Goal: Communication & Community: Answer question/provide support

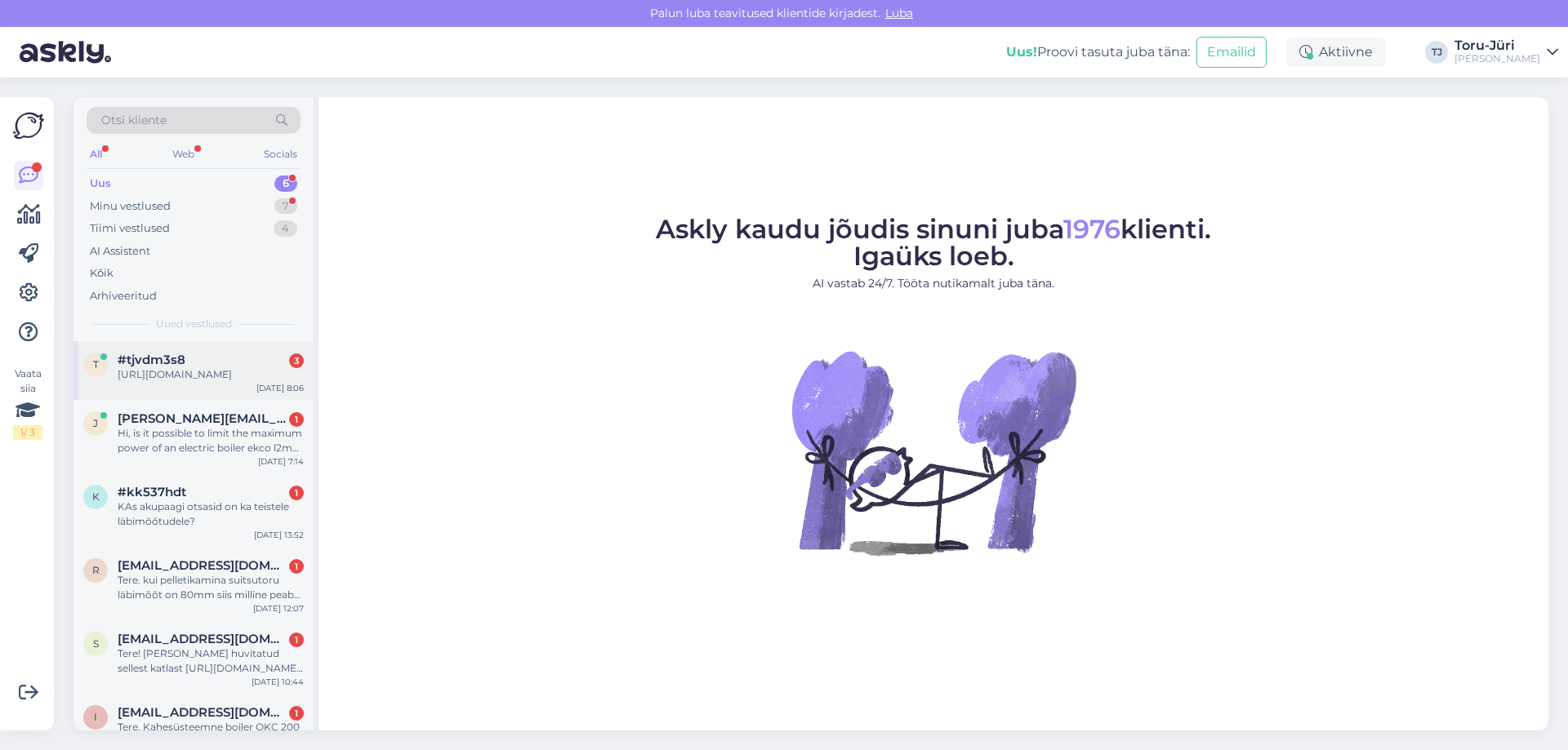
click at [192, 382] on div "[URL][DOMAIN_NAME]" at bounding box center [210, 375] width 186 height 15
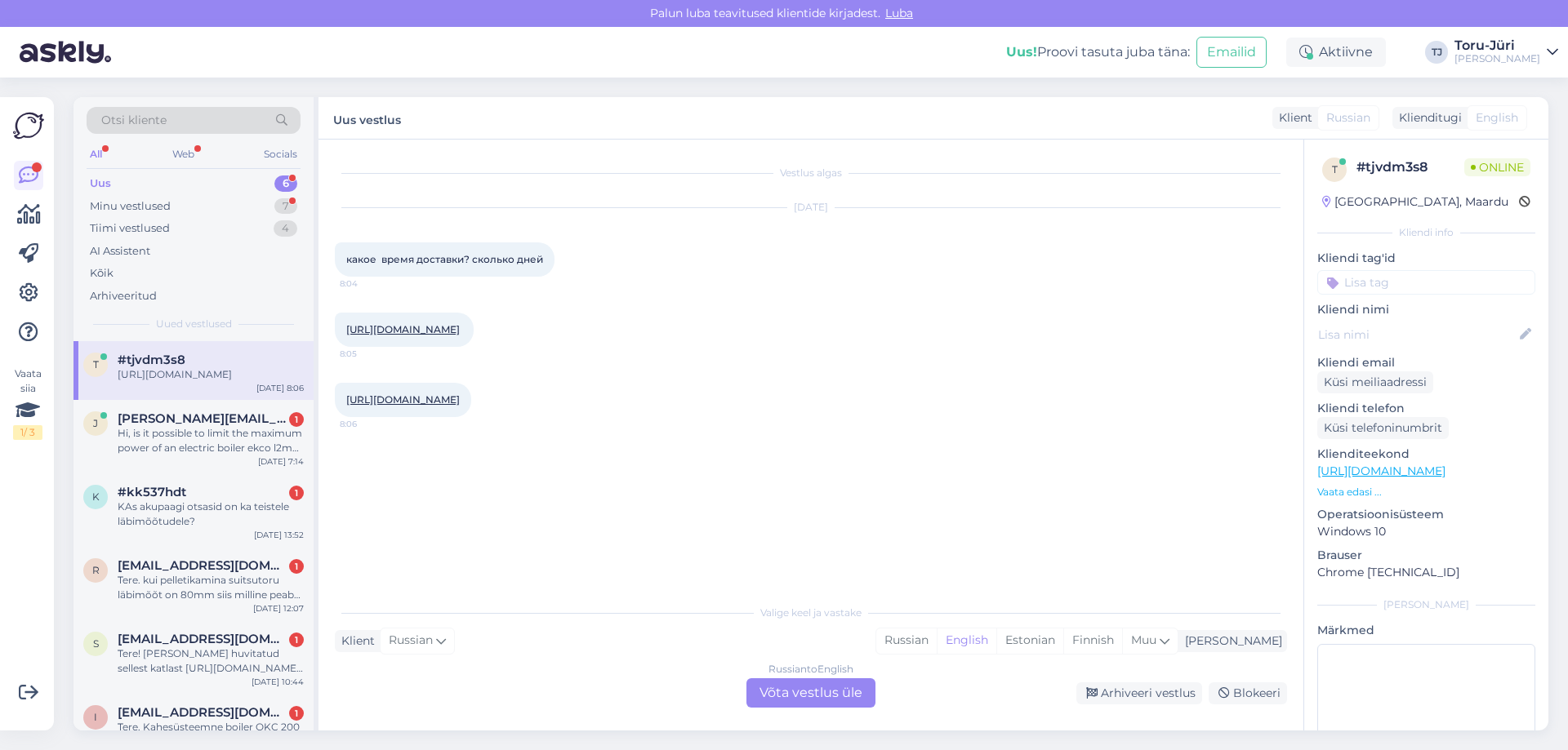
click at [790, 693] on div "Russian to English Võta vestlus üle" at bounding box center [811, 693] width 129 height 30
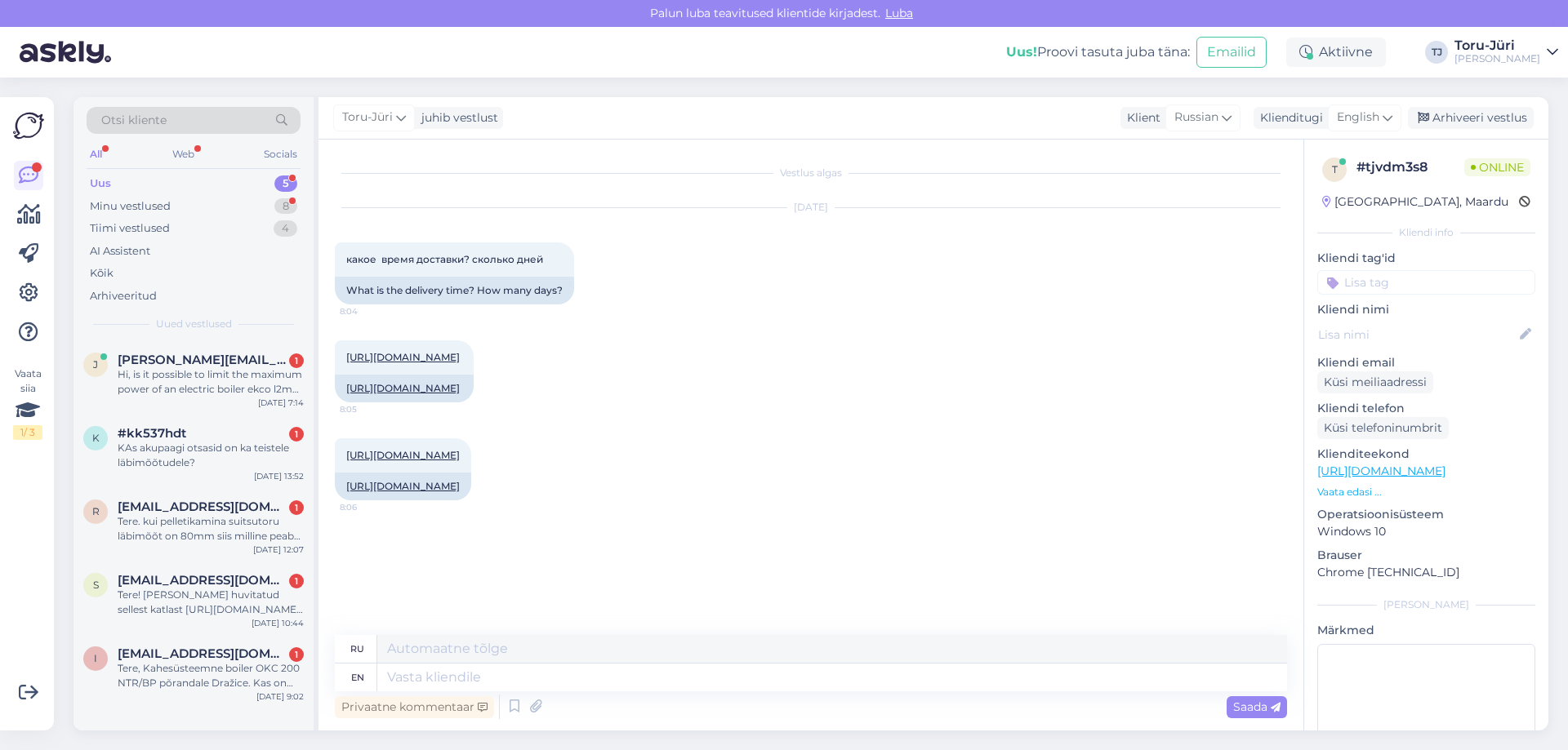
scroll to position [515, 0]
click at [1380, 107] on div "English" at bounding box center [1365, 117] width 74 height 26
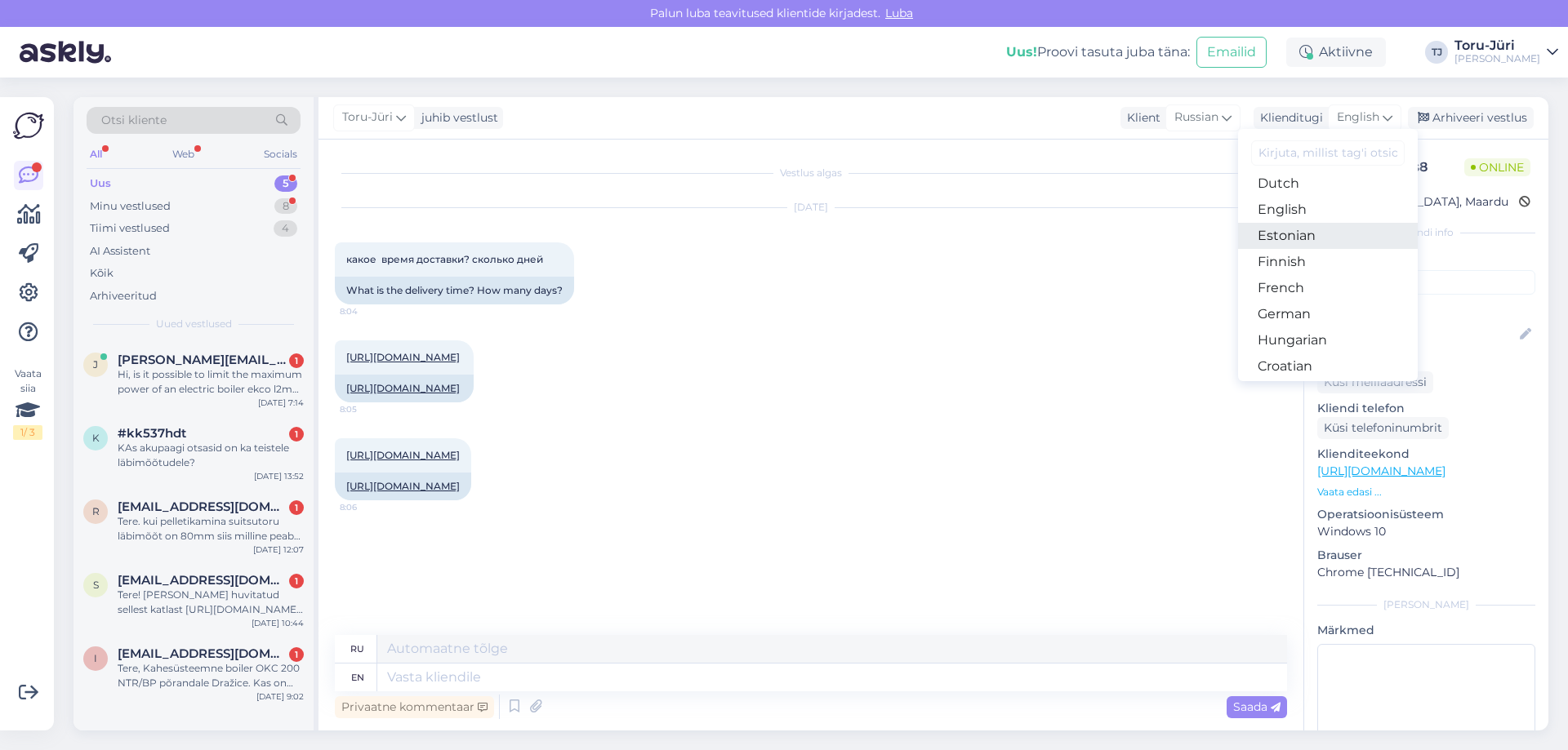
scroll to position [81, 0]
click at [1316, 317] on link "Estonian" at bounding box center [1328, 318] width 179 height 26
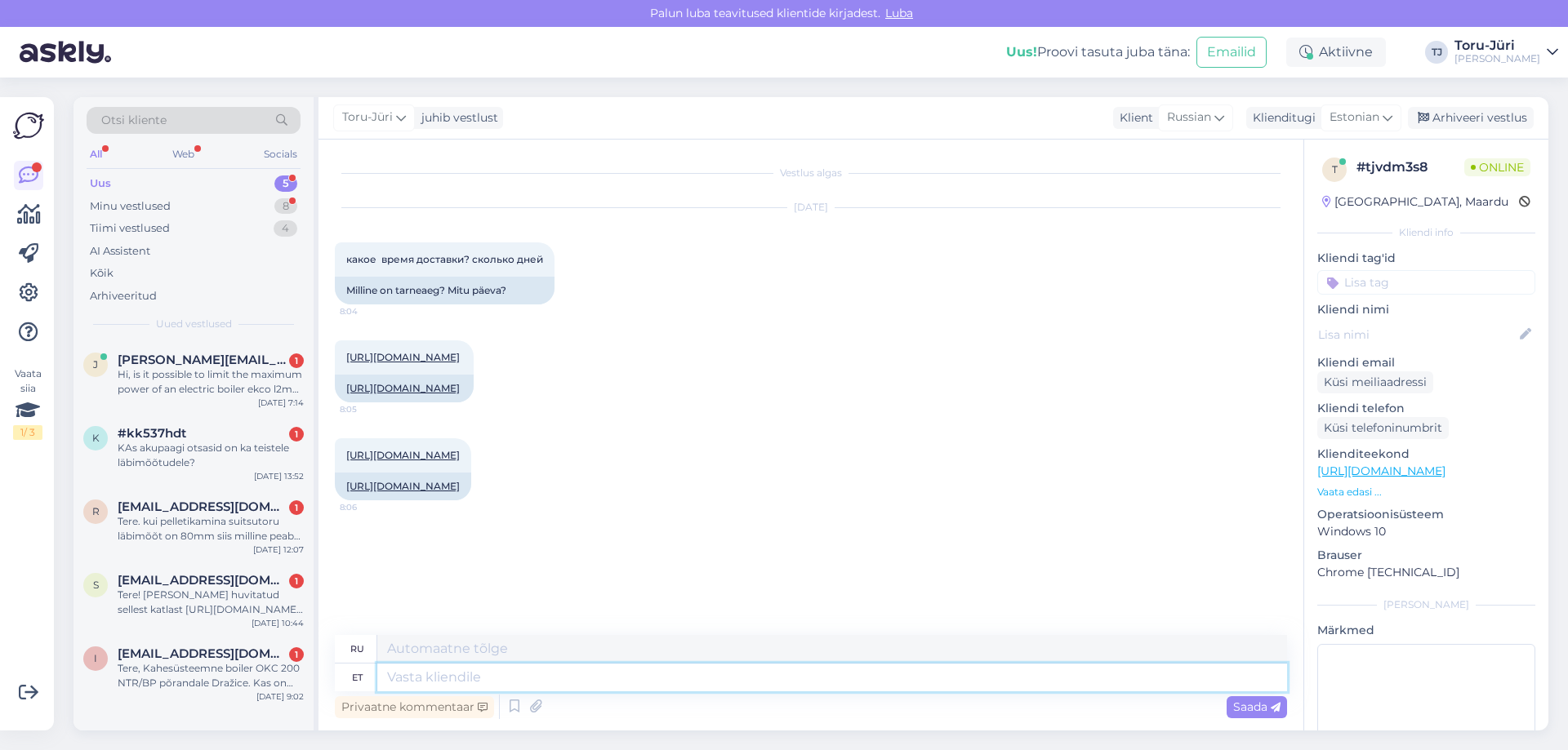
click at [517, 675] on textarea at bounding box center [832, 677] width 909 height 28
type textarea "Tere."
type textarea "Привет."
type textarea "Tere. Ei"
type textarea "Привет. Нет."
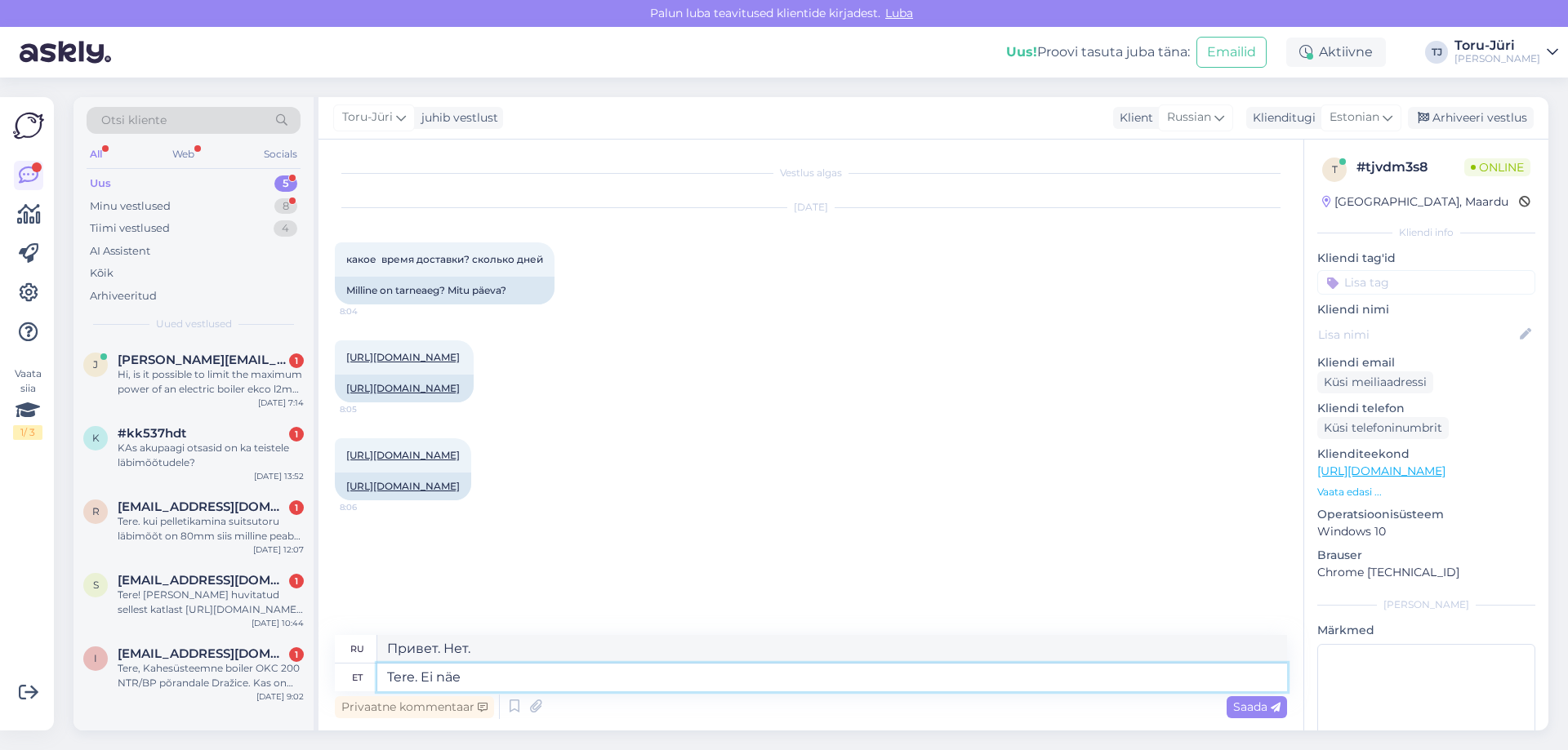
type textarea "Tere. Ei näe k"
type textarea "Здравствуйте. Я его не вижу."
type textarea "Tere. Ei näe kahjuks, e"
type textarea "Здравствуйте. К сожалению, я его не вижу."
type textarea "Tere. Ei näe kahjuks, et"
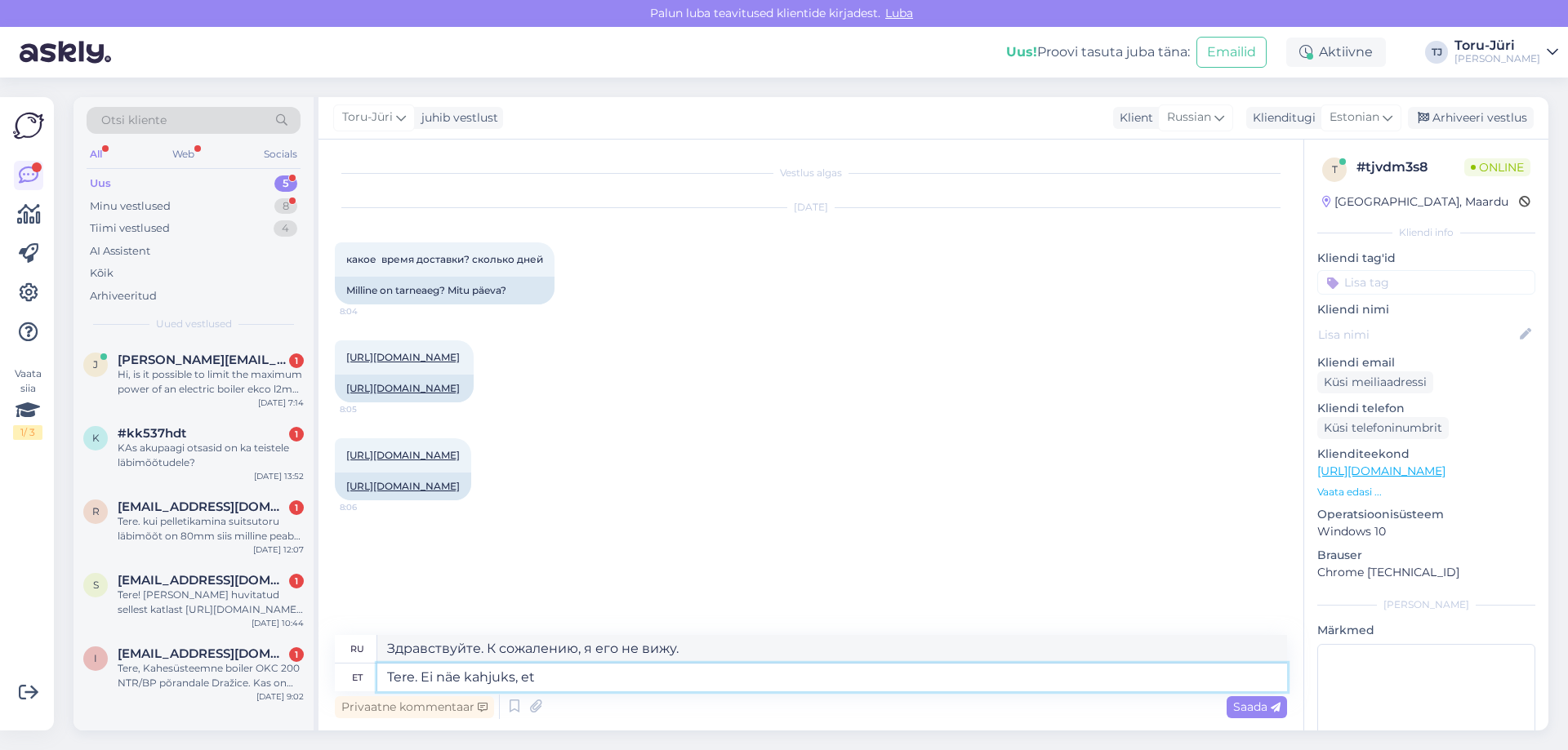
type textarea "Здравствуйте. К сожалению, я этого не вижу."
type textarea "Tere. Ei näe kahjuks, et millisest"
type textarea "Здравствуйте. К сожалению, я не вижу, какой именно."
type textarea "Tere. Ei näe kahjuks, et millisest tootest"
type textarea "Здравствуйте. К сожалению, я не вижу, какой это продукт."
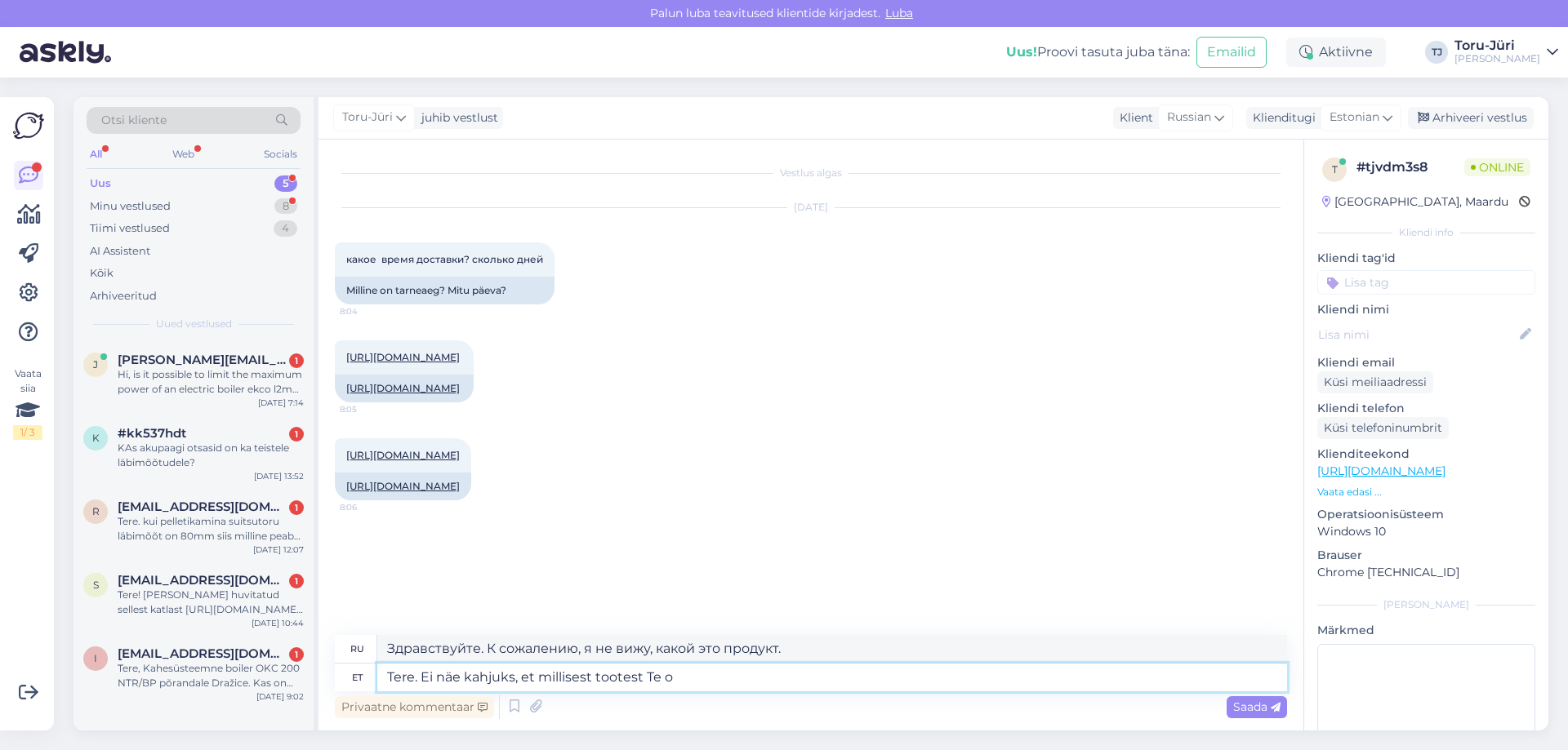
type textarea "Tere. Ei näe kahjuks, et millisest tootest Te ol"
type textarea "Здравствуйте. К сожалению, я не вижу, о каком продукте идёт речь."
type textarea "Tere. Ei näe kahjuks, et millisest tootest Te olete huvitatud."
type textarea "Здравствуйте. К сожалению, я не вижу, какой продукт вас интересует."
type textarea "Tere. Ei näe kahjuks, et millisest tootest Te olete huvitatud."
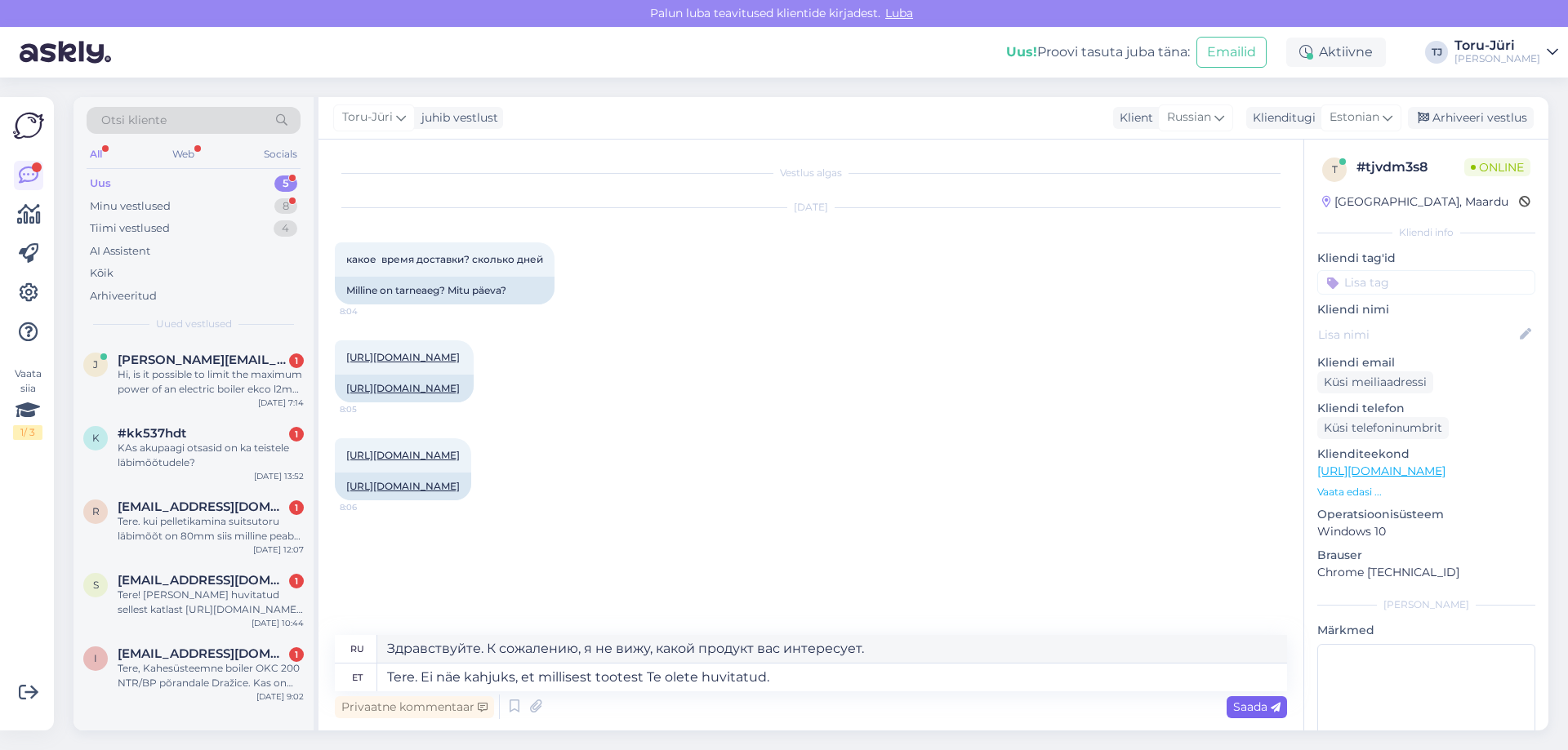
click at [1246, 696] on div "Saada" at bounding box center [1256, 708] width 60 height 22
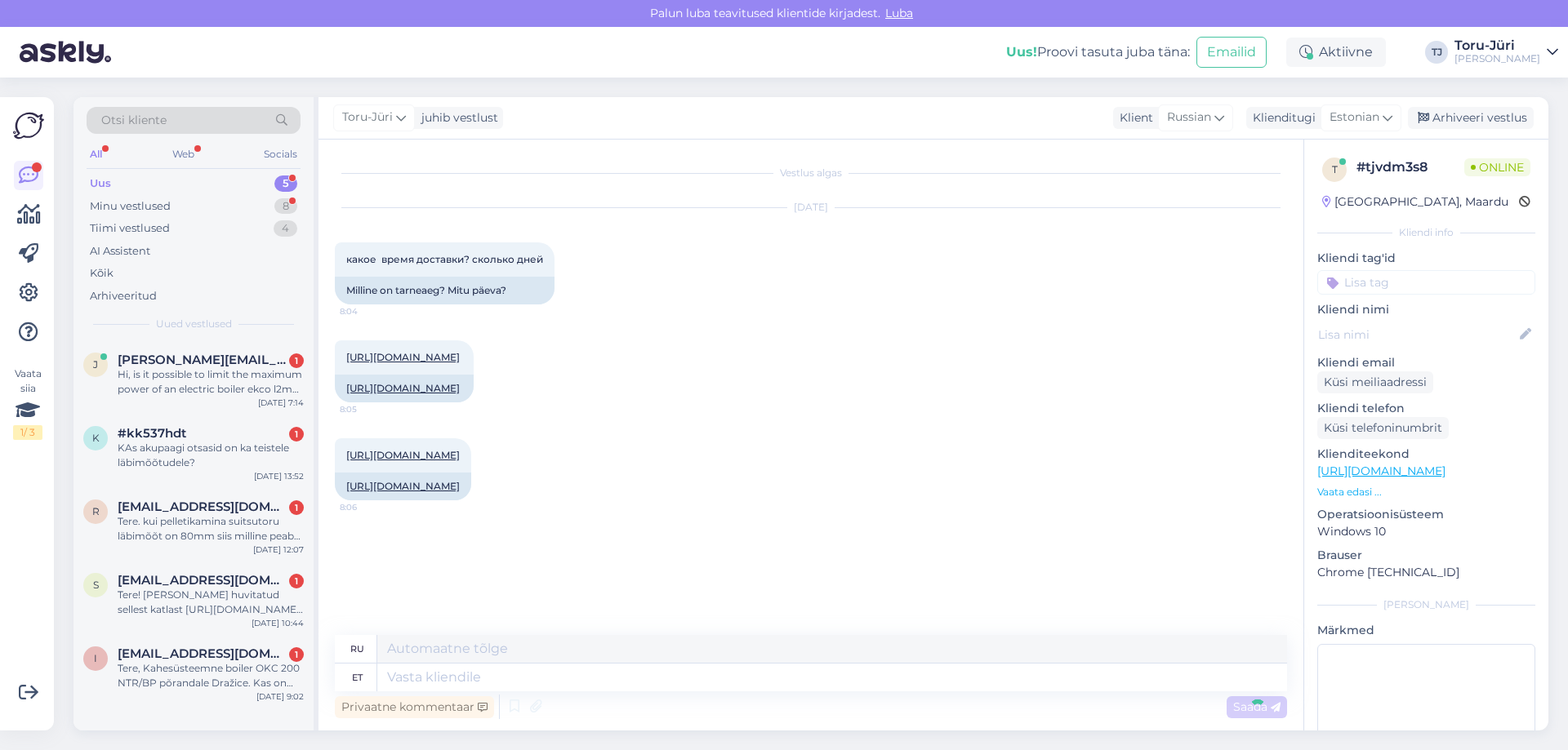
scroll to position [628, 0]
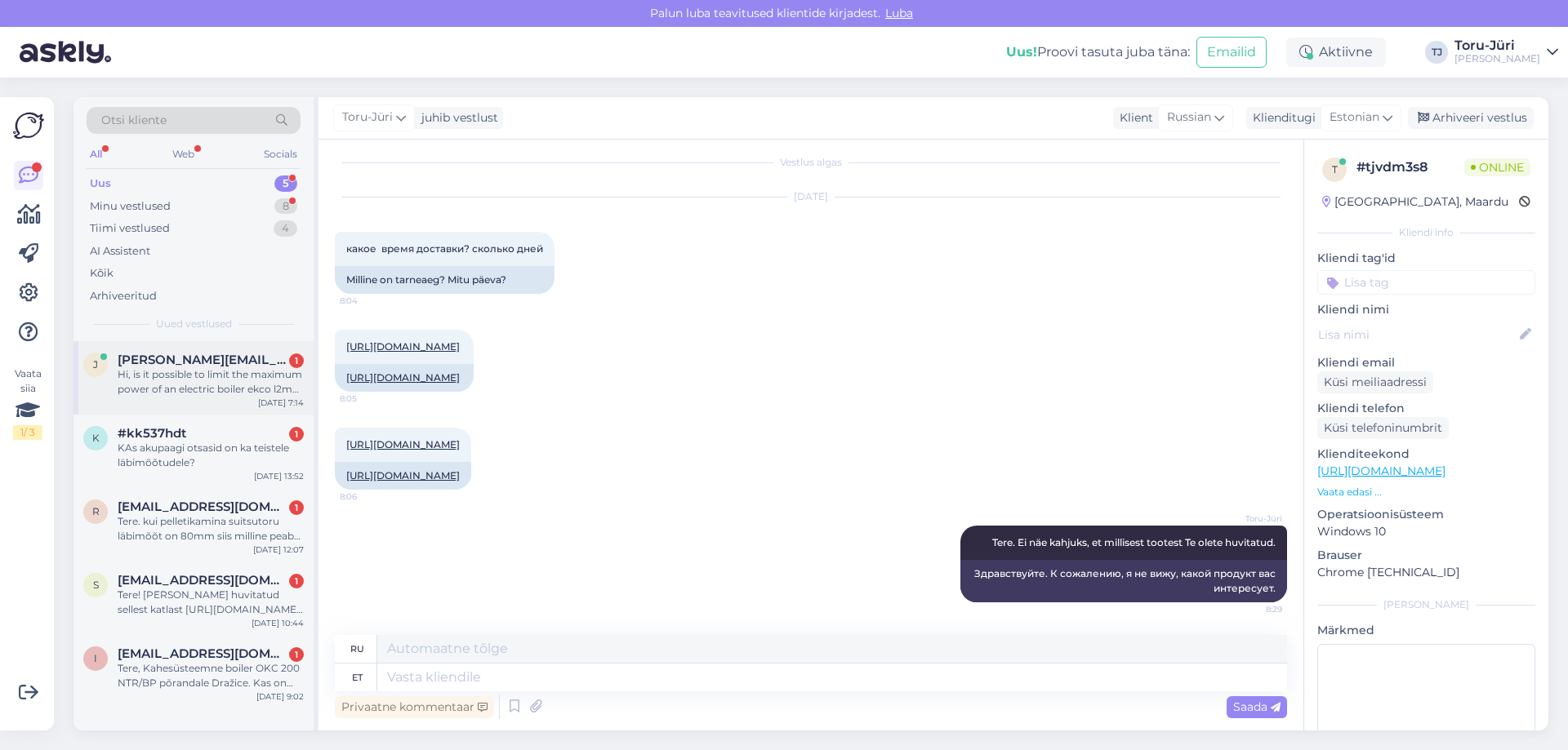
click at [212, 365] on span "[PERSON_NAME][EMAIL_ADDRESS][DOMAIN_NAME]" at bounding box center [202, 360] width 170 height 15
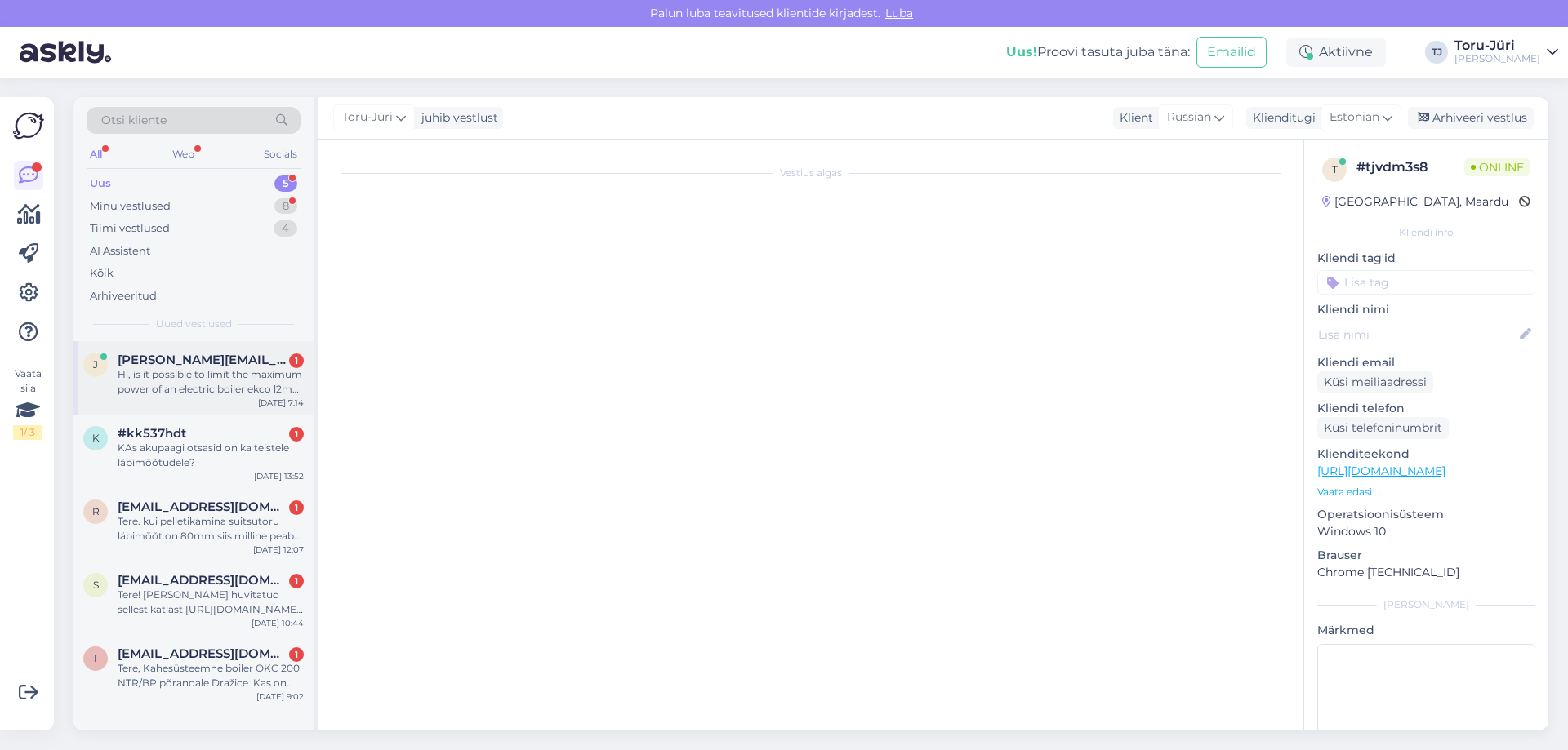
scroll to position [0, 0]
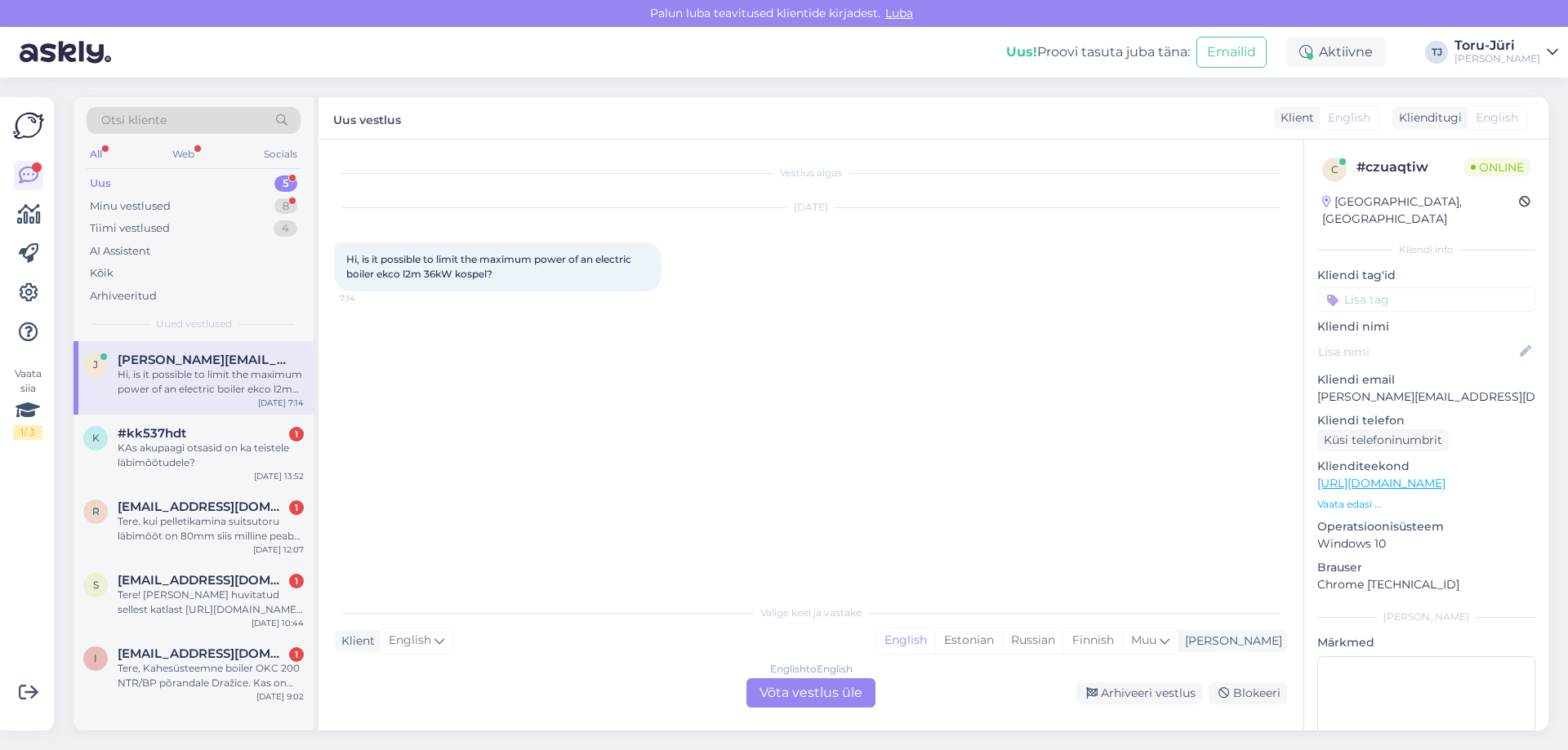
click at [812, 689] on div "English to English Võta vestlus üle" at bounding box center [811, 693] width 129 height 30
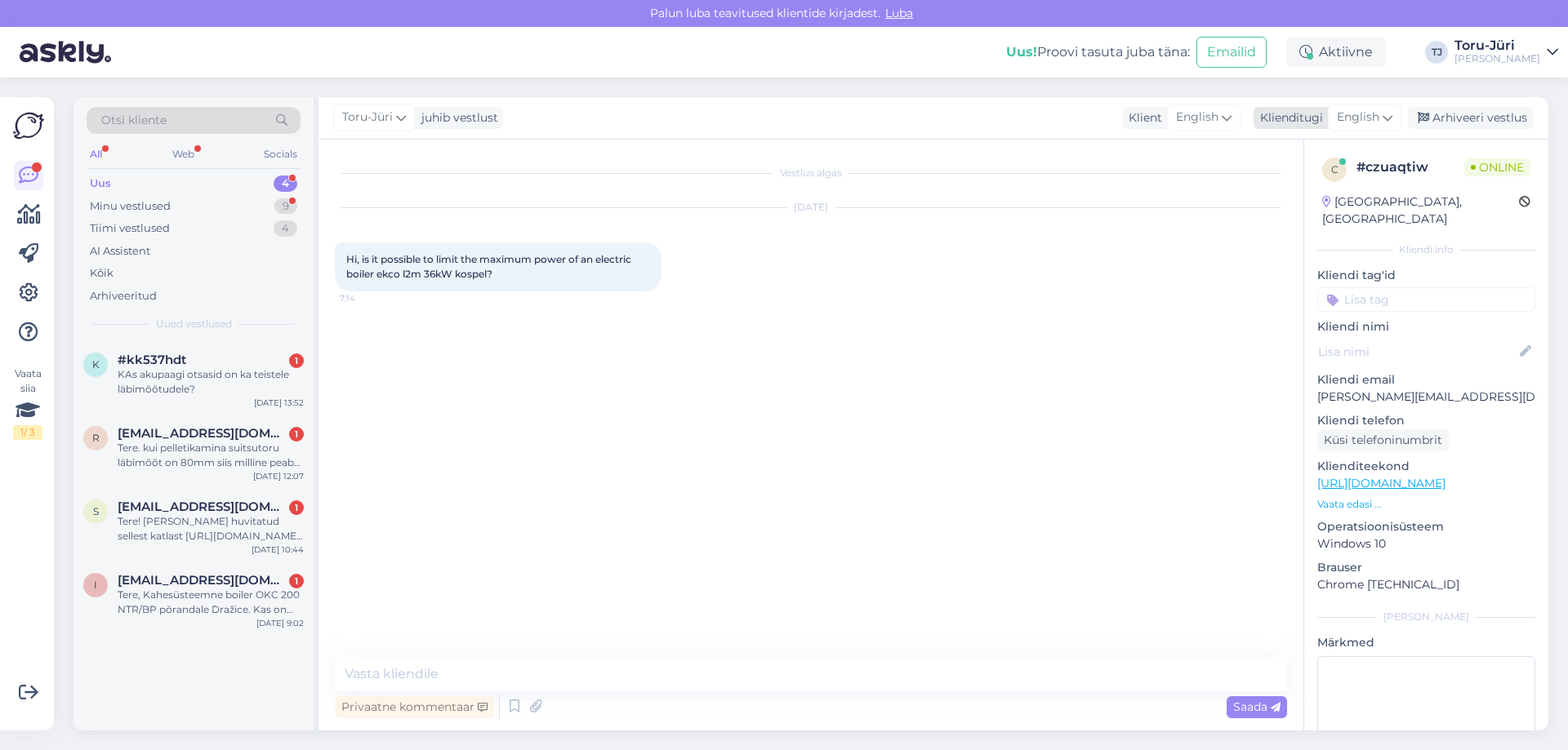
click at [1368, 124] on span "English" at bounding box center [1358, 117] width 43 height 18
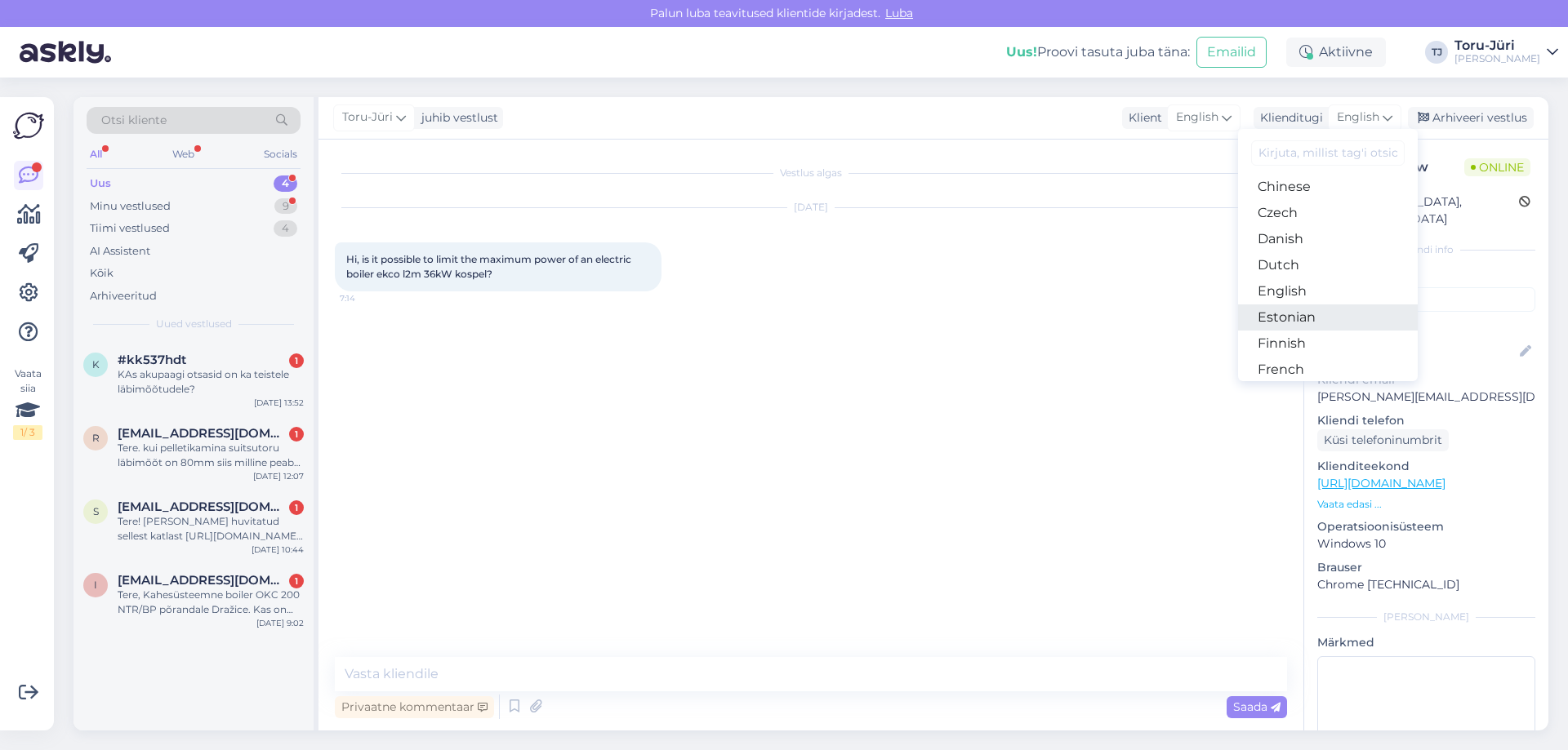
click at [1303, 312] on link "Estonian" at bounding box center [1328, 318] width 179 height 26
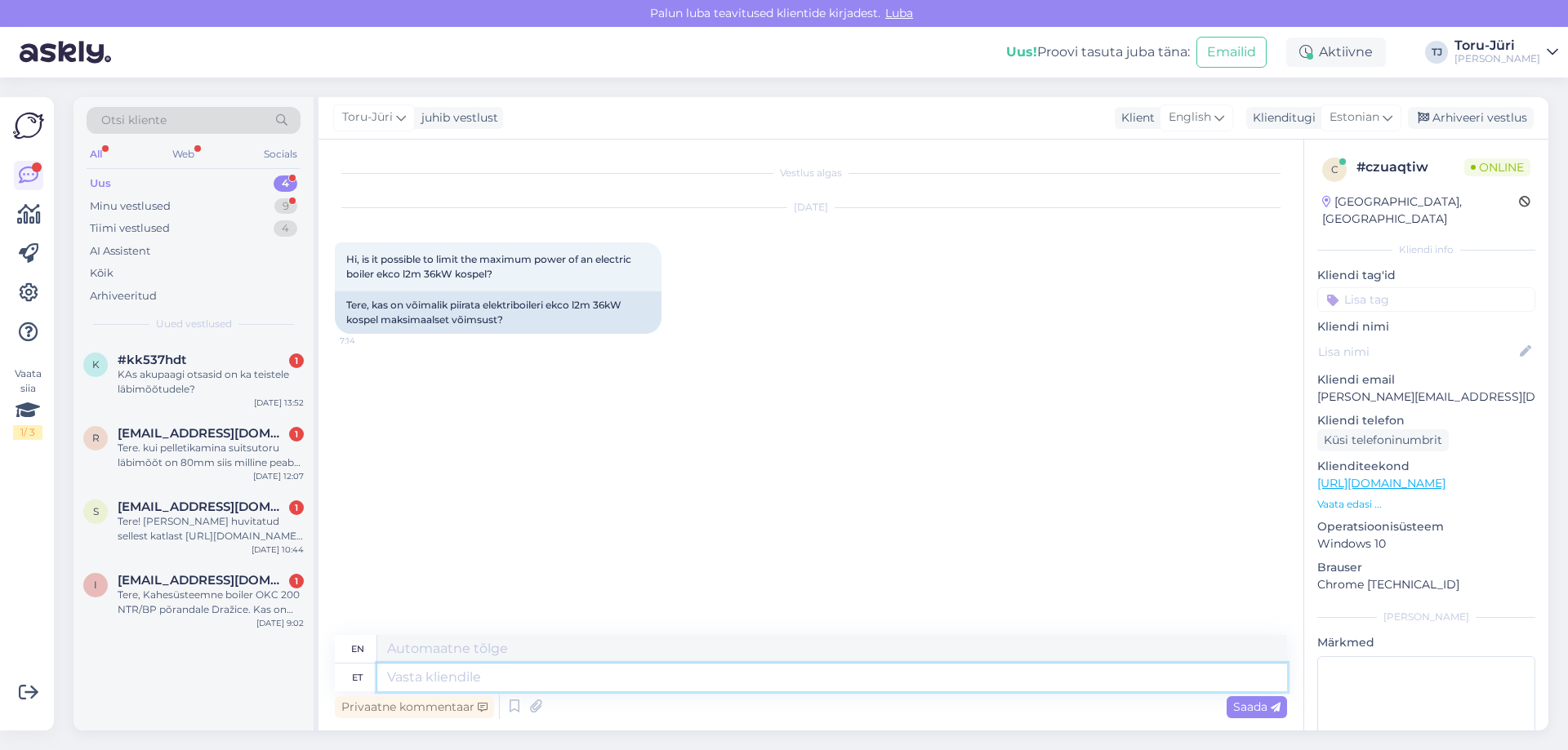
click at [418, 674] on textarea at bounding box center [832, 677] width 909 height 28
type textarea "Tere."
type textarea "Hello."
type textarea "Tere. Võtke"
type textarea "Hello. Take"
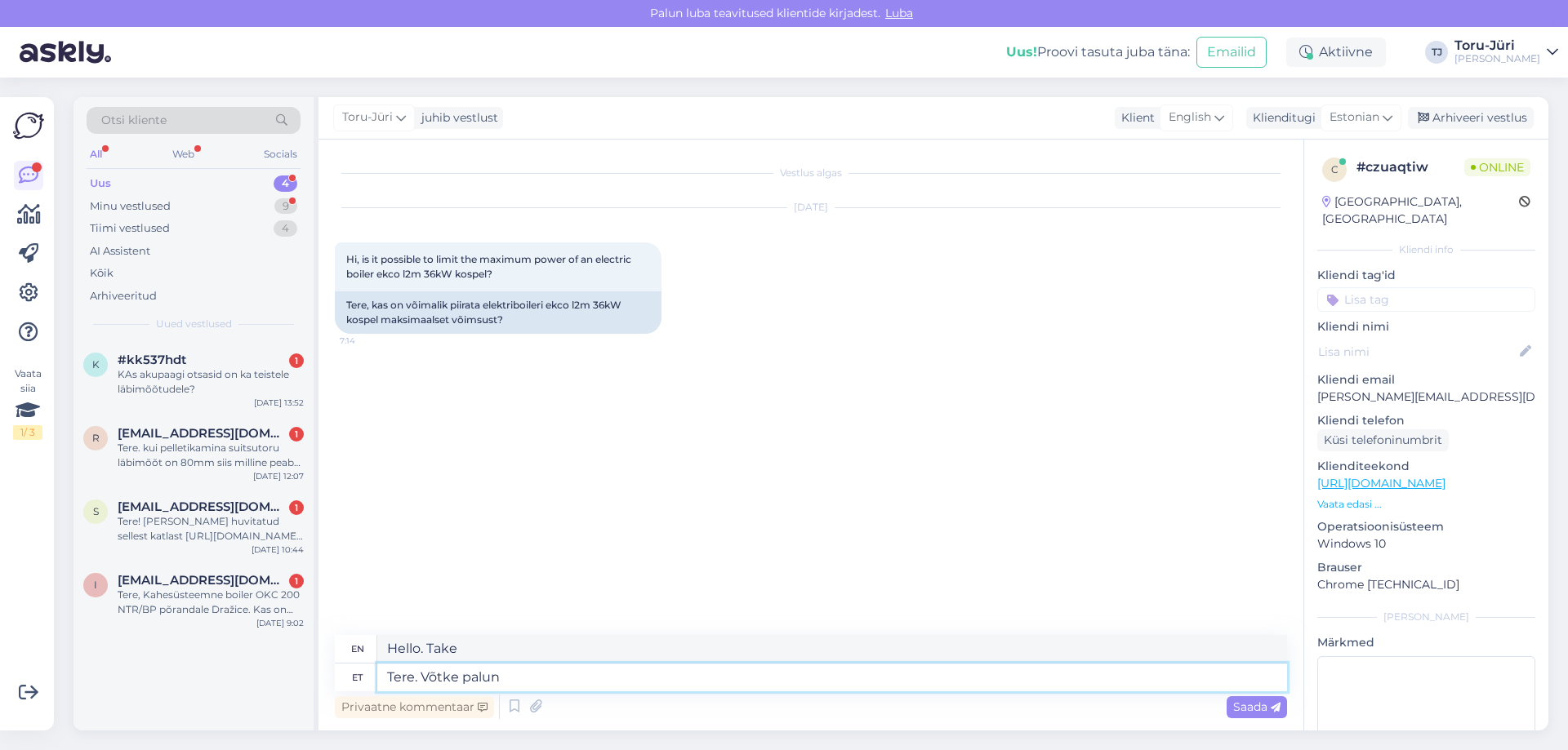
type textarea "Tere. Võtke palun"
type textarea "Hello. Please take it."
type textarea "Tere. Võtke palun ühendust"
type textarea "Hello. Please get in touch."
type textarea "Tere. Võtke palun ühendust meie"
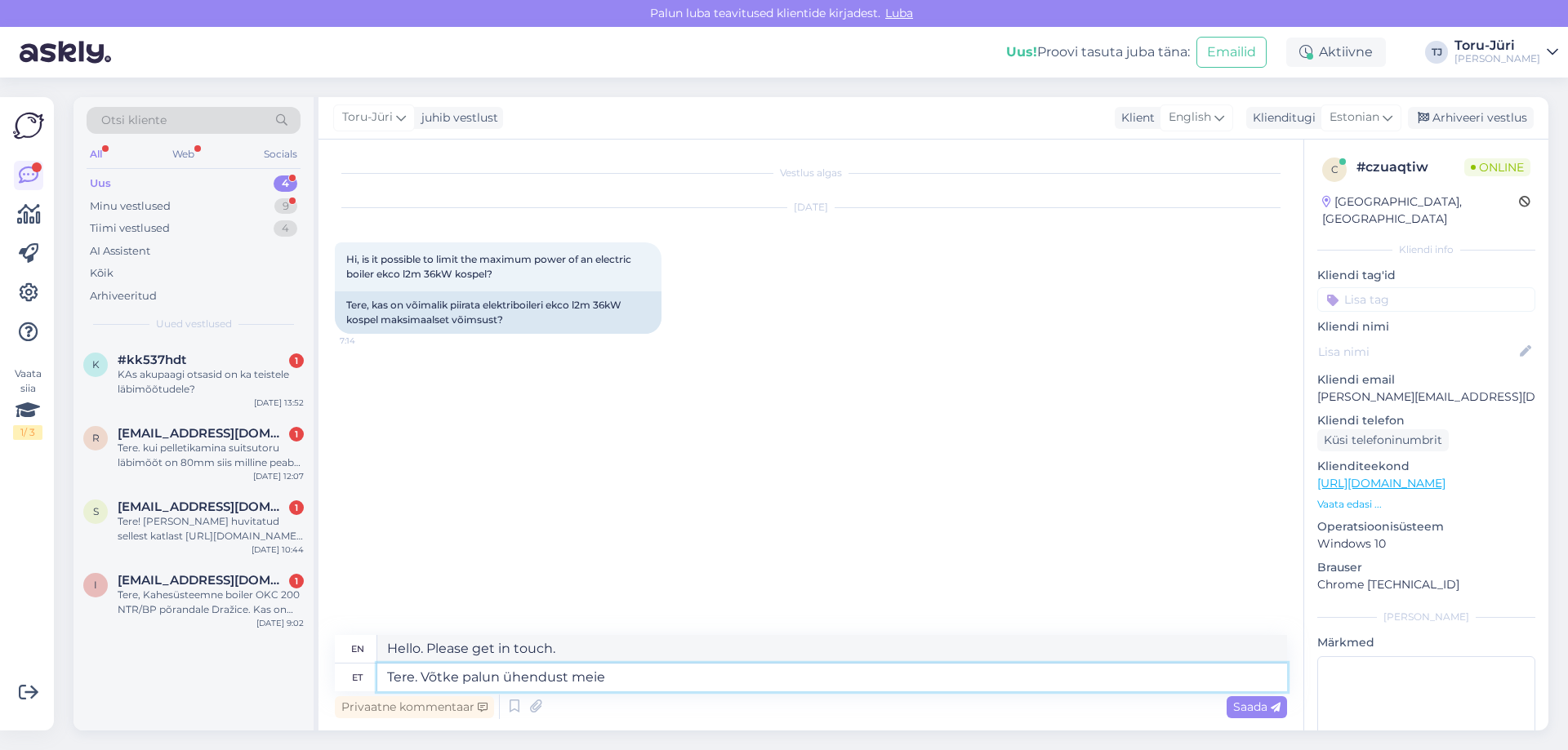
type textarea "Hello. Please contact us."
type textarea "Tere. Võtke palun ühendust meie paigalduso"
type textarea "Hello. Please contact our installation"
type textarea "Tere. Võtke palun ühendust meie paigaldusosa"
type textarea "Hello. Please contact our installation team."
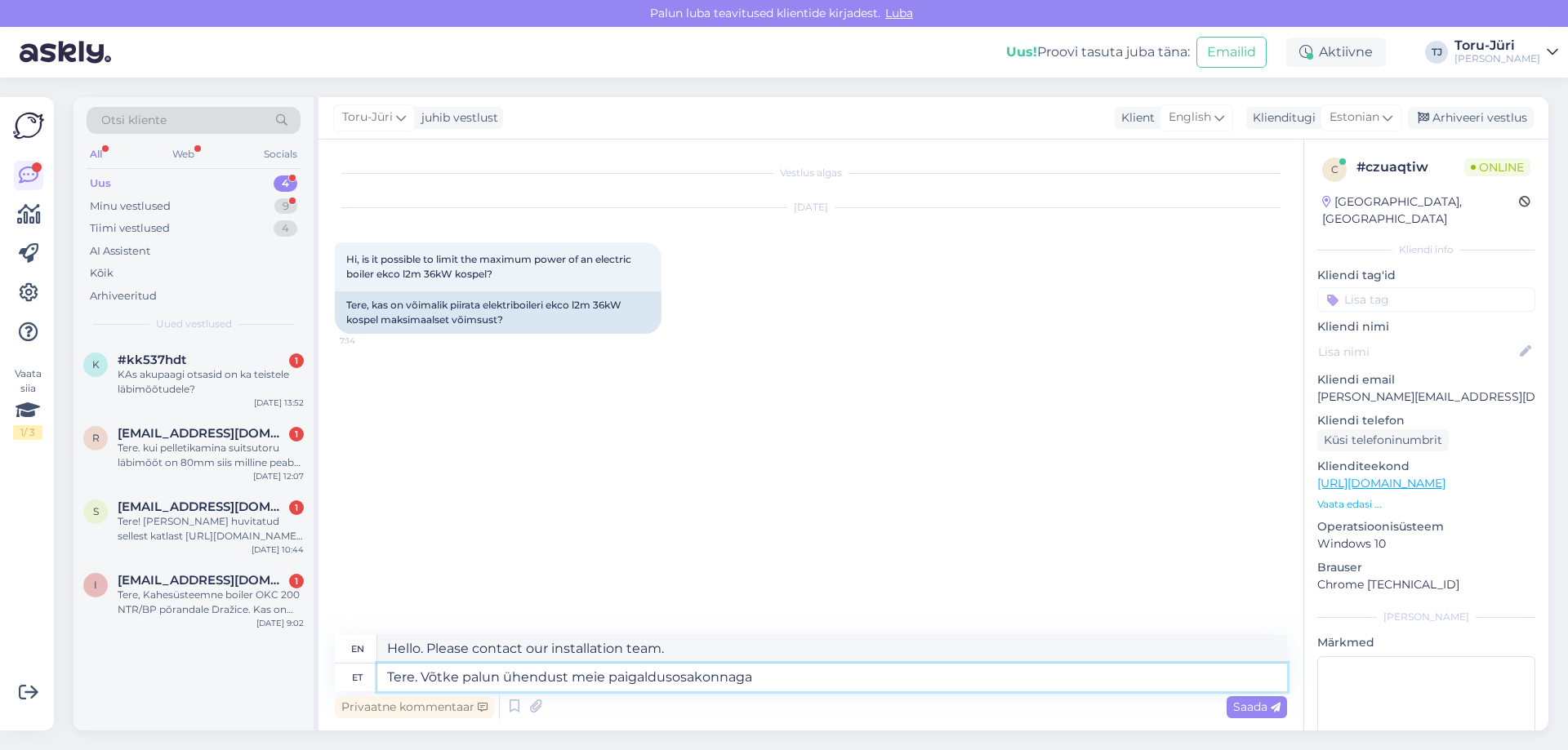
type textarea "Tere. Võtke palun ühendust meie paigaldusosakonnaga-"
type textarea "Hello. Please contact our installation department."
type textarea "Tere. Võtke palun ühendust meie paigaldusosakonnaga-"
type textarea "Hello. Please contact our installation department-"
type textarea "Tere. Võtke palun ühendust meie paigaldusosakonnaga- [EMAIL_ADDRESS][DOMAIN_NAM…"
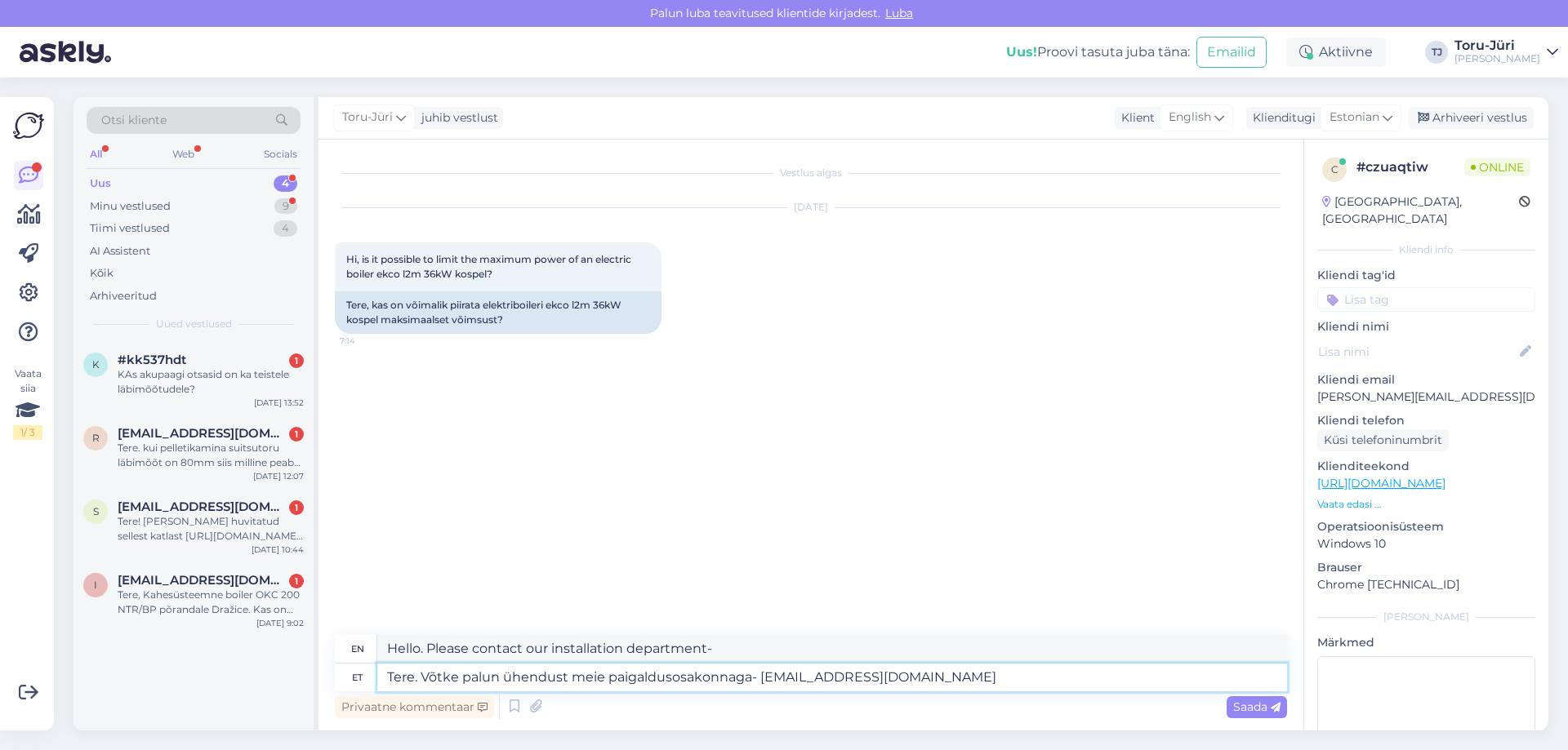
type textarea "Hello. Please contact our installation department [EMAIL_ADDRESS][DOMAIN_NAME]"
type textarea "Tere. Võtke palun ühendust meie paigaldusosakonnaga- [EMAIL_ADDRESS][DOMAIN_NAM…"
click at [1267, 706] on span "Saada" at bounding box center [1256, 707] width 47 height 15
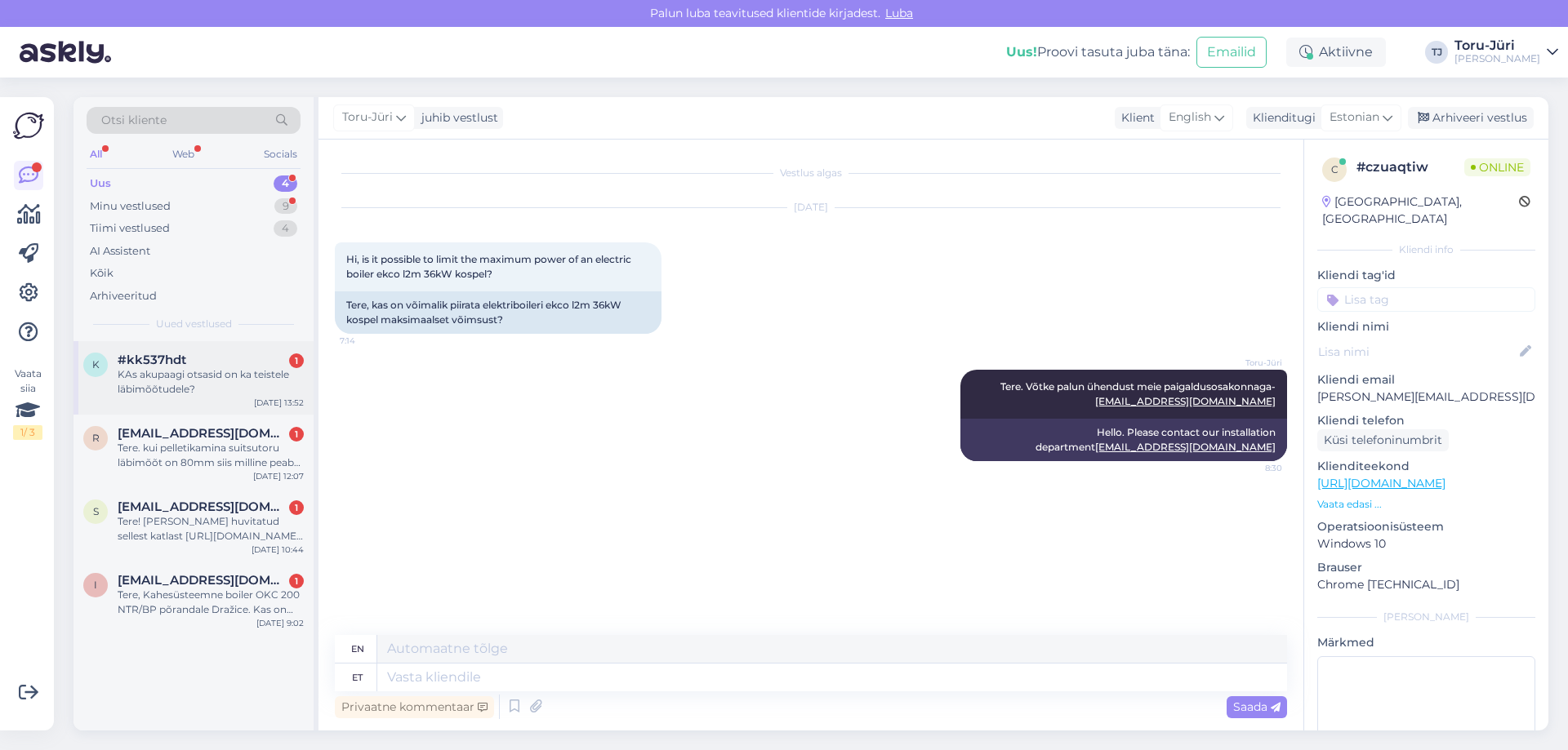
click at [246, 369] on div "KAs akupaagi otsasid on ka teistele läbimõõtudele?" at bounding box center [210, 382] width 186 height 30
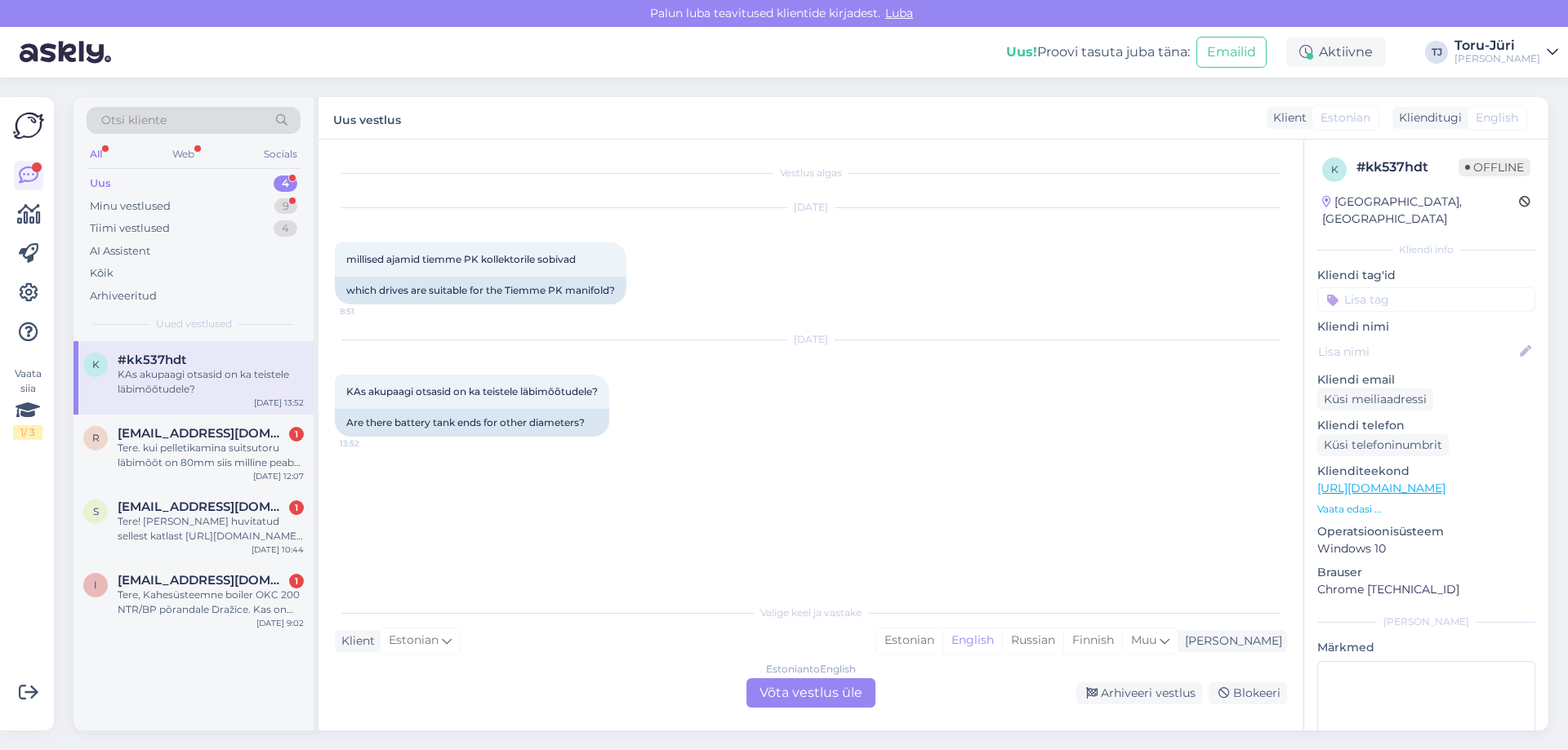
click at [824, 692] on div "Estonian to English Võta vestlus üle" at bounding box center [811, 693] width 129 height 30
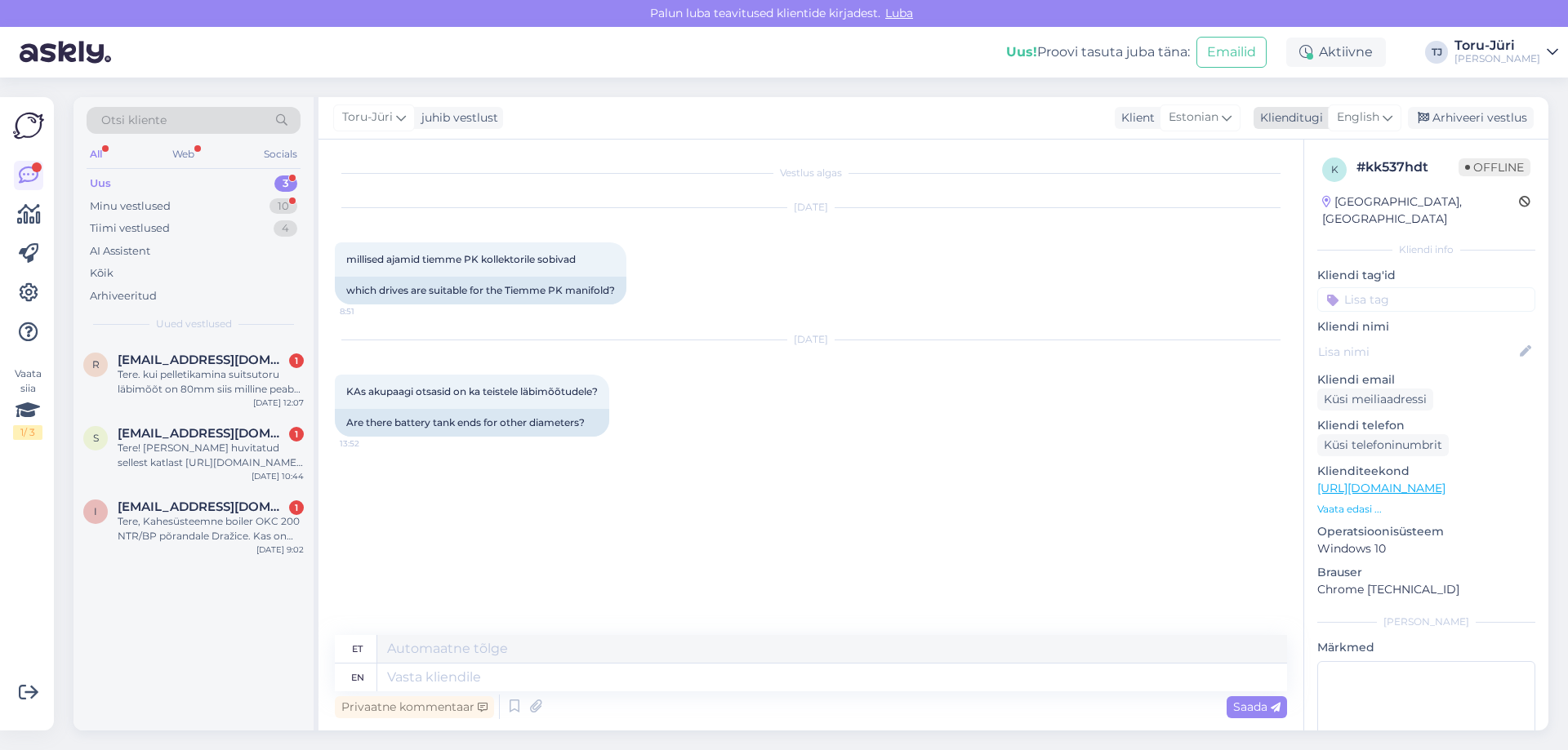
click at [1394, 120] on div "English" at bounding box center [1365, 117] width 74 height 26
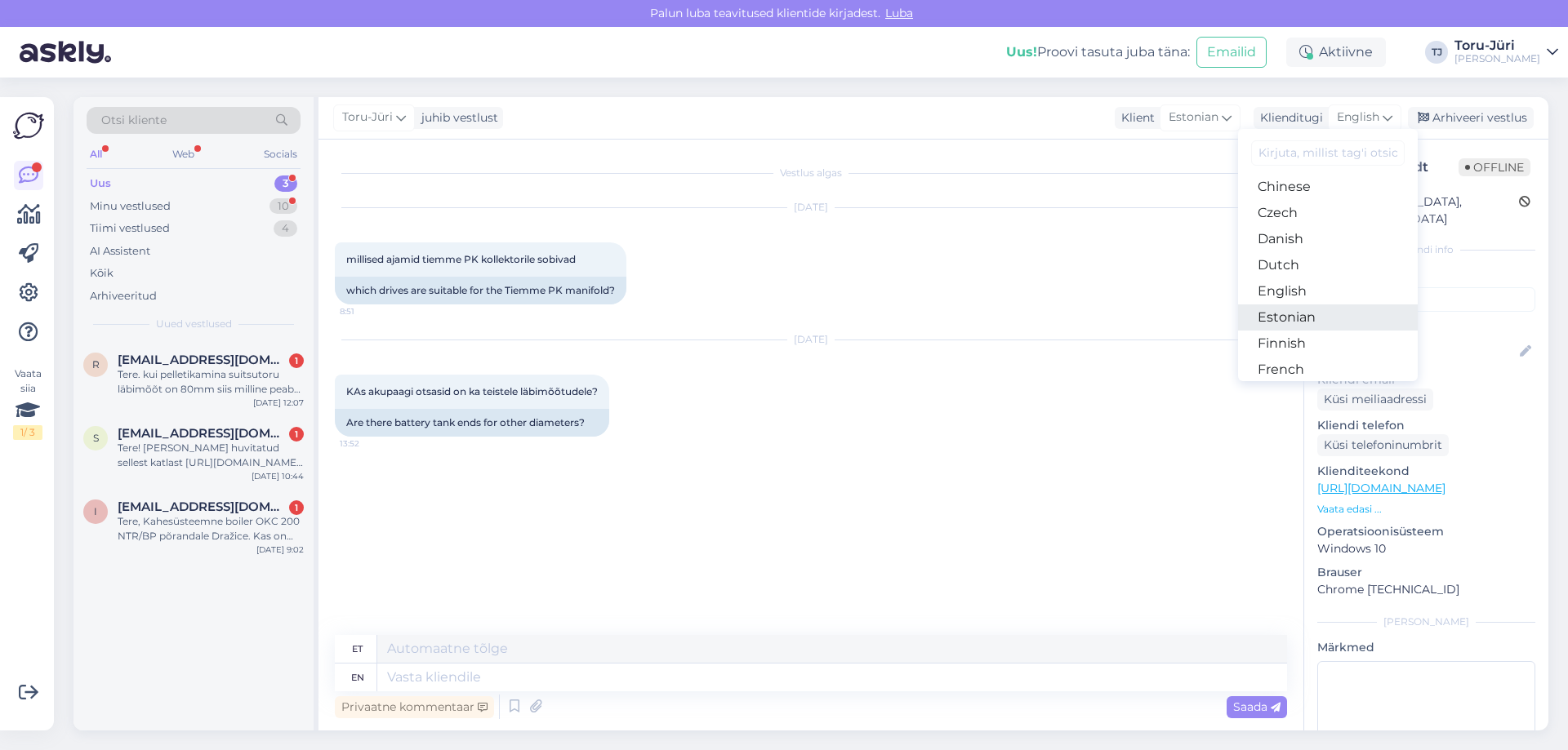
click at [1324, 314] on link "Estonian" at bounding box center [1328, 318] width 179 height 26
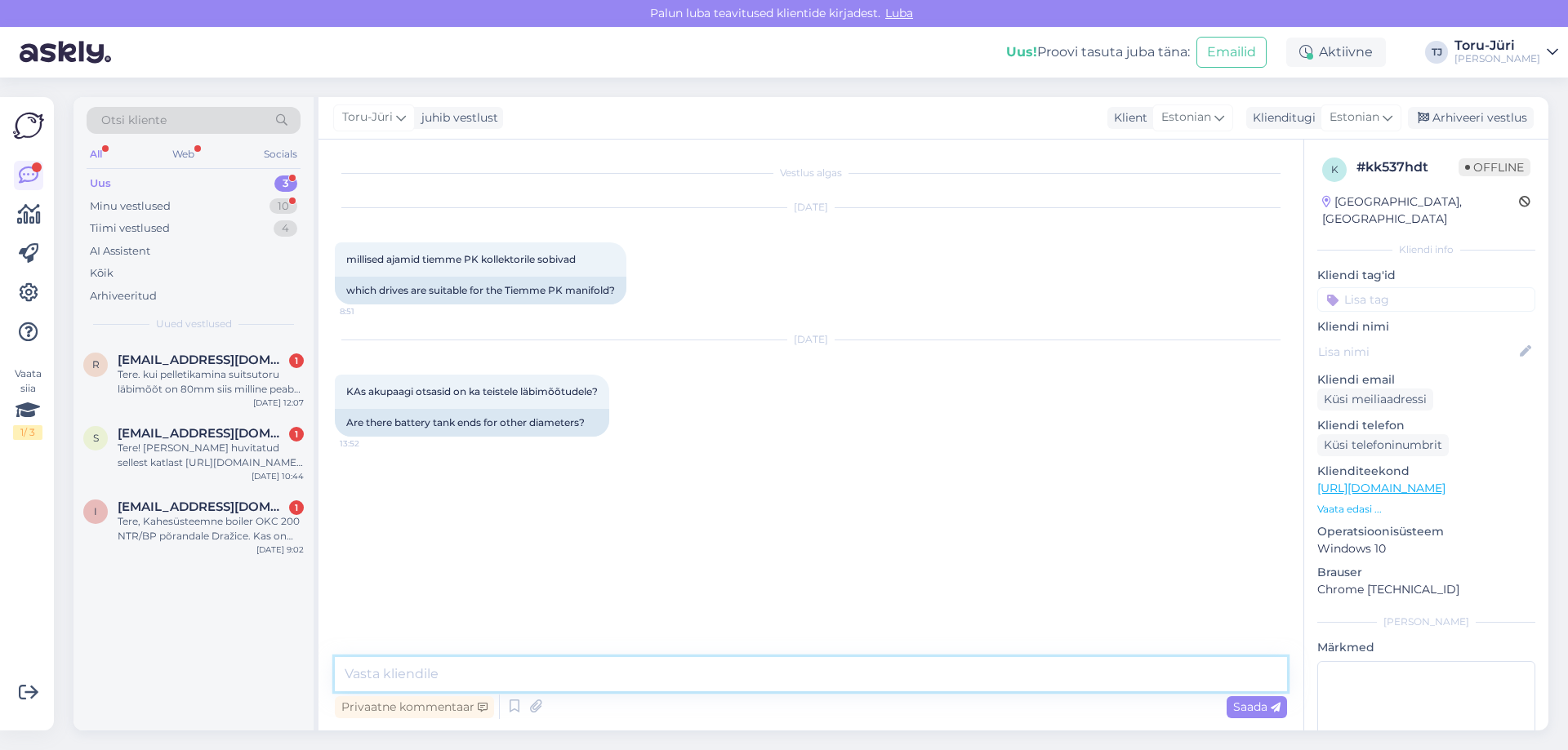
click at [447, 669] on textarea at bounding box center [810, 673] width 952 height 34
type textarea "Tere. Tavaliselt tehakse need vajalikud otsad üleminekutega."
click at [1275, 715] on div "Saada" at bounding box center [1256, 708] width 60 height 22
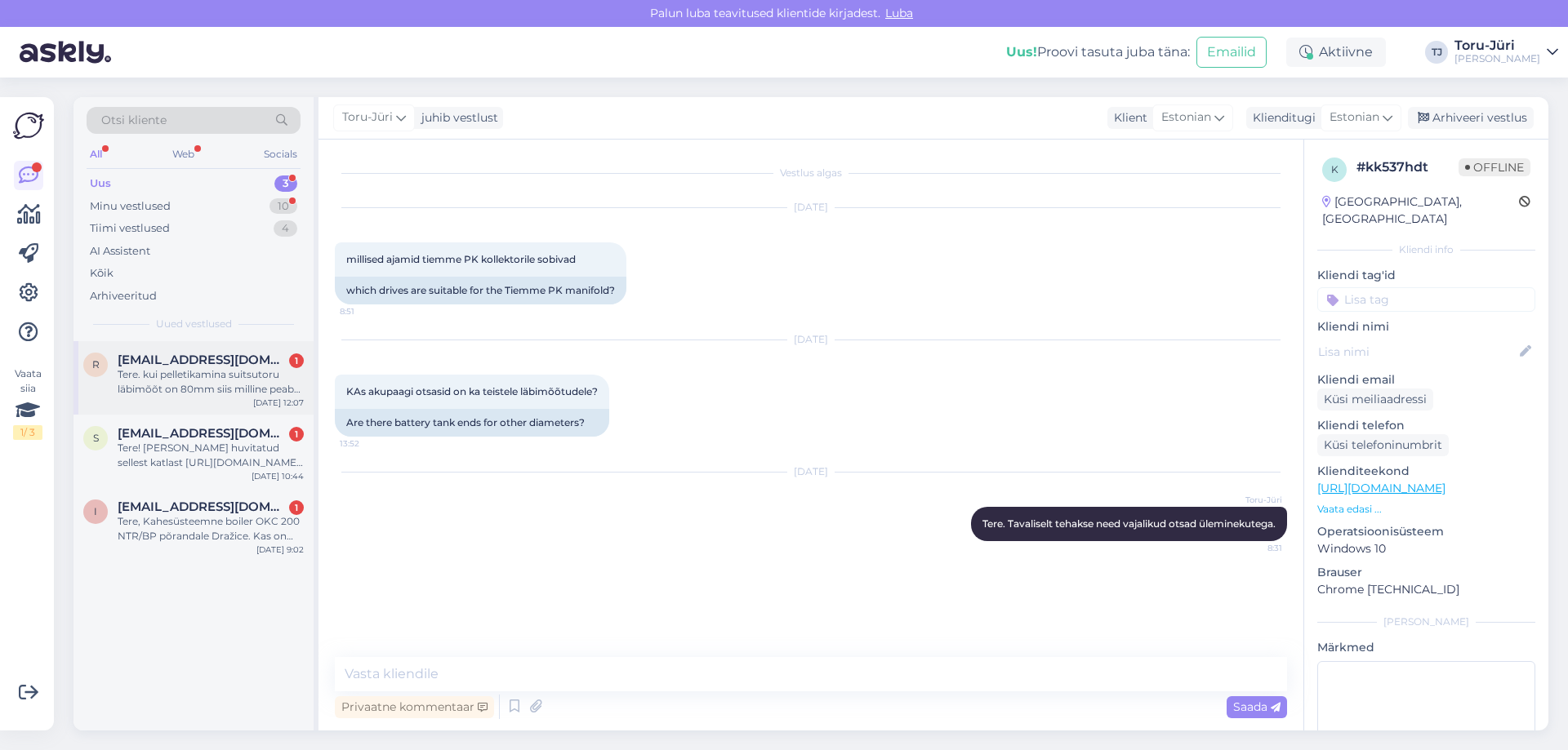
click at [214, 372] on div "Tere. kui pelletikamina suitsutoru läbimõõt on 80mm siis milline peab olema met…" at bounding box center [210, 382] width 186 height 30
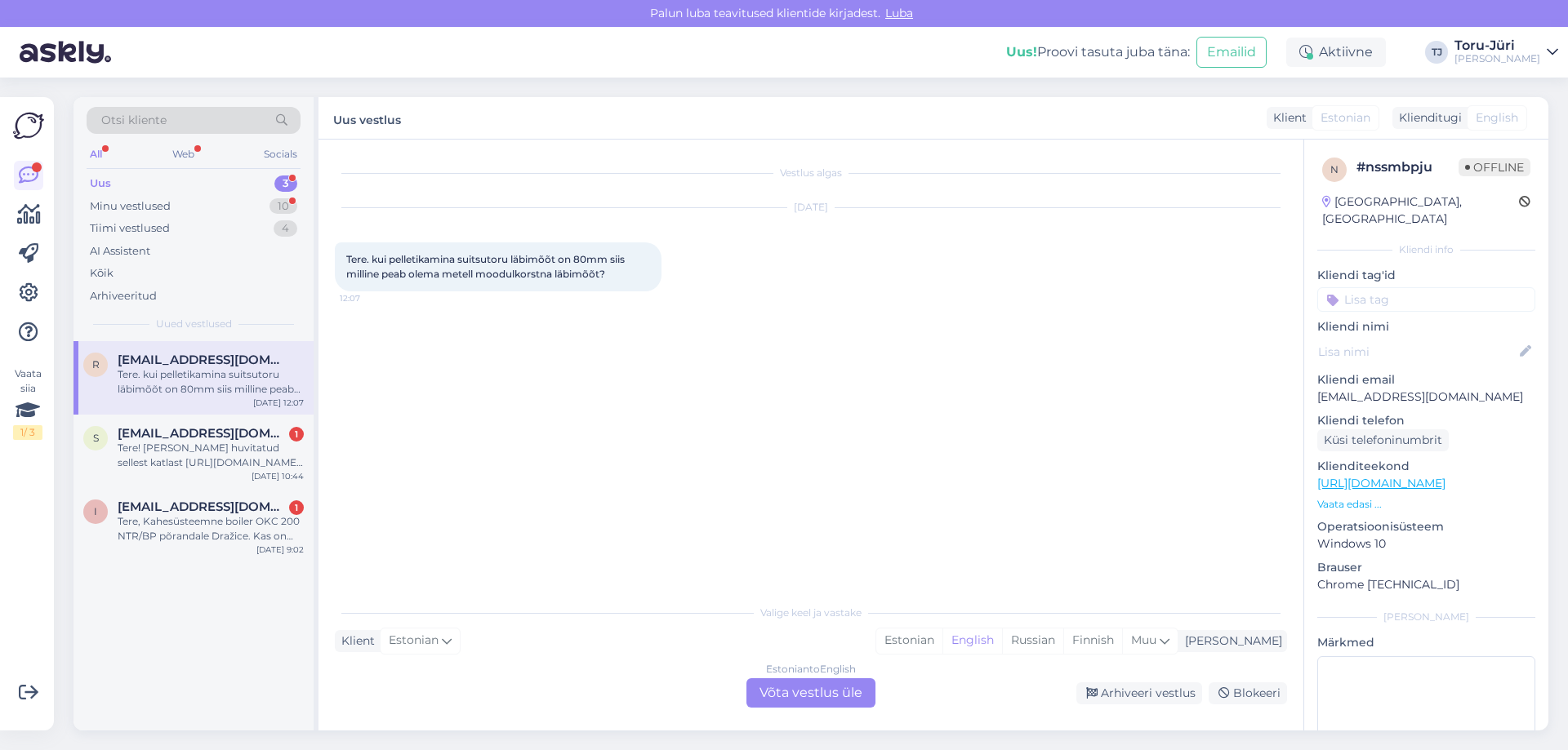
click at [819, 703] on div "Estonian to English Võta vestlus üle" at bounding box center [811, 693] width 129 height 30
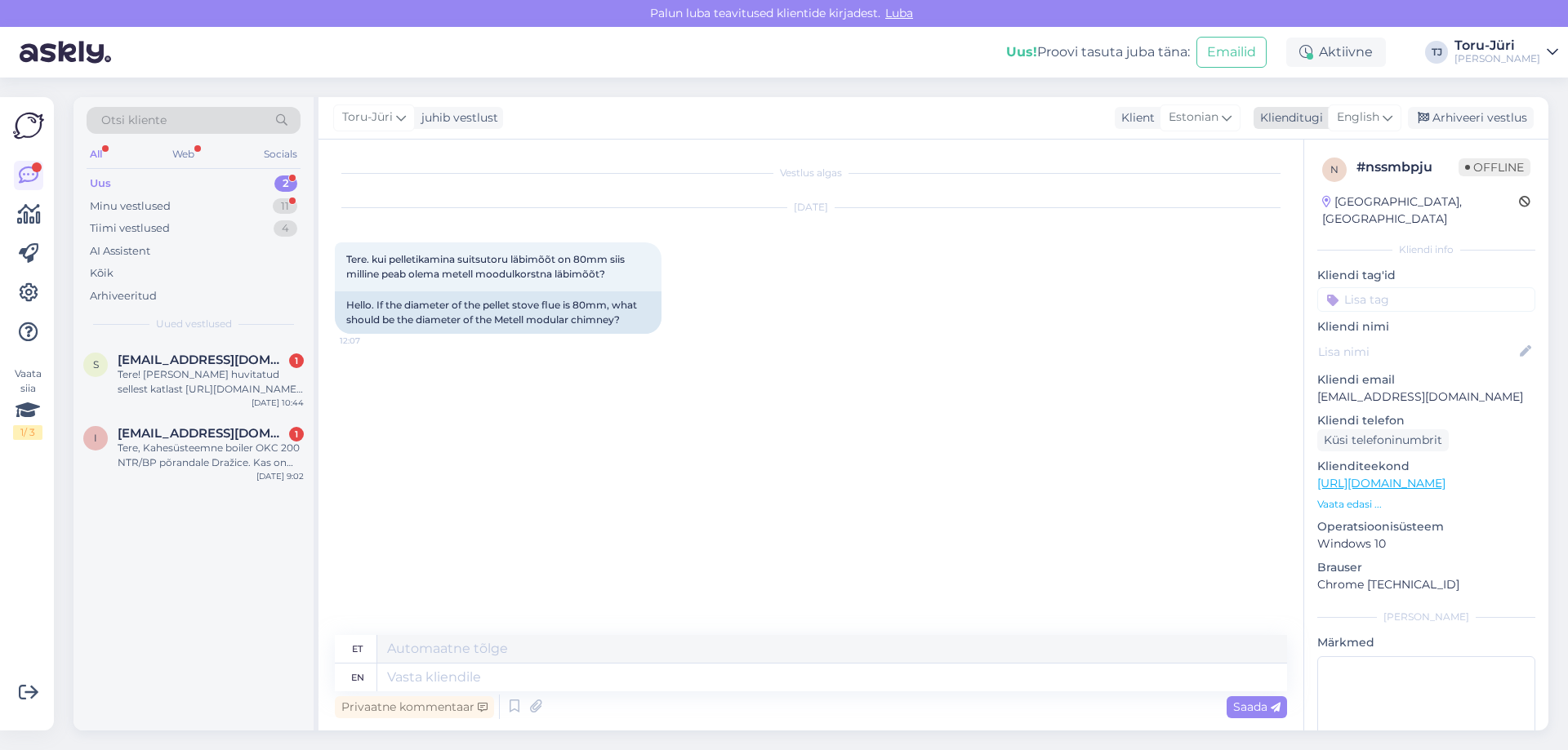
click at [1394, 115] on div "English" at bounding box center [1365, 117] width 74 height 26
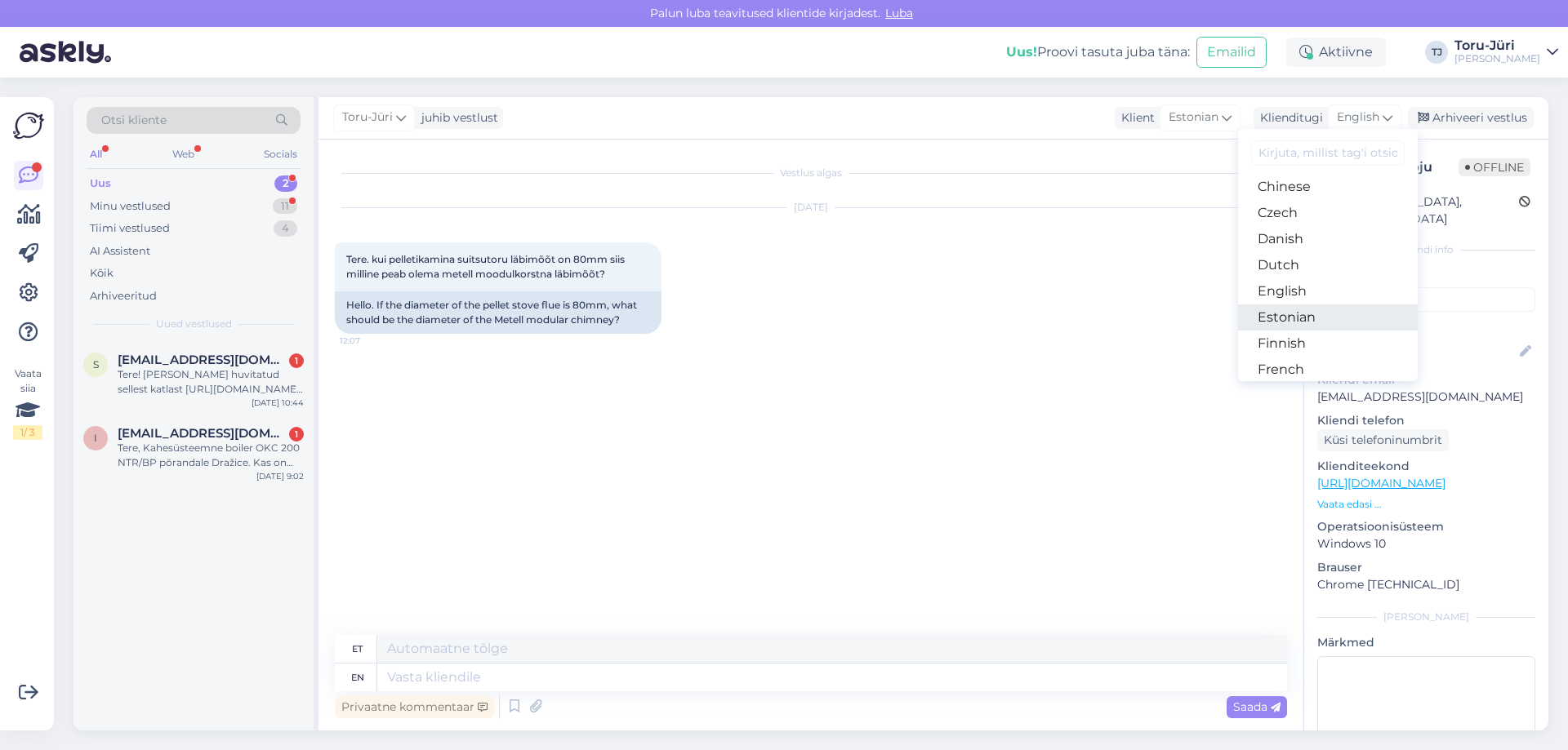
click at [1301, 314] on link "Estonian" at bounding box center [1328, 318] width 179 height 26
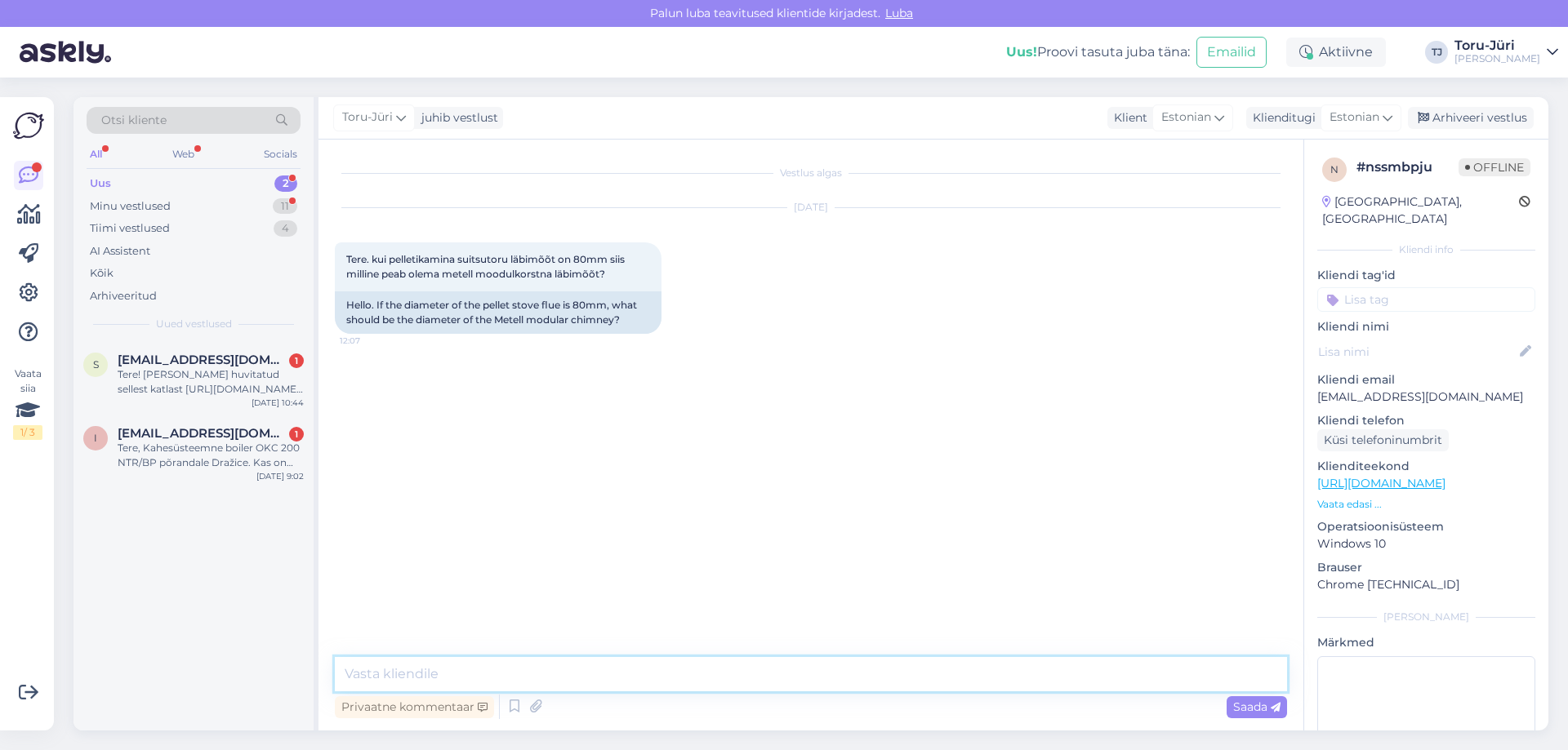
click at [391, 671] on textarea at bounding box center [810, 673] width 952 height 34
type textarea "Tere. Moodulkorsten peaks olema minimaalselt 80/140 aga võib ka ühendada 100/16…"
click at [1240, 706] on span "Saada" at bounding box center [1256, 707] width 47 height 15
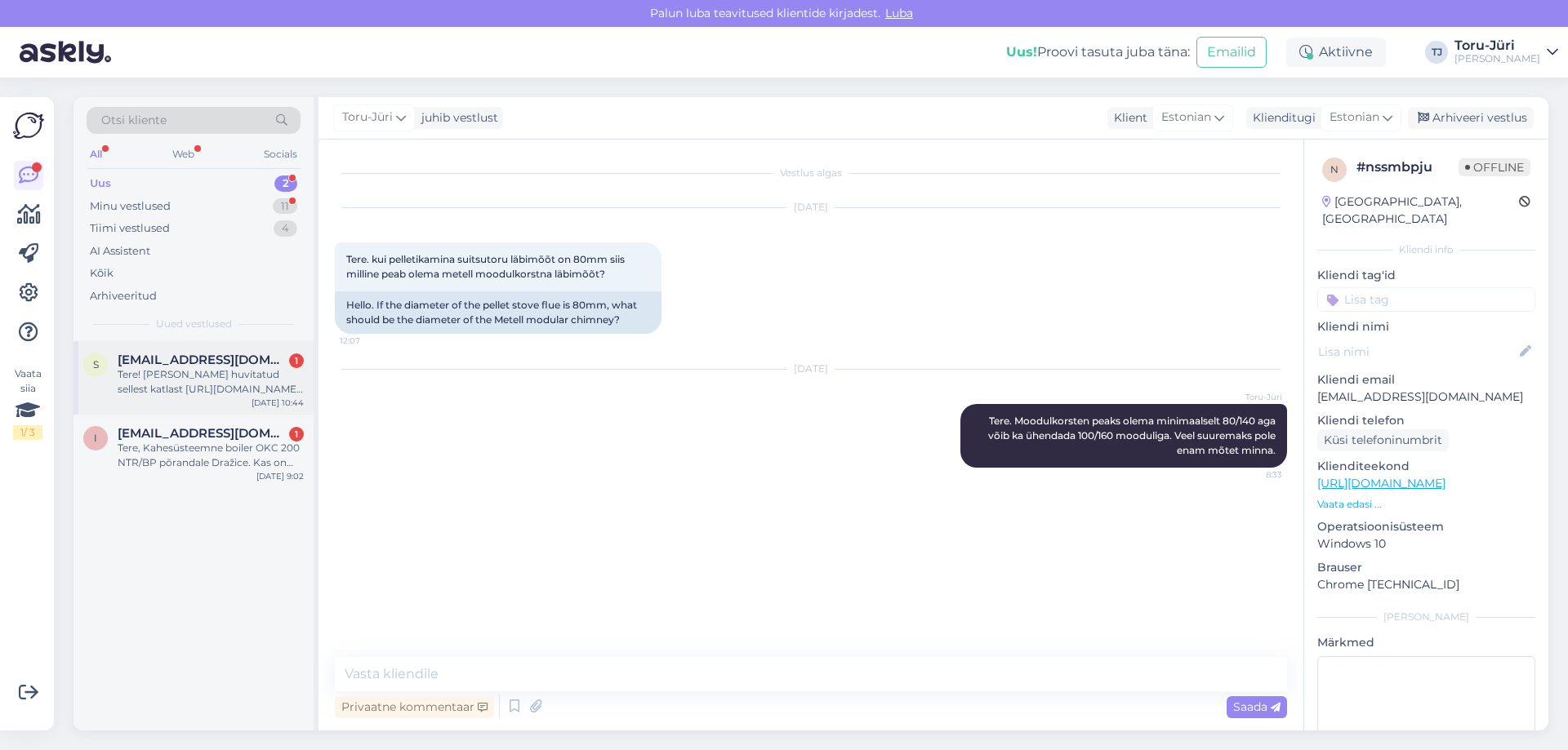
click at [201, 378] on div "Tere! [PERSON_NAME] huvitatud sellest katlast [URL][DOMAIN_NAME] Küsin - kas ja…" at bounding box center [210, 382] width 186 height 30
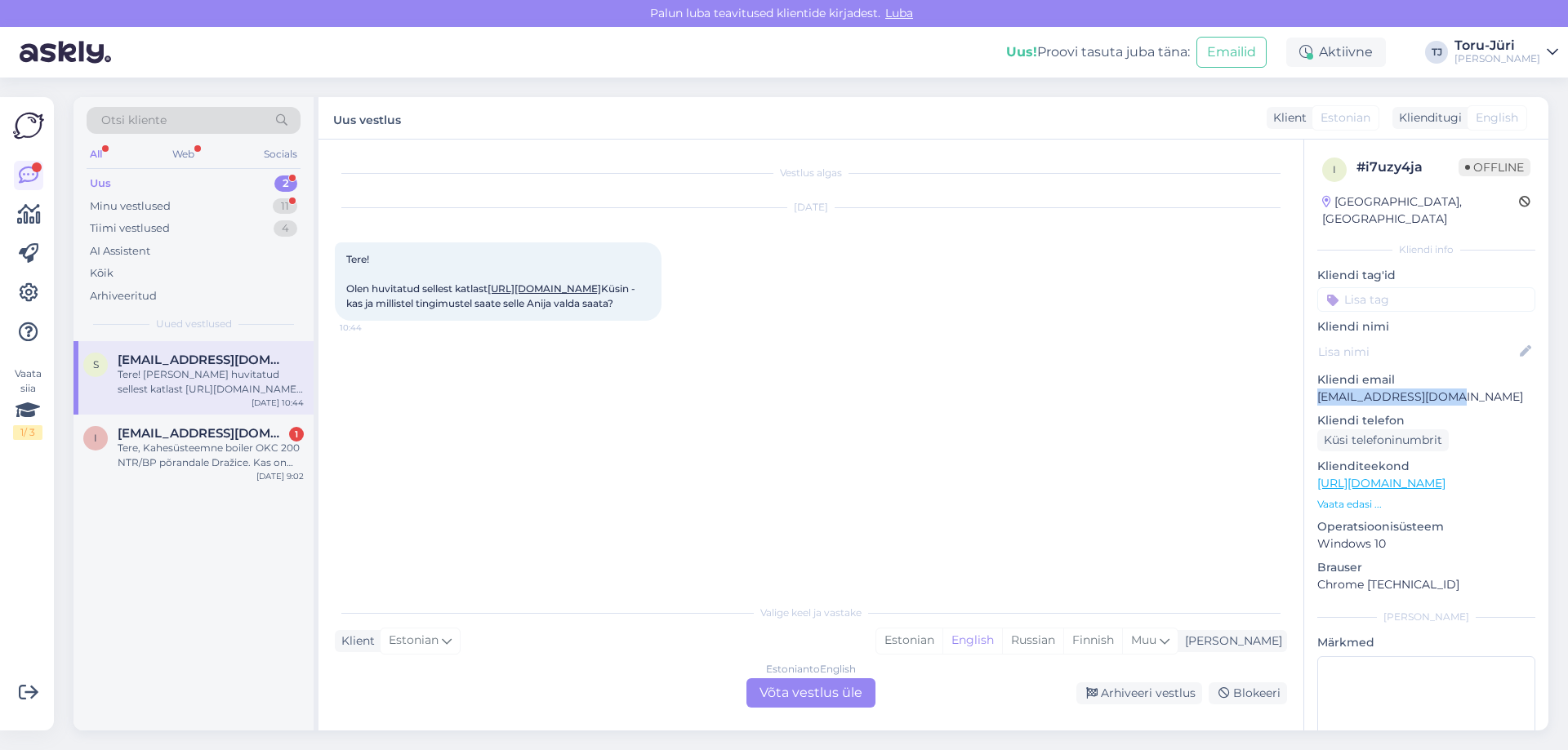
drag, startPoint x: 1453, startPoint y: 378, endPoint x: 1317, endPoint y: 383, distance: 136.1
click at [1317, 389] on p "[EMAIL_ADDRESS][DOMAIN_NAME]" at bounding box center [1426, 397] width 218 height 18
copy p "[EMAIL_ADDRESS][DOMAIN_NAME]"
click at [806, 688] on div "Estonian to English Võta vestlus üle" at bounding box center [811, 693] width 129 height 30
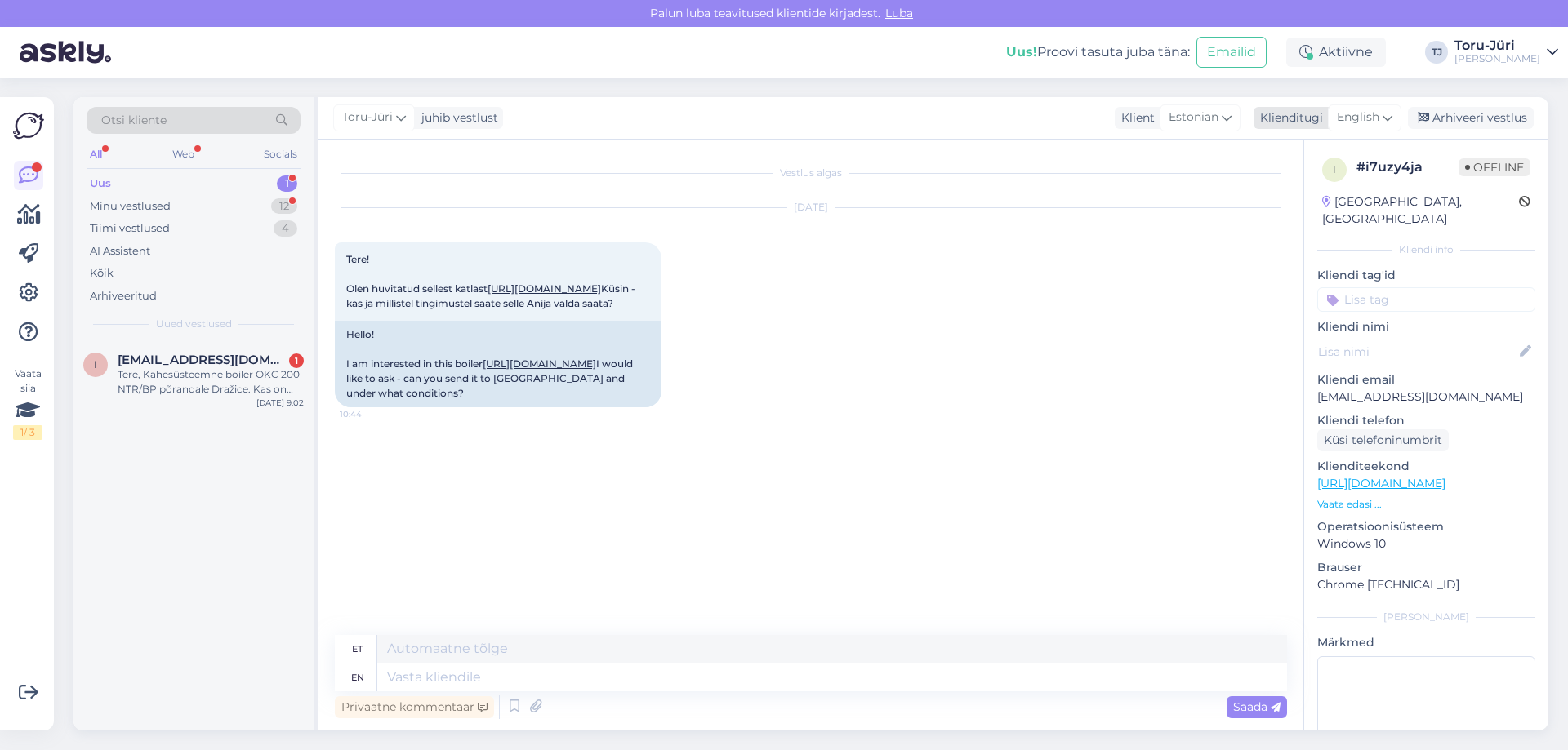
click at [1390, 115] on icon at bounding box center [1387, 117] width 10 height 18
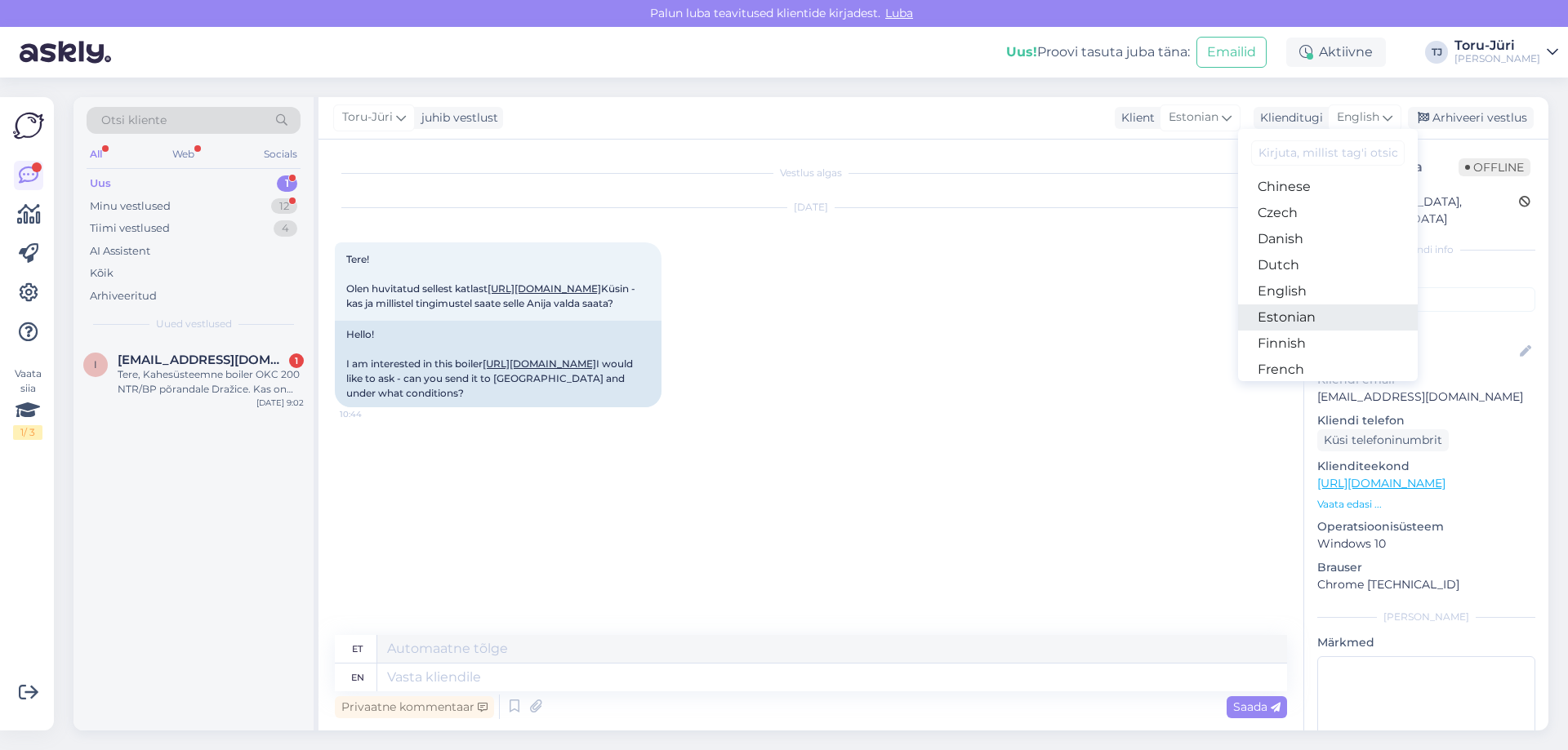
click at [1315, 308] on link "Estonian" at bounding box center [1328, 318] width 179 height 26
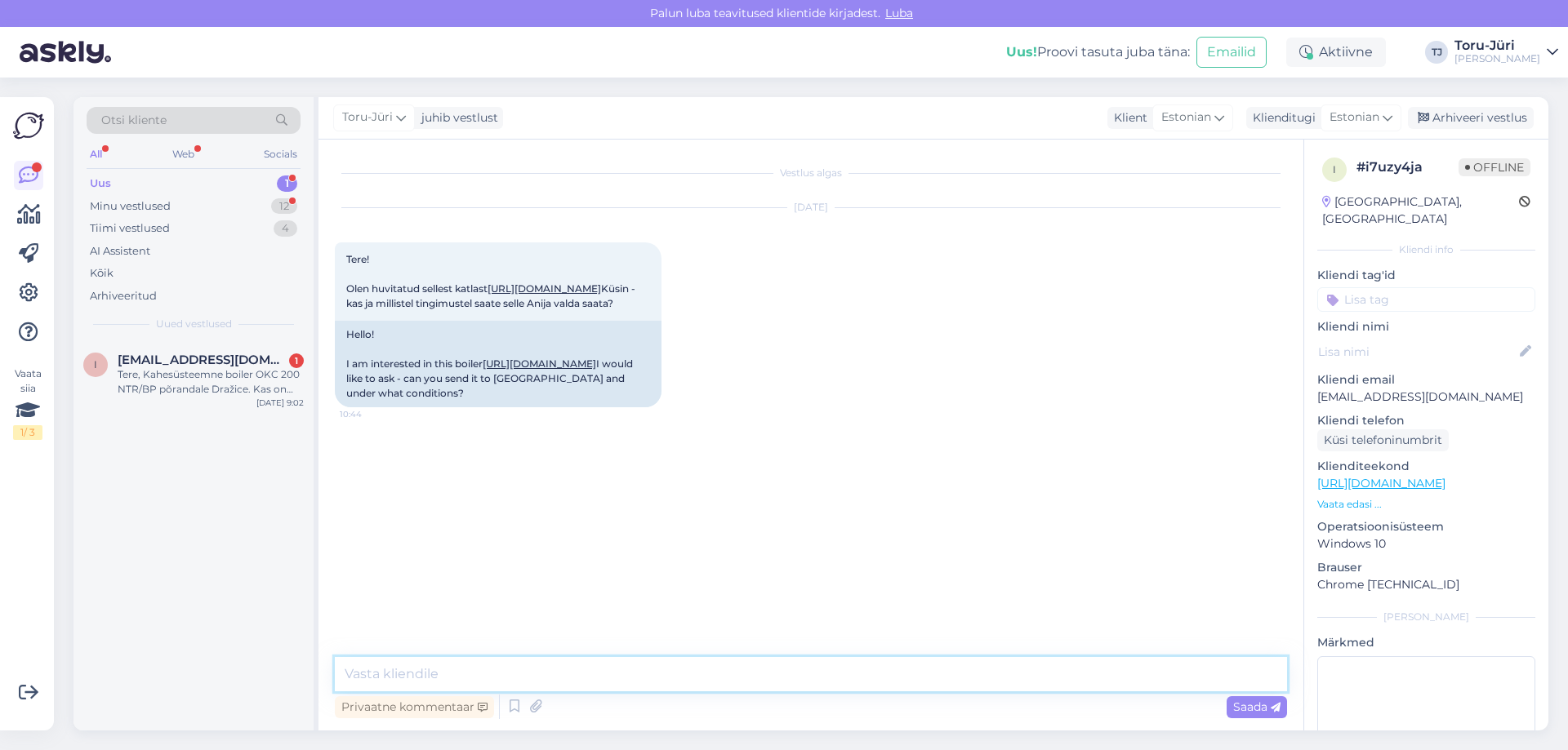
click at [456, 664] on textarea at bounding box center [810, 673] width 952 height 34
type textarea "[PERSON_NAME]."
type textarea "Vastame Teile e-kirja teel."
click at [1247, 704] on span "Saada" at bounding box center [1256, 707] width 47 height 15
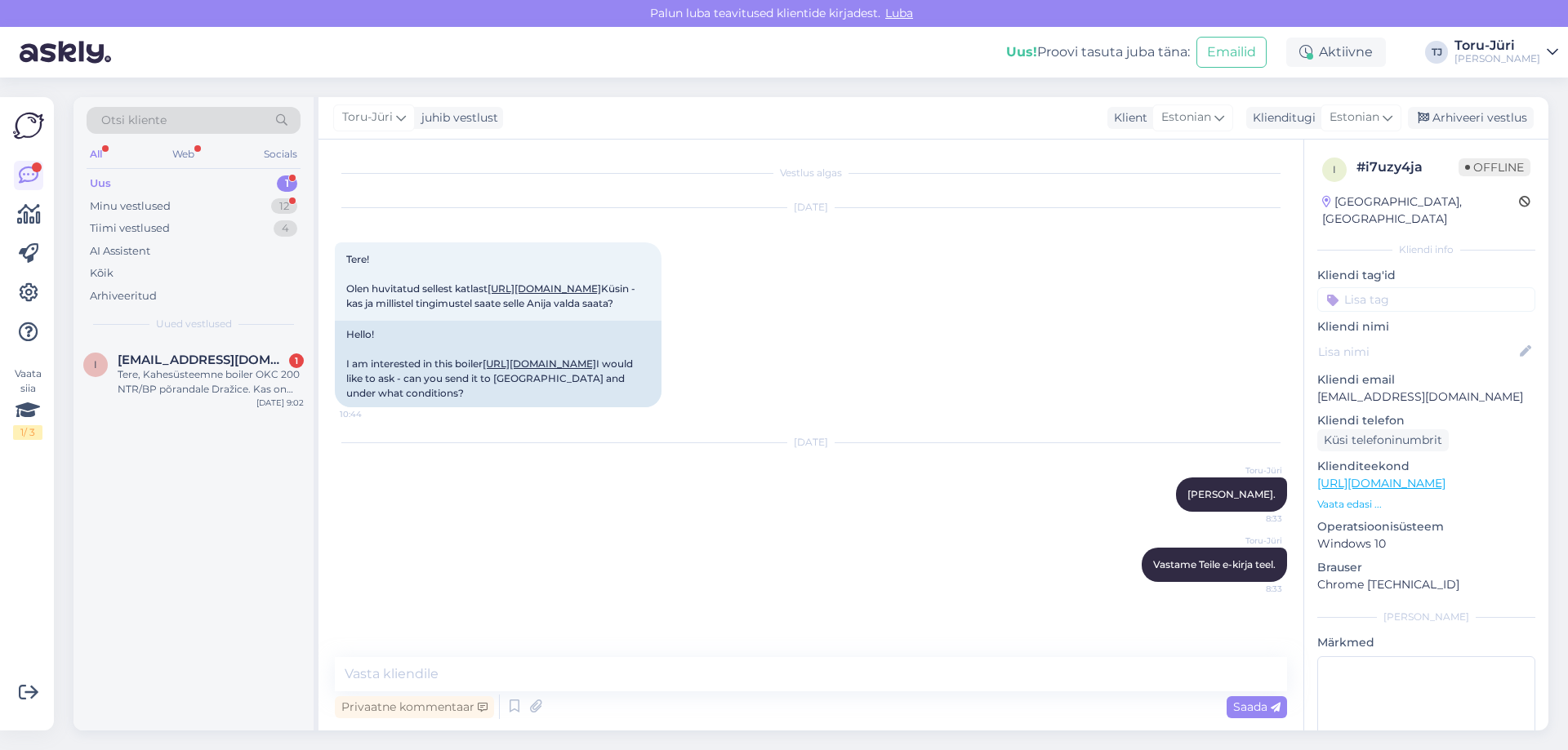
click at [1454, 389] on p "[EMAIL_ADDRESS][DOMAIN_NAME]" at bounding box center [1426, 397] width 218 height 18
drag, startPoint x: 1453, startPoint y: 378, endPoint x: 1310, endPoint y: 381, distance: 143.0
click at [1310, 381] on div "i # i7uzy4ja Offline [GEOGRAPHIC_DATA], [GEOGRAPHIC_DATA] Kliendi info Kliendi …" at bounding box center [1426, 483] width 244 height 688
drag, startPoint x: 1330, startPoint y: 379, endPoint x: 1162, endPoint y: 387, distance: 168.2
click at [1162, 387] on div "[DATE] Tere! [PERSON_NAME] huvitatud sellest katlast [URL][DOMAIN_NAME] Küsin -…" at bounding box center [810, 308] width 952 height 236
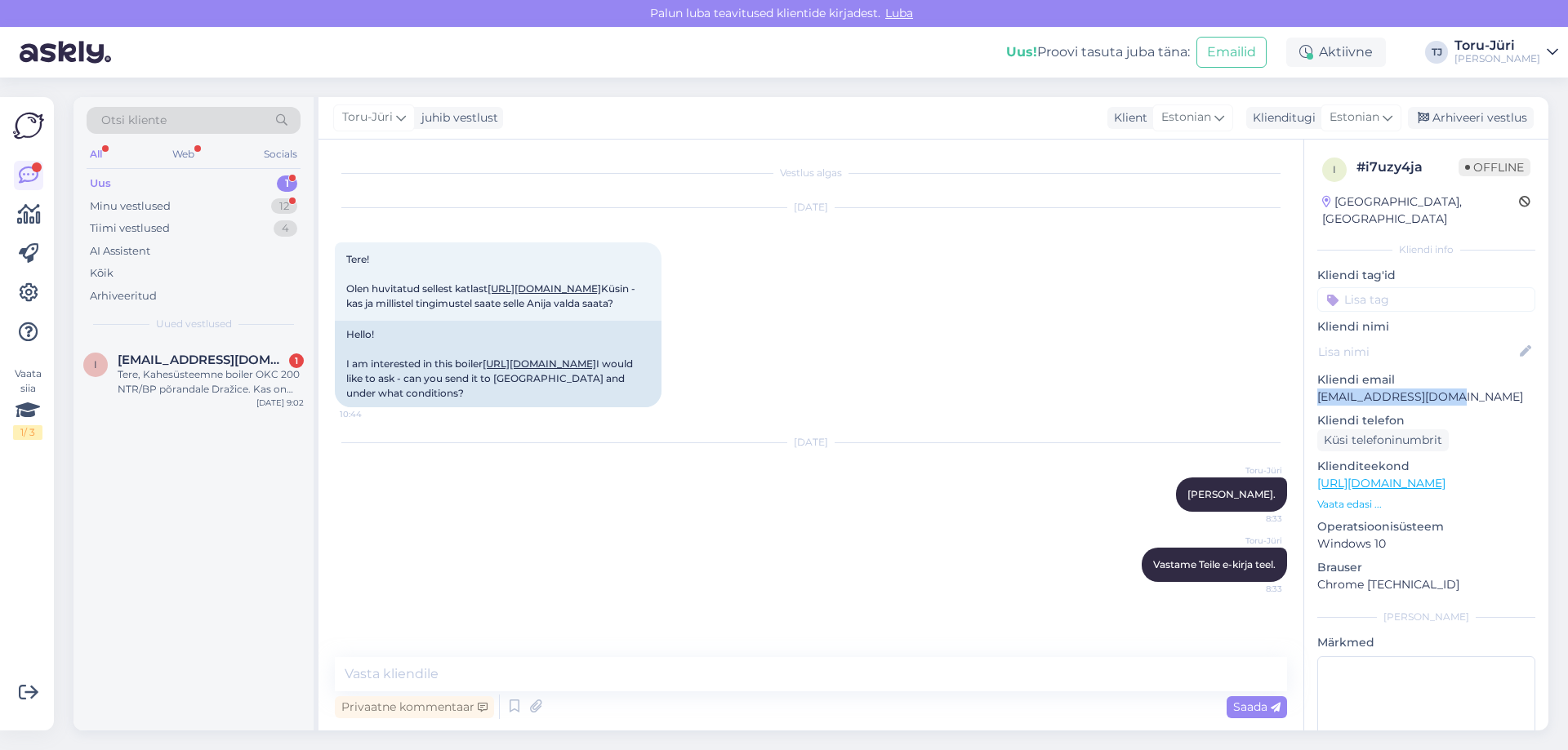
drag, startPoint x: 1454, startPoint y: 381, endPoint x: 1319, endPoint y: 382, distance: 135.0
click at [1319, 389] on p "[EMAIL_ADDRESS][DOMAIN_NAME]" at bounding box center [1426, 397] width 218 height 18
copy p "[EMAIL_ADDRESS][DOMAIN_NAME]"
click at [207, 369] on div "Tere, Kahesüsteemne boiler OKC 200 NTR/BP põrandale Dražice. Kas on kohapeal [G…" at bounding box center [210, 382] width 186 height 30
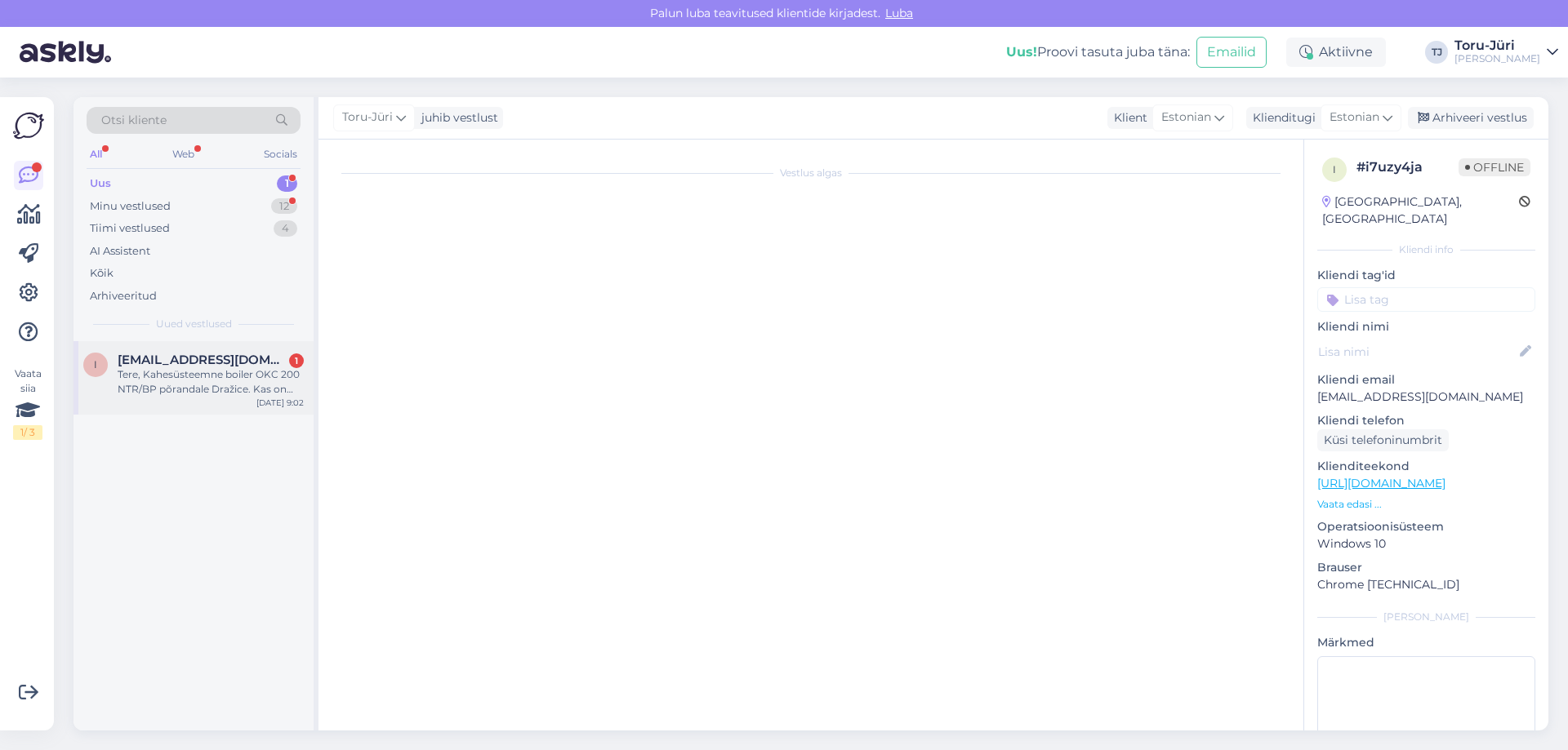
scroll to position [0, 0]
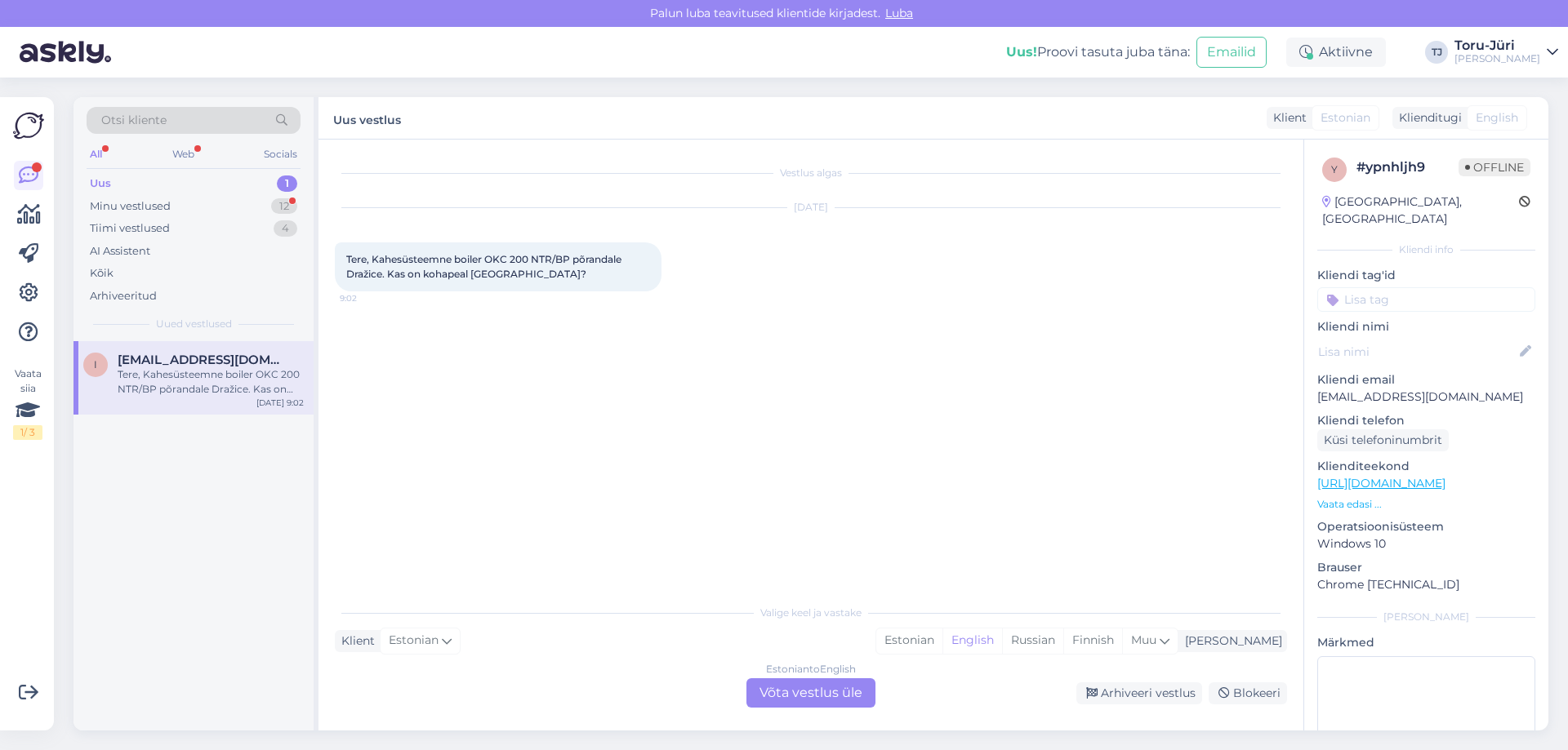
click at [816, 697] on div "Estonian to English Võta vestlus üle" at bounding box center [811, 693] width 129 height 30
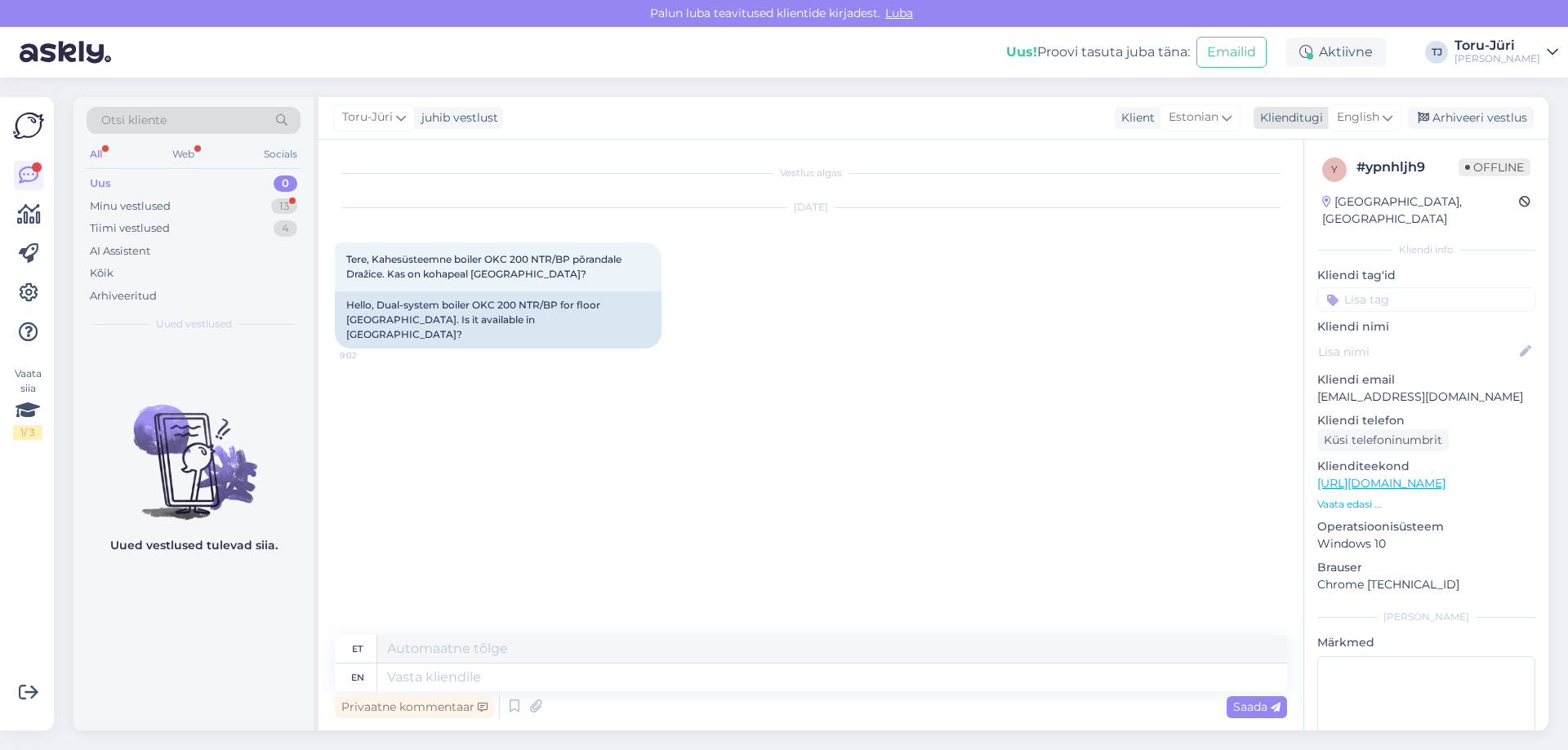
click at [1386, 113] on icon at bounding box center [1387, 117] width 10 height 18
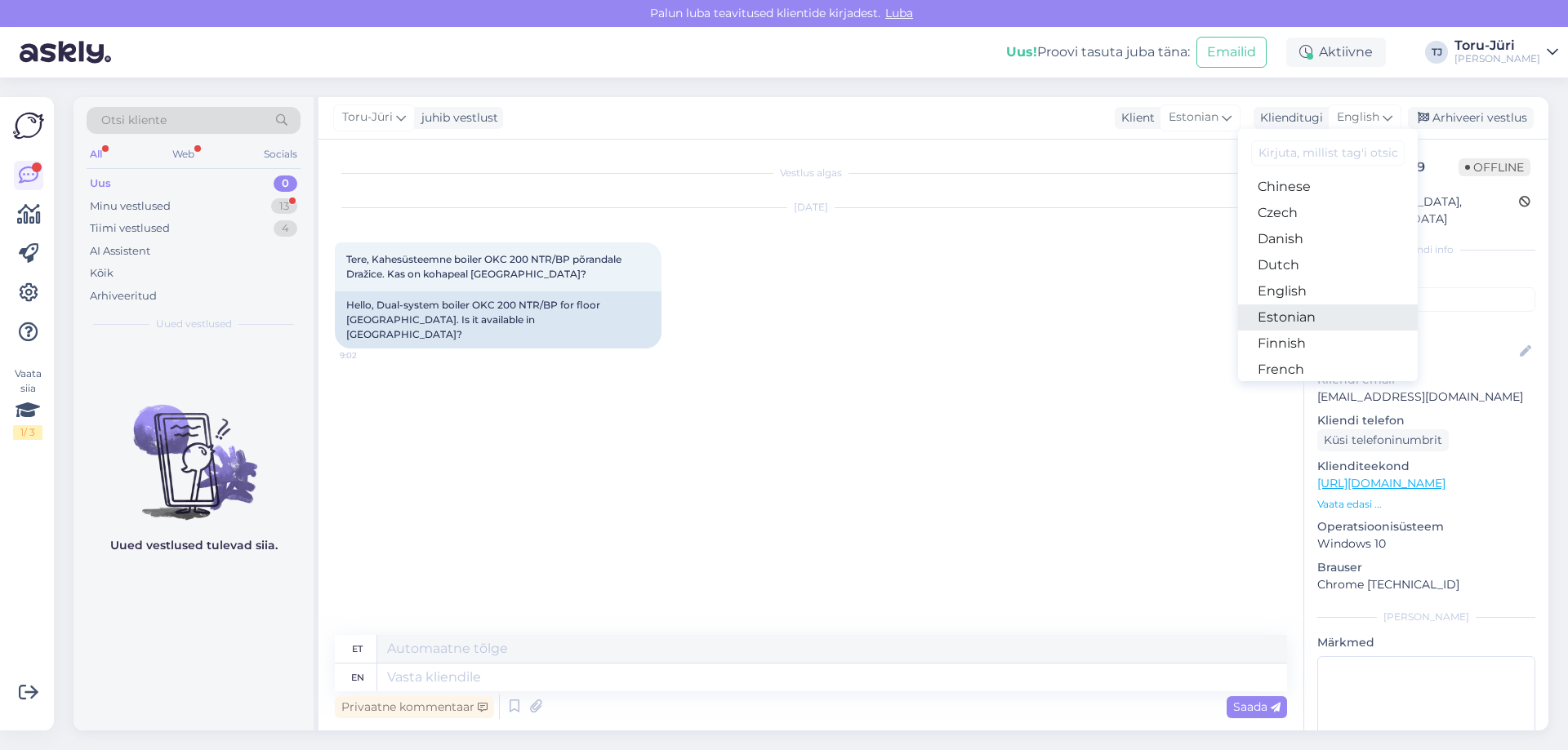
click at [1301, 307] on link "Estonian" at bounding box center [1328, 318] width 179 height 26
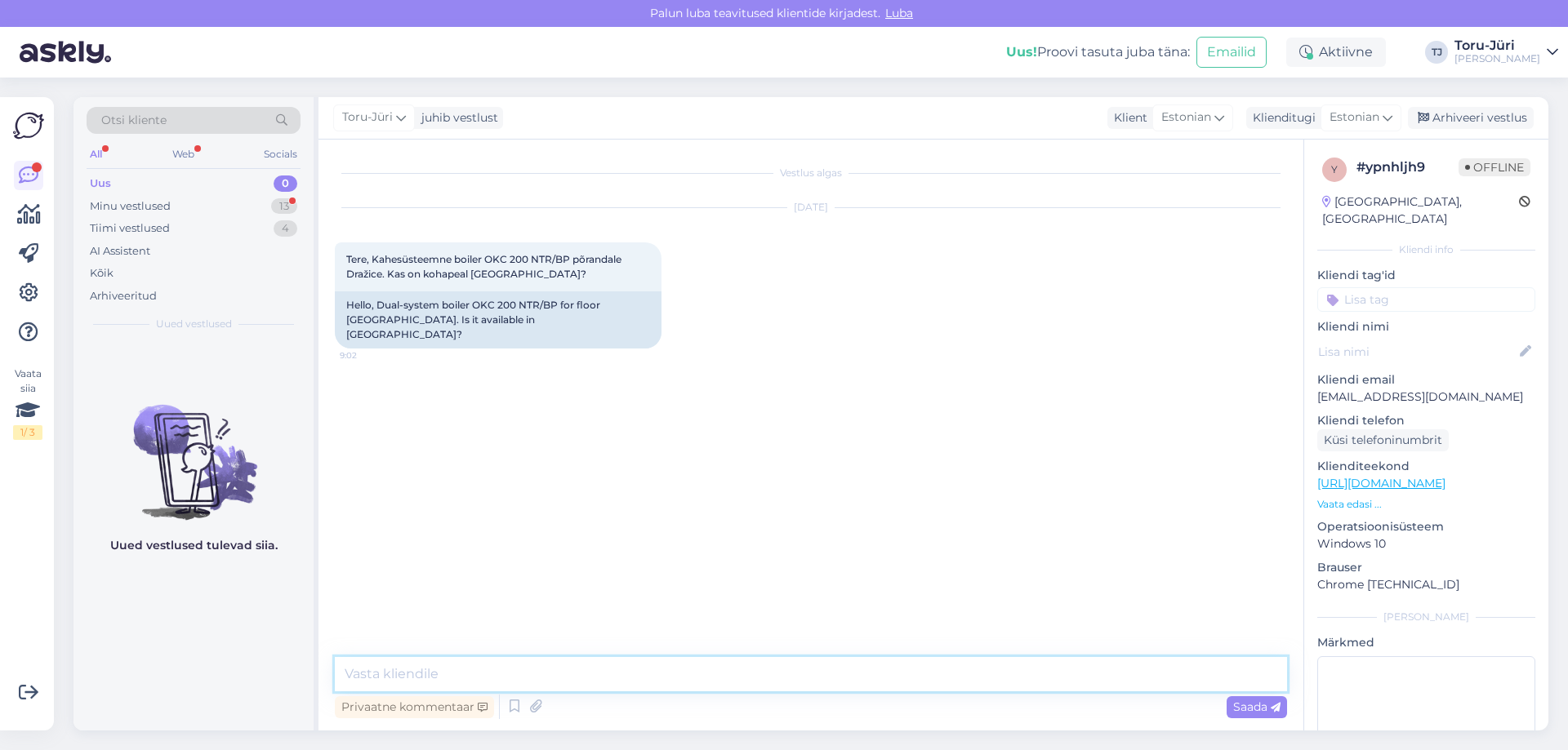
click at [446, 675] on textarea at bounding box center [810, 673] width 952 height 34
type textarea "Tere. [GEOGRAPHIC_DATA] olemas 1tk."
click at [1246, 706] on span "Saada" at bounding box center [1256, 707] width 47 height 15
click at [849, 487] on div "Vestlus algas [DATE] Tere, Kahesüsteemne boiler OKC 200 NTR/BP põrandale Dražic…" at bounding box center [818, 399] width 966 height 487
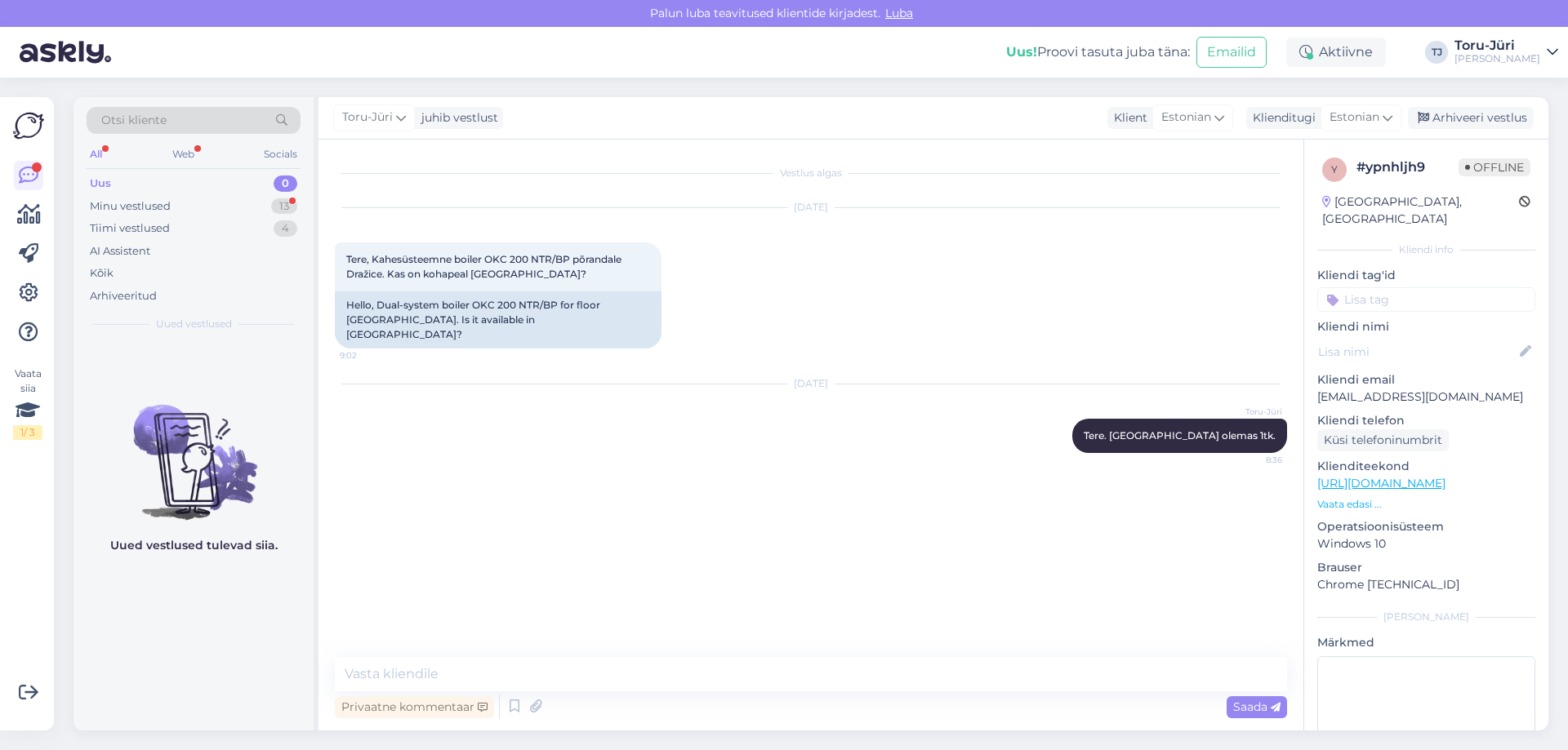
drag, startPoint x: 720, startPoint y: 543, endPoint x: 459, endPoint y: 405, distance: 295.2
click at [718, 544] on div "Vestlus algas [DATE] Tere, Kahesüsteemne boiler OKC 200 NTR/BP põrandale Dražic…" at bounding box center [818, 399] width 966 height 487
click at [183, 198] on div "Minu vestlused 13" at bounding box center [194, 206] width 214 height 23
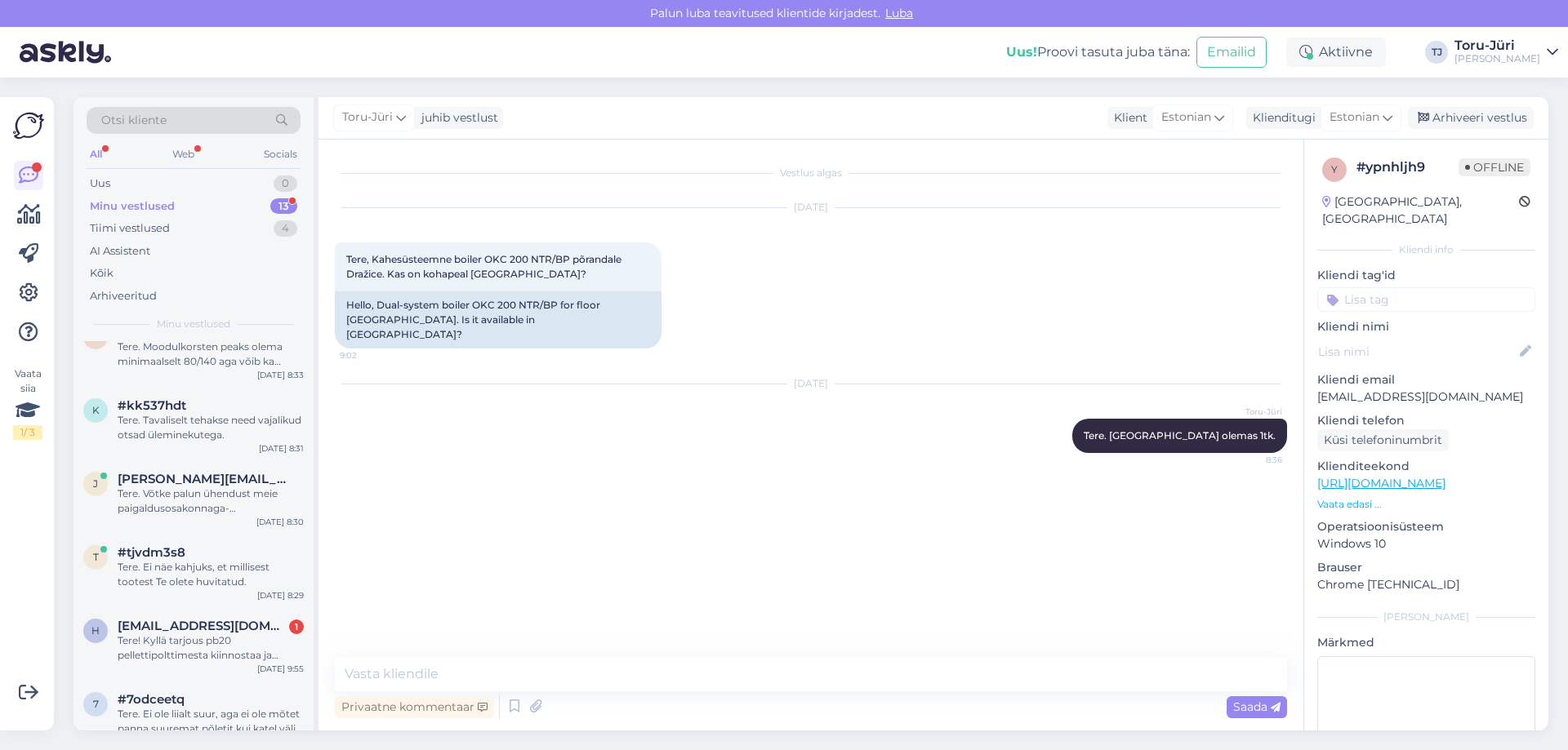
scroll to position [151, 0]
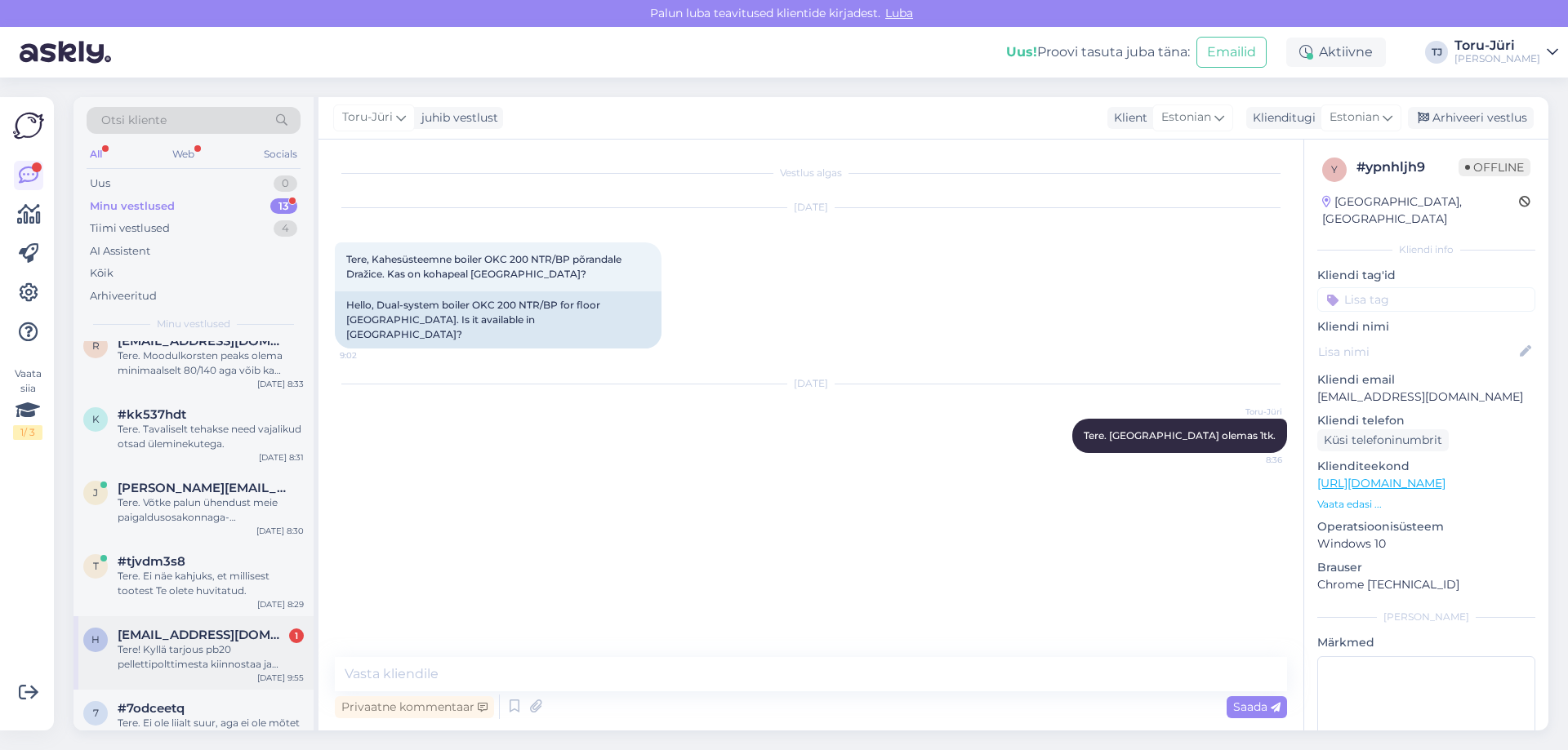
click at [202, 643] on div "Tere! Kyllä tarjous pb20 pellettipolttimesta kiinnostaa ja muutkin saman teholu…" at bounding box center [210, 658] width 186 height 30
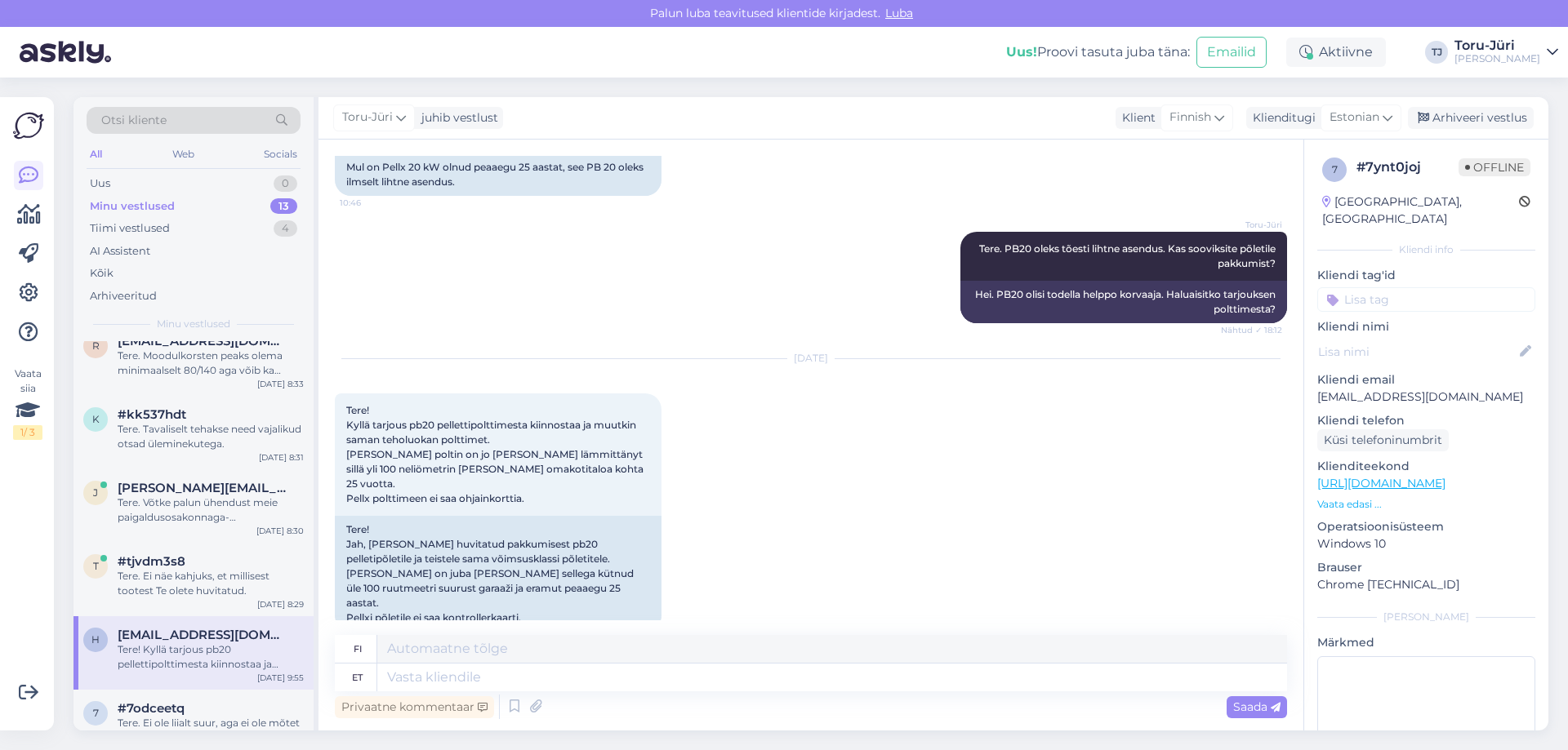
click at [845, 419] on div "[DATE] Tere! Kyllä tarjous pb20 pellettipolttimesta kiinnostaa ja muutkin saman…" at bounding box center [810, 495] width 952 height 308
drag, startPoint x: 418, startPoint y: 545, endPoint x: 623, endPoint y: 592, distance: 210.3
click at [623, 592] on div "Tere! Jah, [PERSON_NAME] huvitatud pakkumisest pb20 pelletipõletile ja teistele…" at bounding box center [497, 574] width 326 height 115
click at [565, 582] on div "Tere! Jah, [PERSON_NAME] huvitatud pakkumisest pb20 pelletipõletile ja teistele…" at bounding box center [497, 574] width 326 height 115
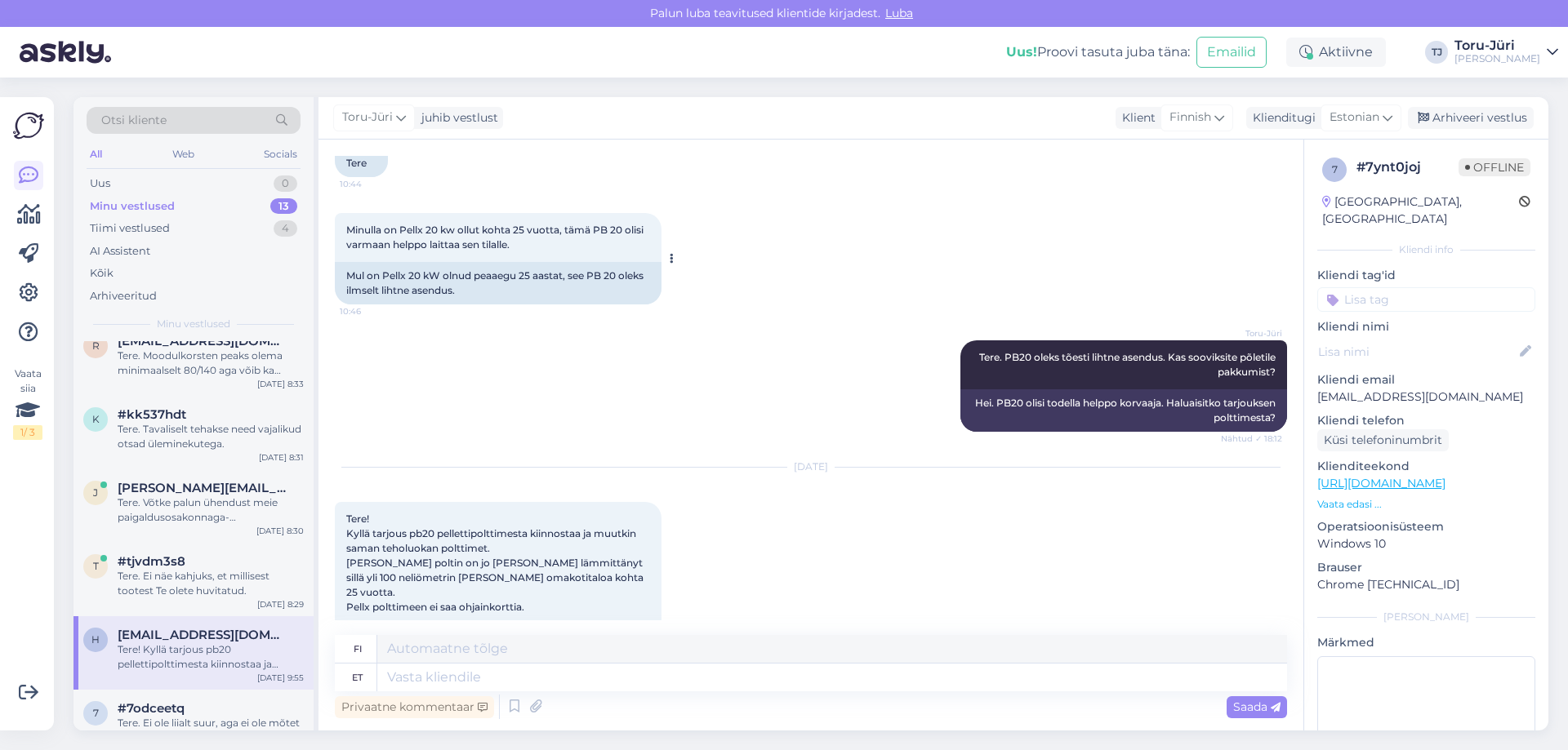
drag, startPoint x: 570, startPoint y: 167, endPoint x: 643, endPoint y: 166, distance: 73.0
click at [643, 166] on div "Vestlus algas [DATE] Hei 10:44 Tere Minulla on Pellx 20 kw ollut kohta 25 vuott…" at bounding box center [818, 388] width 966 height 465
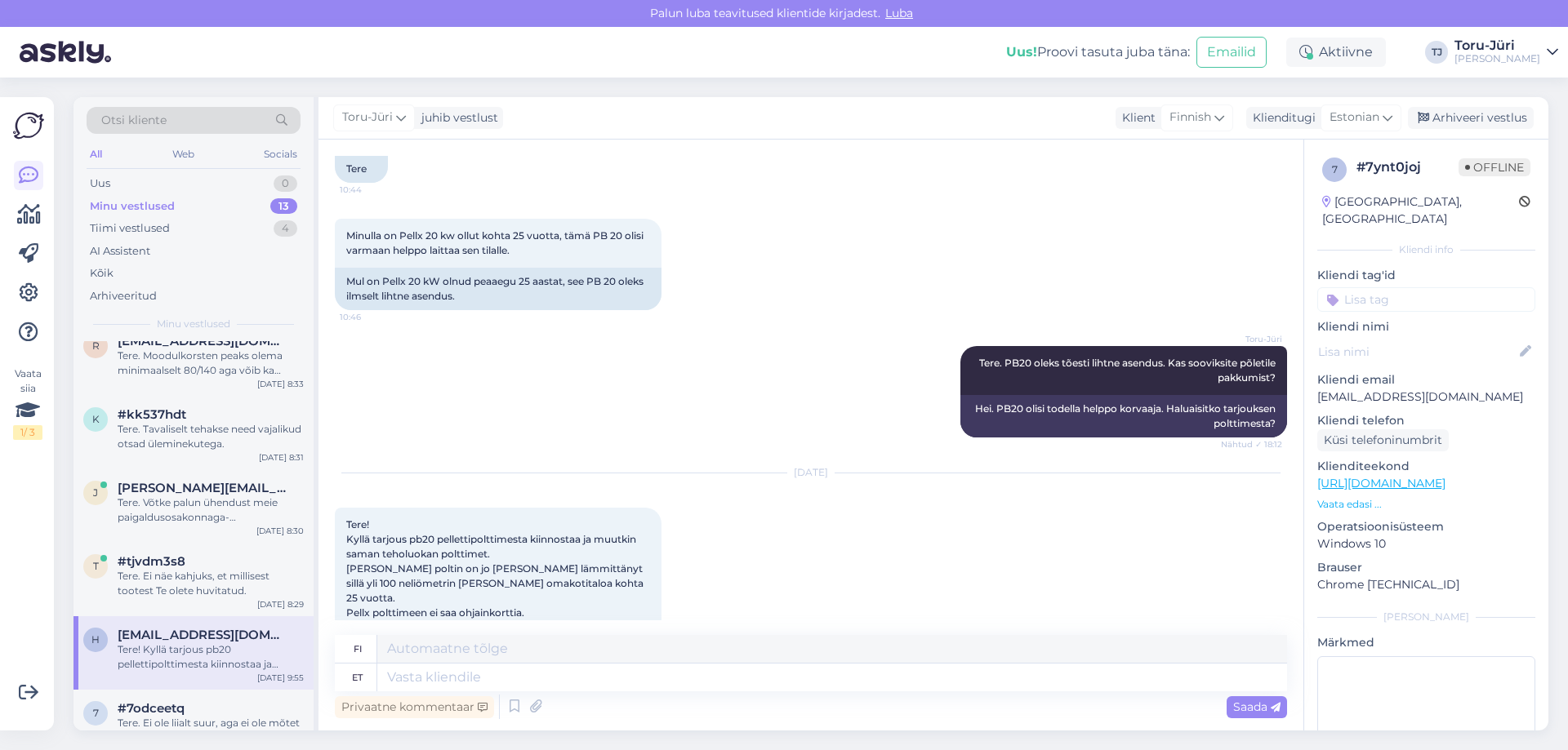
click at [734, 296] on div "Minulla on Pellx 20 kw ollut kohta 25 vuotta, tämä PB 20 olisi varmaan helppo l…" at bounding box center [810, 264] width 952 height 127
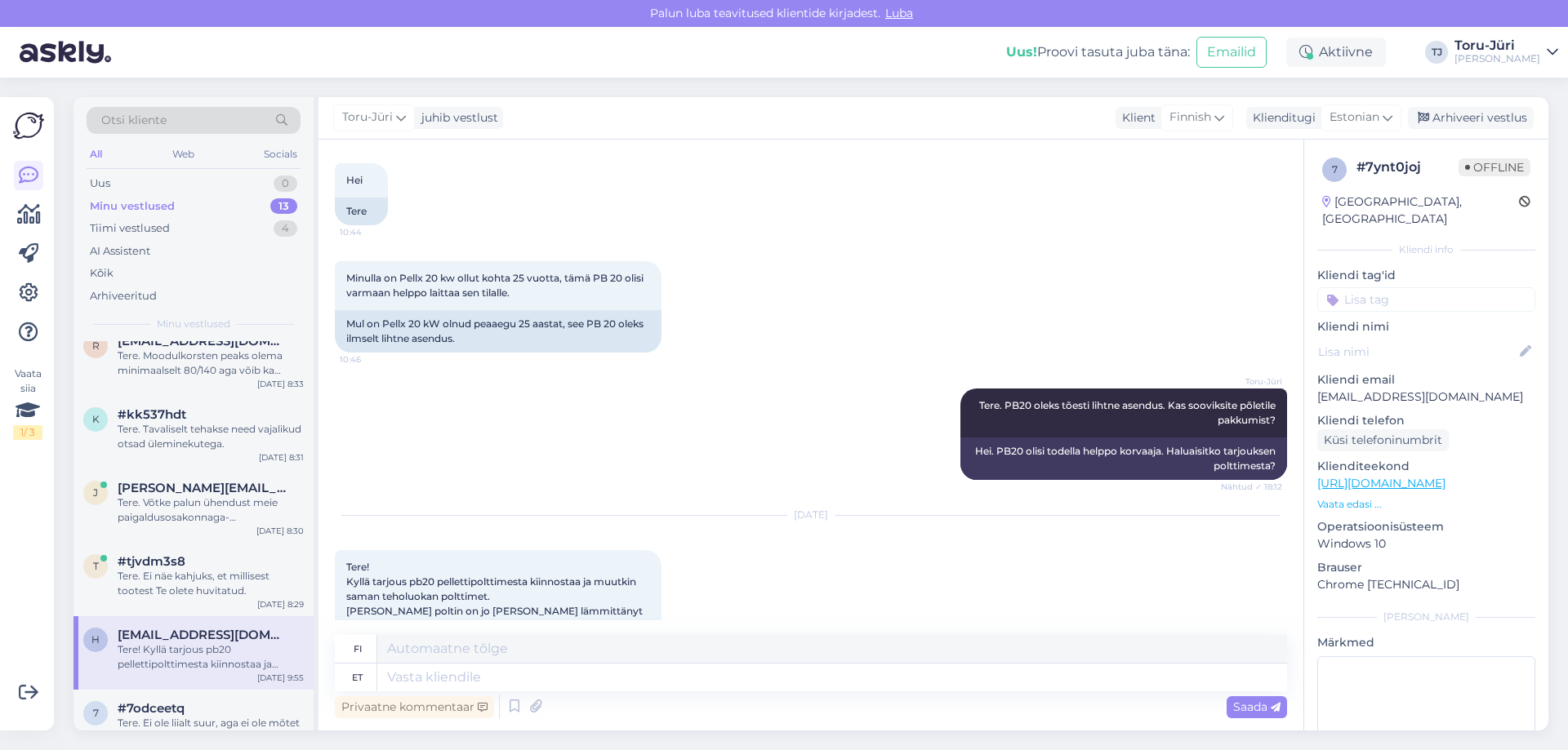
scroll to position [73, 0]
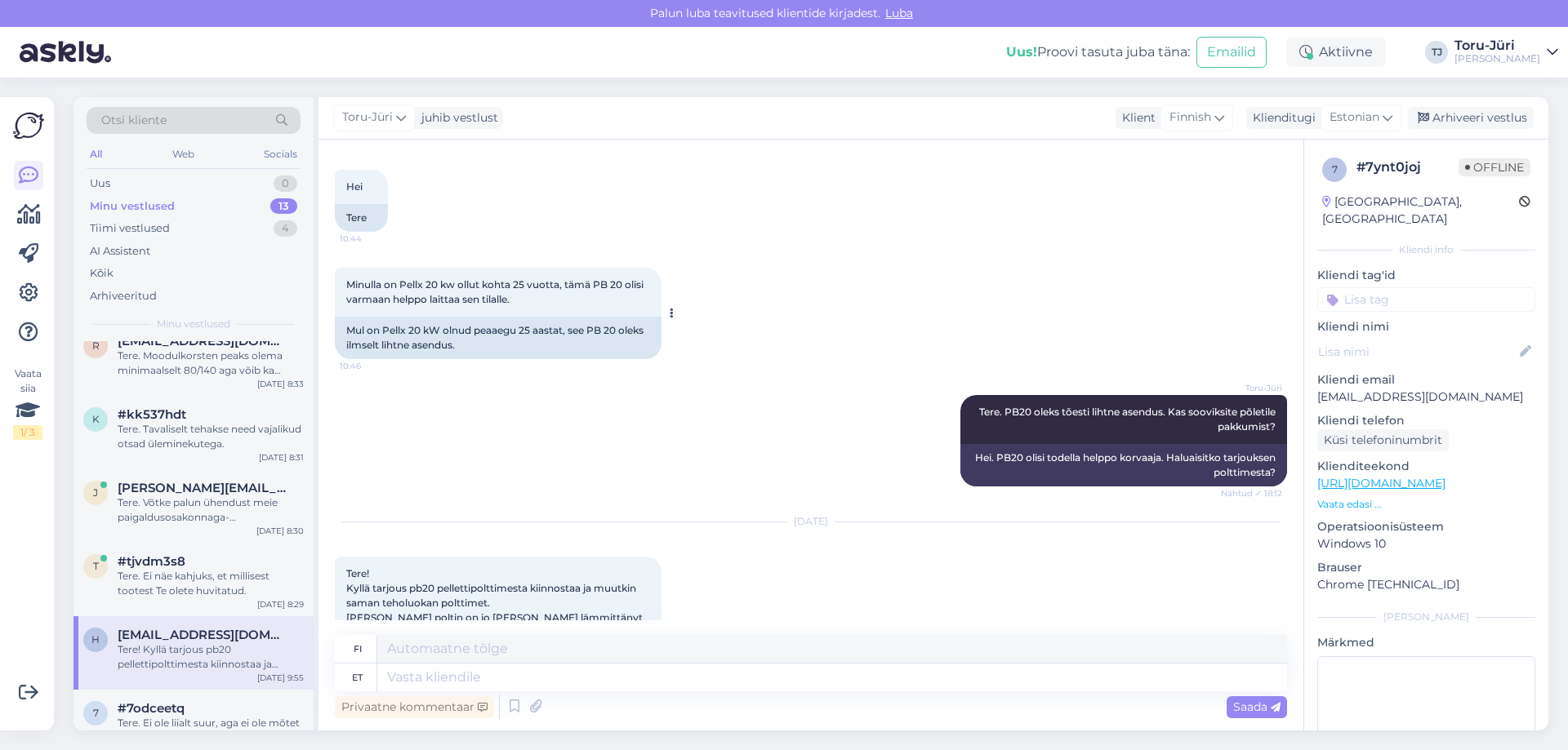
click at [595, 285] on span "Minulla on Pellx 20 kw ollut kohta 25 vuotta, tämä PB 20 olisi varmaan helppo l…" at bounding box center [496, 291] width 299 height 27
drag, startPoint x: 348, startPoint y: 287, endPoint x: 439, endPoint y: 284, distance: 91.0
click at [439, 284] on span "Minulla on Pellx 20 kw ollut kohta 25 vuotta, tämä PB 20 olisi varmaan helppo l…" at bounding box center [496, 291] width 299 height 27
click at [713, 273] on div "Minulla on Pellx 20 kw ollut kohta 25 vuotta, tämä PB 20 olisi varmaan helppo l…" at bounding box center [810, 313] width 952 height 127
click at [439, 284] on span "Minulla on Pellx 20 kw ollut kohta 25 vuotta, tämä PB 20 olisi varmaan helppo l…" at bounding box center [496, 291] width 299 height 27
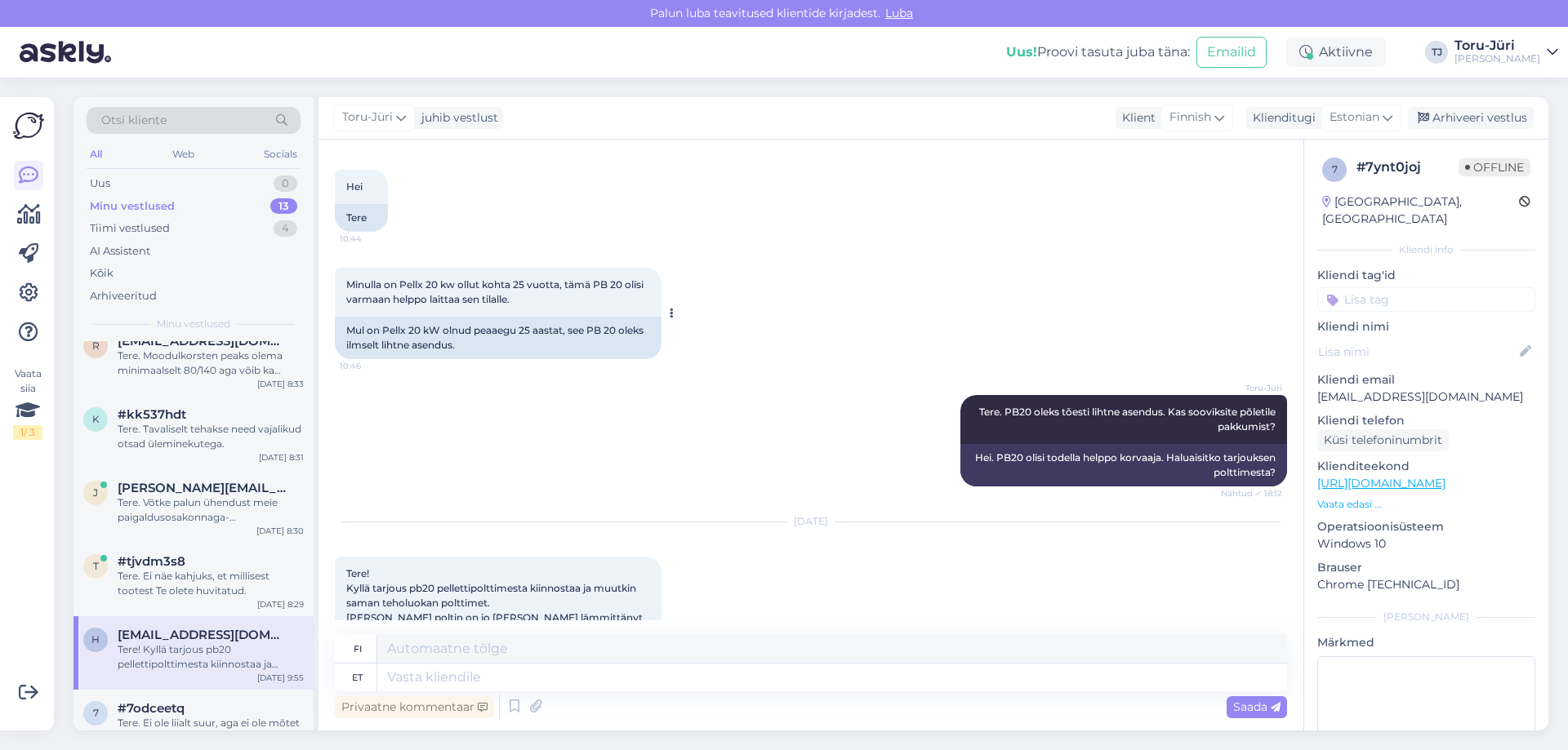
click at [439, 284] on span "Minulla on Pellx 20 kw ollut kohta 25 vuotta, tämä PB 20 olisi varmaan helppo l…" at bounding box center [496, 291] width 299 height 27
drag, startPoint x: 439, startPoint y: 284, endPoint x: 403, endPoint y: 288, distance: 36.2
click at [403, 288] on span "Minulla on Pellx 20 kw ollut kohta 25 vuotta, tämä PB 20 olisi varmaan helppo l…" at bounding box center [496, 291] width 299 height 27
click at [826, 207] on div "[DATE] Hei 10:44 Tere" at bounding box center [810, 183] width 952 height 132
drag, startPoint x: 444, startPoint y: 334, endPoint x: 660, endPoint y: 332, distance: 216.0
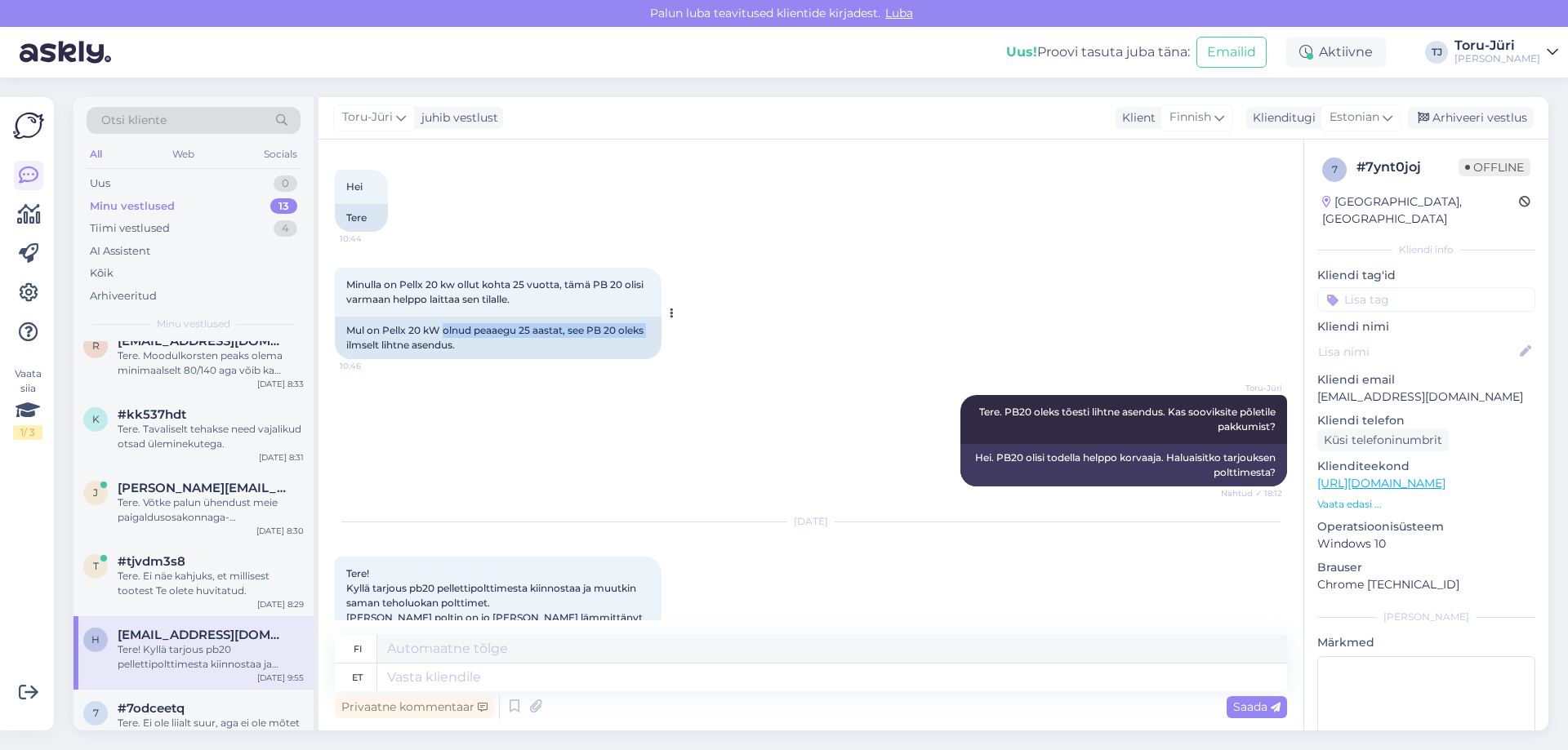
click at [660, 332] on div "Mul on Pellx 20 kW olnud peaaegu 25 aastat, see PB 20 oleks ilmselt lihtne asen…" at bounding box center [497, 338] width 326 height 42
click at [702, 490] on div "[PERSON_NAME]. PB20 oleks tõesti lihtne asendus. Kas sooviksite põletile pakkum…" at bounding box center [810, 441] width 952 height 127
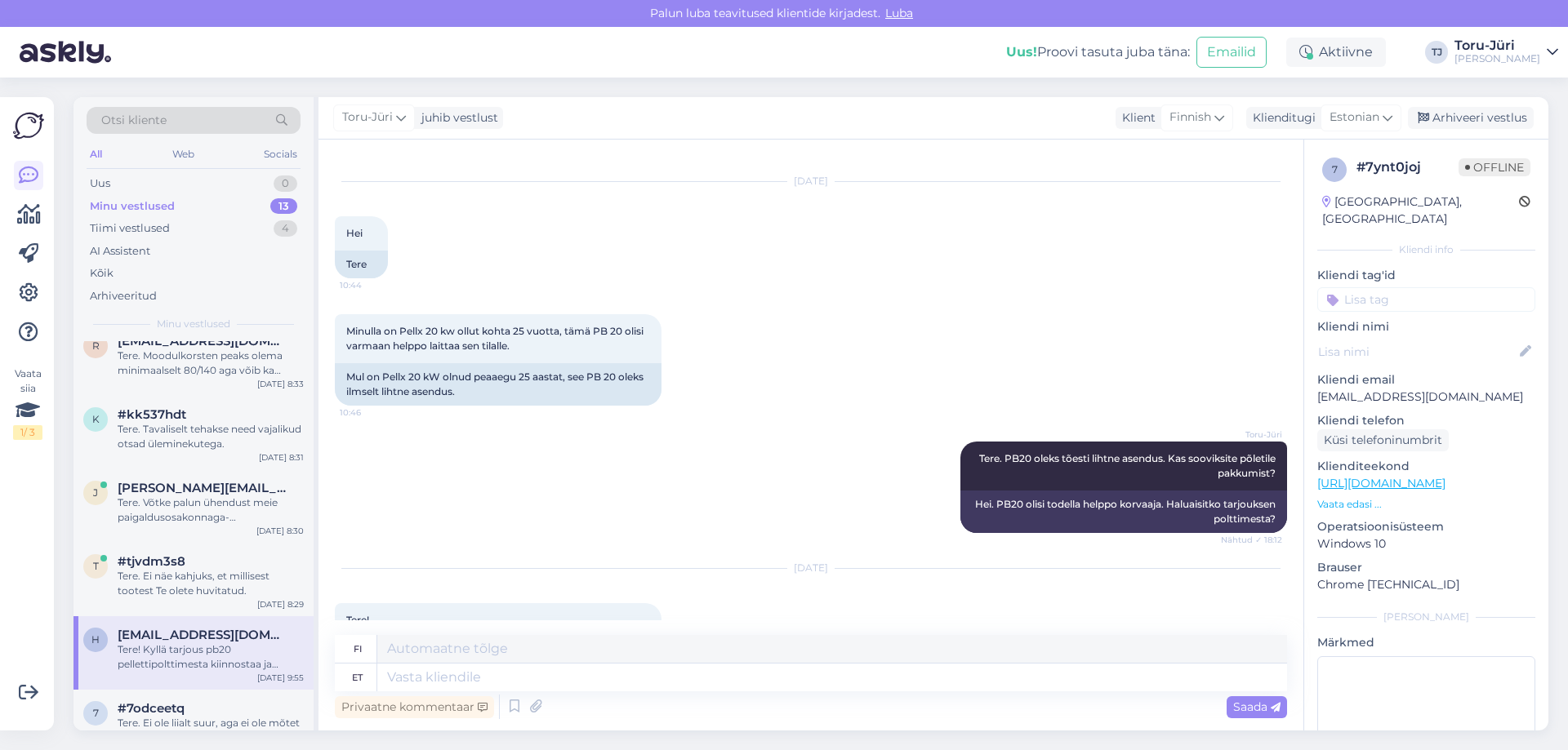
scroll to position [0, 0]
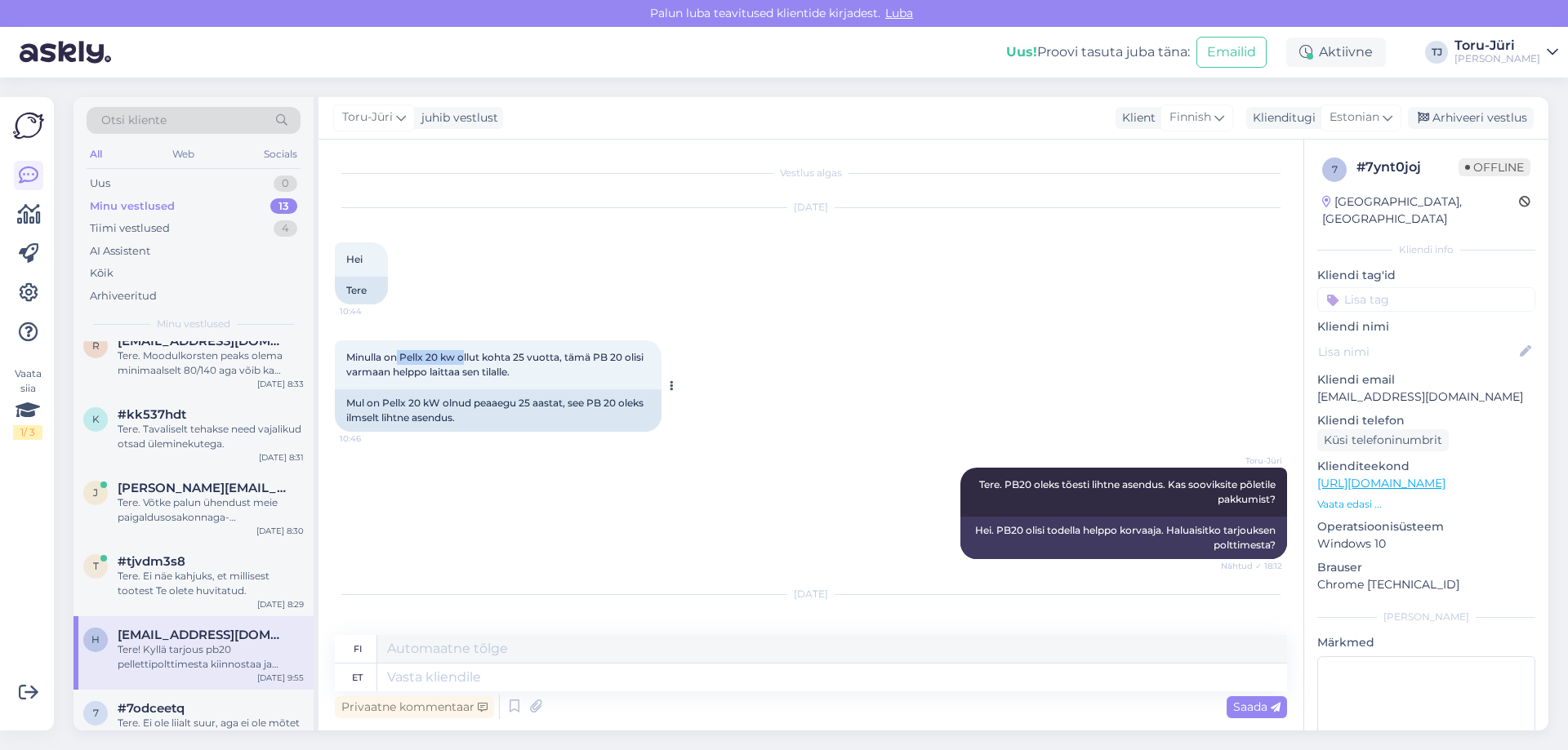
drag, startPoint x: 398, startPoint y: 357, endPoint x: 467, endPoint y: 357, distance: 69.0
click at [467, 357] on span "Minulla on Pellx 20 kw ollut kohta 25 vuotta, tämä PB 20 olisi varmaan helppo l…" at bounding box center [496, 364] width 299 height 27
drag, startPoint x: 403, startPoint y: 354, endPoint x: 439, endPoint y: 355, distance: 36.0
click at [439, 355] on span "Minulla on Pellx 20 kw ollut kohta 25 vuotta, tämä PB 20 olisi varmaan helppo l…" at bounding box center [496, 364] width 299 height 27
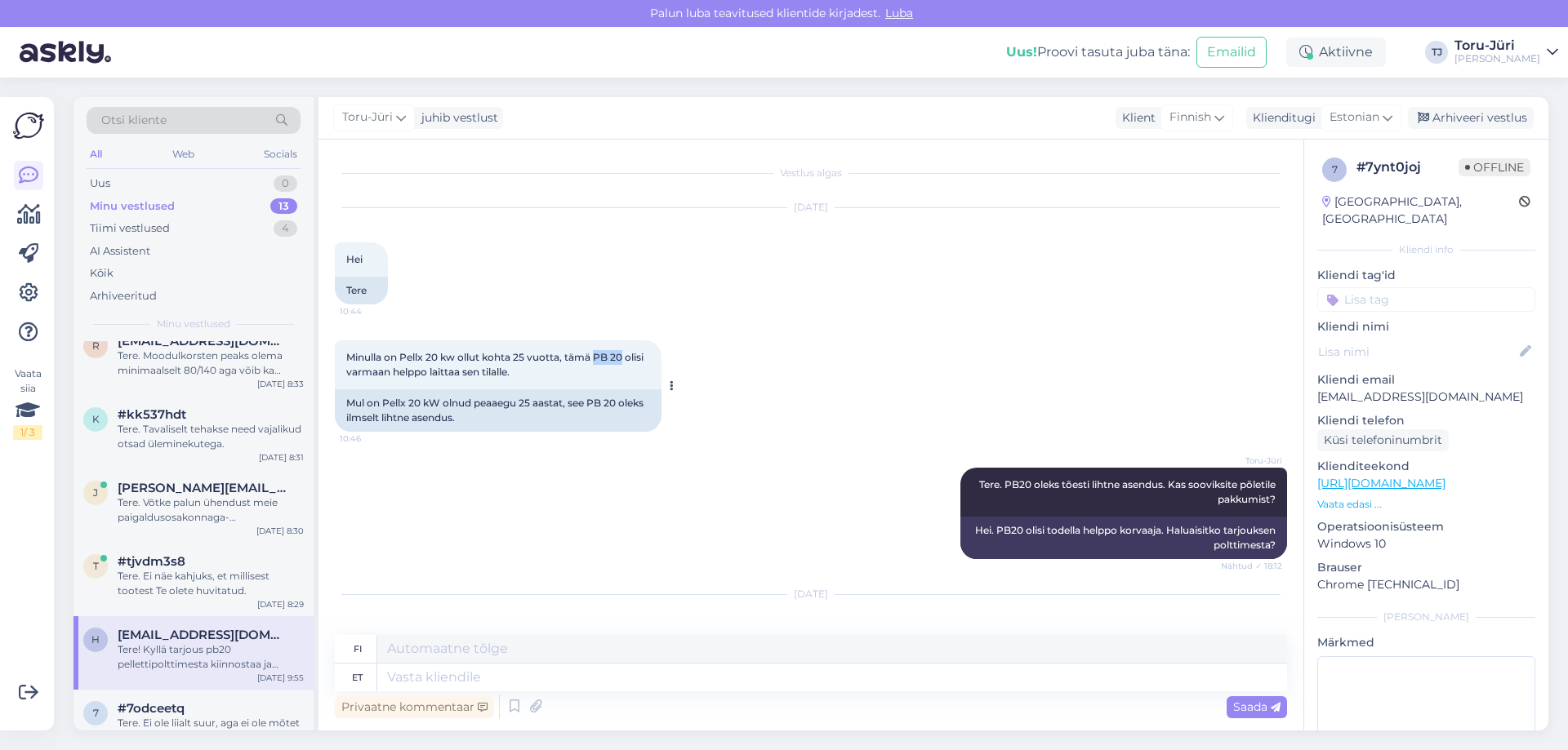
drag, startPoint x: 596, startPoint y: 360, endPoint x: 625, endPoint y: 360, distance: 29.0
click at [625, 360] on span "Minulla on Pellx 20 kw ollut kohta 25 vuotta, tämä PB 20 olisi varmaan helppo l…" at bounding box center [496, 364] width 299 height 27
click at [767, 429] on div "Minulla on Pellx 20 kw ollut kohta 25 vuotta, tämä PB 20 olisi varmaan helppo l…" at bounding box center [810, 386] width 952 height 127
drag, startPoint x: 597, startPoint y: 357, endPoint x: 637, endPoint y: 360, distance: 40.1
click at [637, 360] on span "Minulla on Pellx 20 kw ollut kohta 25 vuotta, tämä PB 20 olisi varmaan helppo l…" at bounding box center [496, 364] width 299 height 27
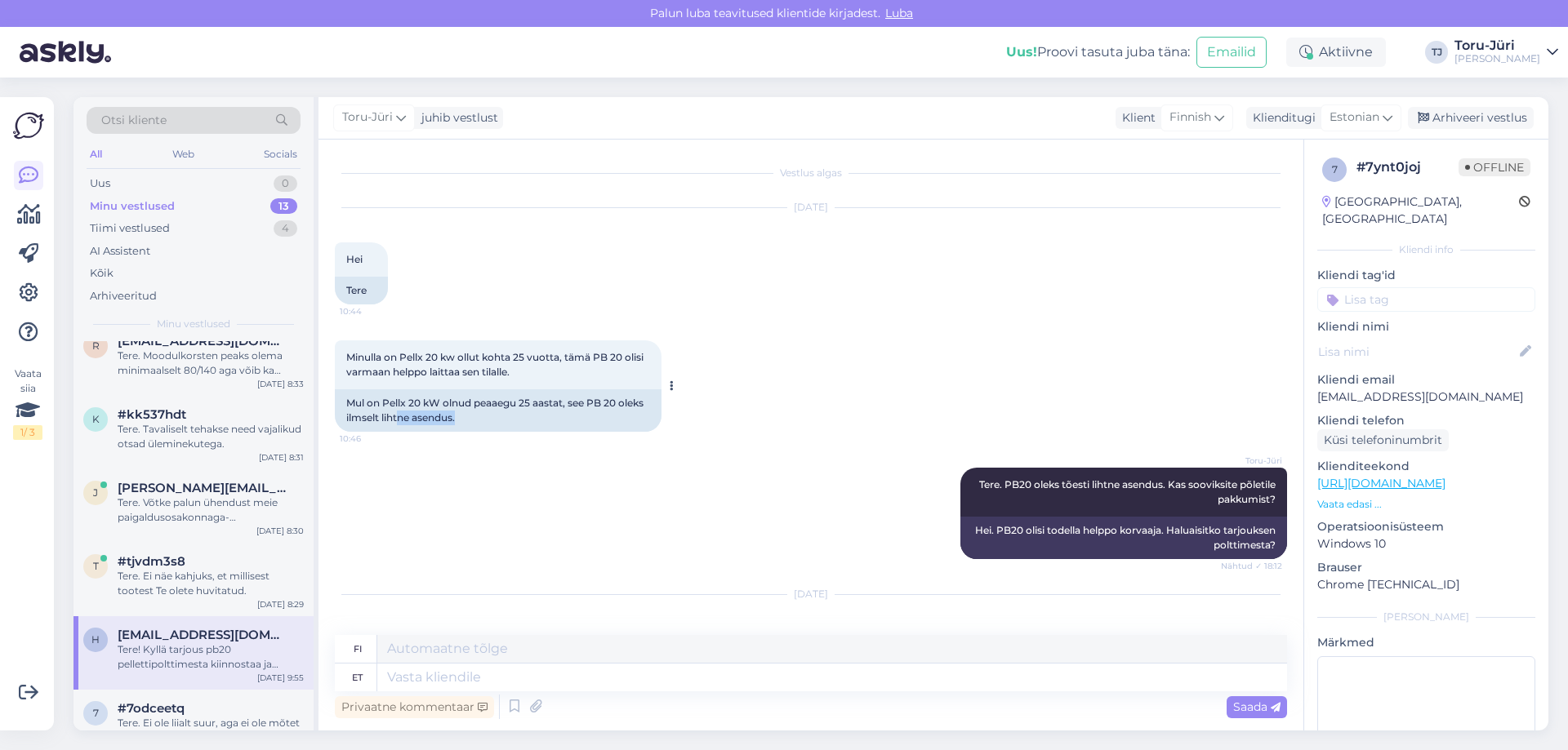
drag, startPoint x: 462, startPoint y: 416, endPoint x: 399, endPoint y: 410, distance: 63.3
click at [399, 414] on div "Mul on Pellx 20 kW olnud peaaegu 25 aastat, see PB 20 oleks ilmselt lihtne asen…" at bounding box center [497, 411] width 326 height 42
click at [563, 562] on div "[PERSON_NAME]. PB20 oleks tõesti lihtne asendus. Kas sooviksite põletile pakkum…" at bounding box center [810, 514] width 952 height 127
drag, startPoint x: 1319, startPoint y: 379, endPoint x: 1357, endPoint y: 376, distance: 38.1
click at [1357, 389] on p "[EMAIL_ADDRESS][DOMAIN_NAME]" at bounding box center [1426, 397] width 218 height 18
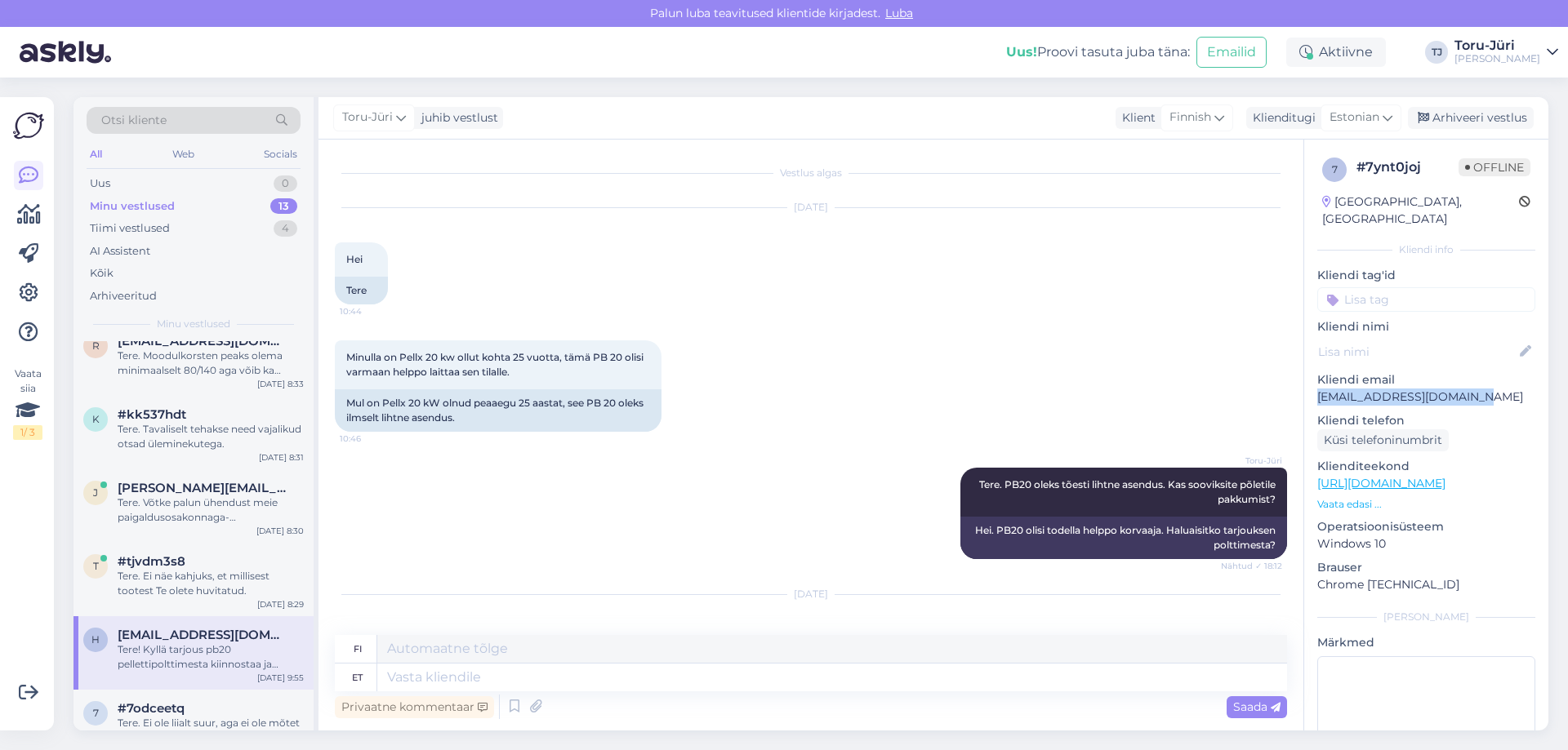
drag, startPoint x: 1485, startPoint y: 380, endPoint x: 1313, endPoint y: 383, distance: 172.0
click at [1313, 383] on div "7 # 7ynt0joj Offline [GEOGRAPHIC_DATA], [GEOGRAPHIC_DATA] Kliendi info Kliendi …" at bounding box center [1426, 483] width 244 height 688
copy p "[EMAIL_ADDRESS][DOMAIN_NAME]"
click at [168, 178] on div "Uus 1" at bounding box center [194, 183] width 214 height 23
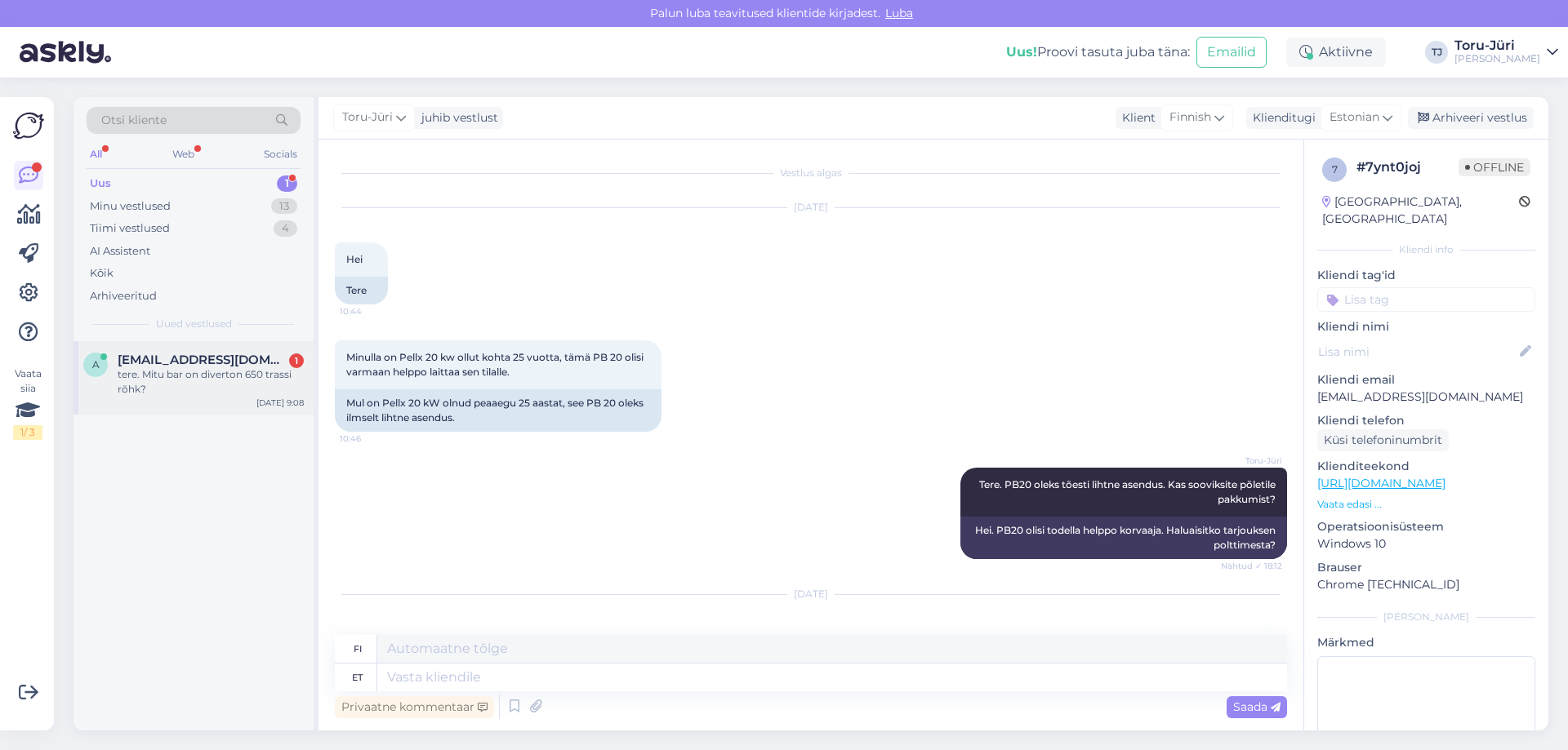
click at [187, 377] on div "tere. Mitu bar on diverton 650 trassi rõhk?" at bounding box center [210, 382] width 186 height 30
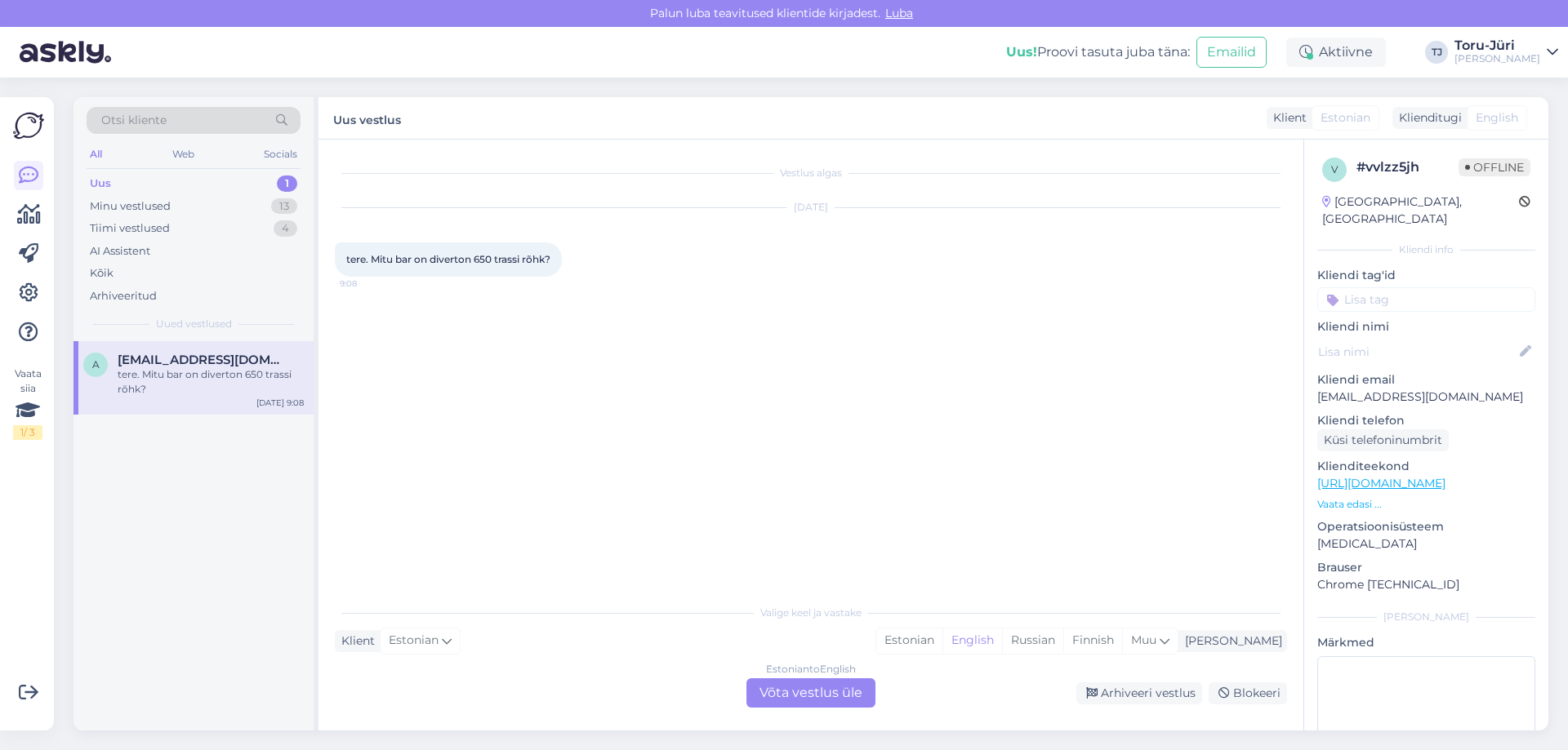
click at [799, 706] on div "Estonian to English Võta vestlus üle" at bounding box center [811, 693] width 129 height 30
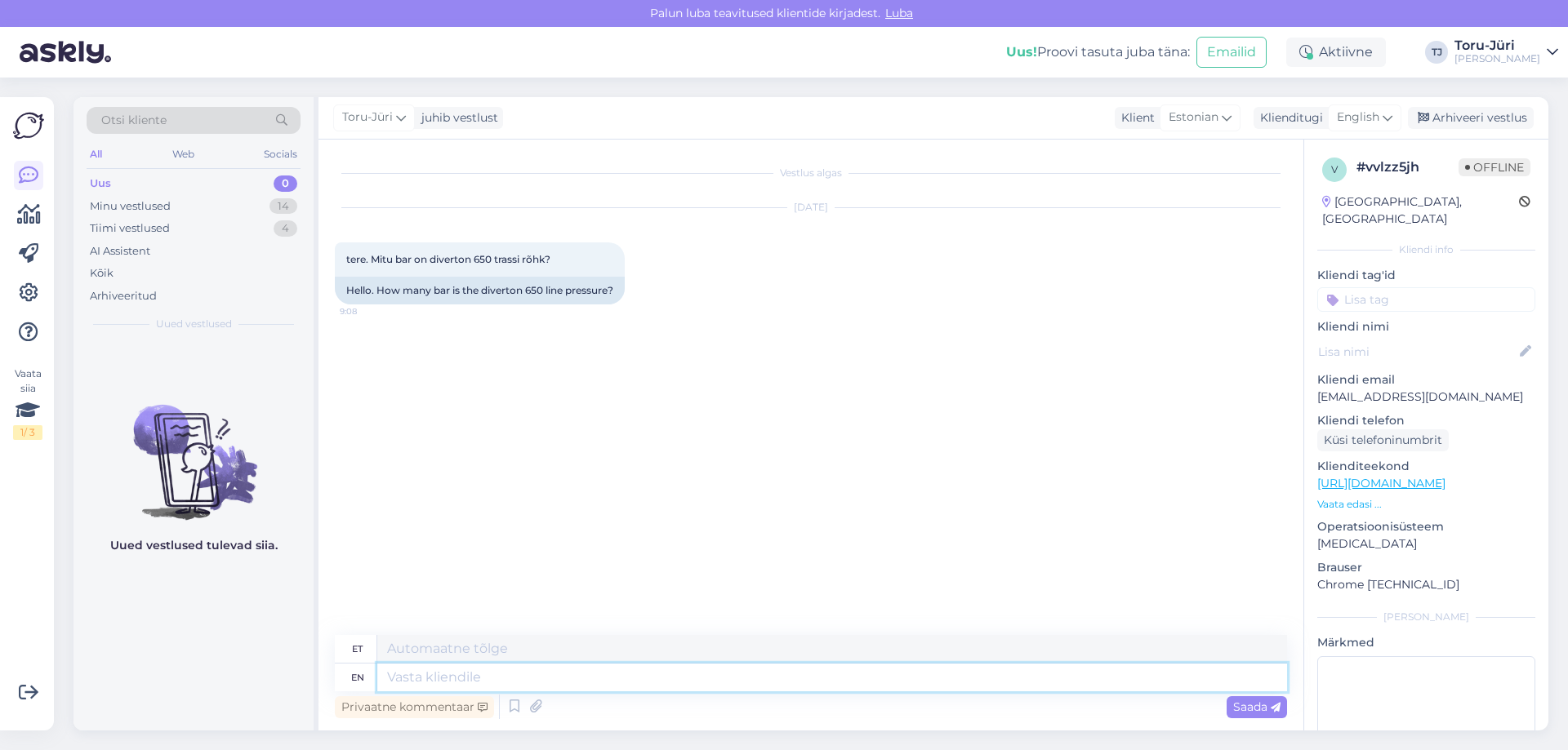
click at [535, 667] on textarea at bounding box center [832, 677] width 909 height 28
click at [1384, 117] on icon at bounding box center [1387, 117] width 10 height 18
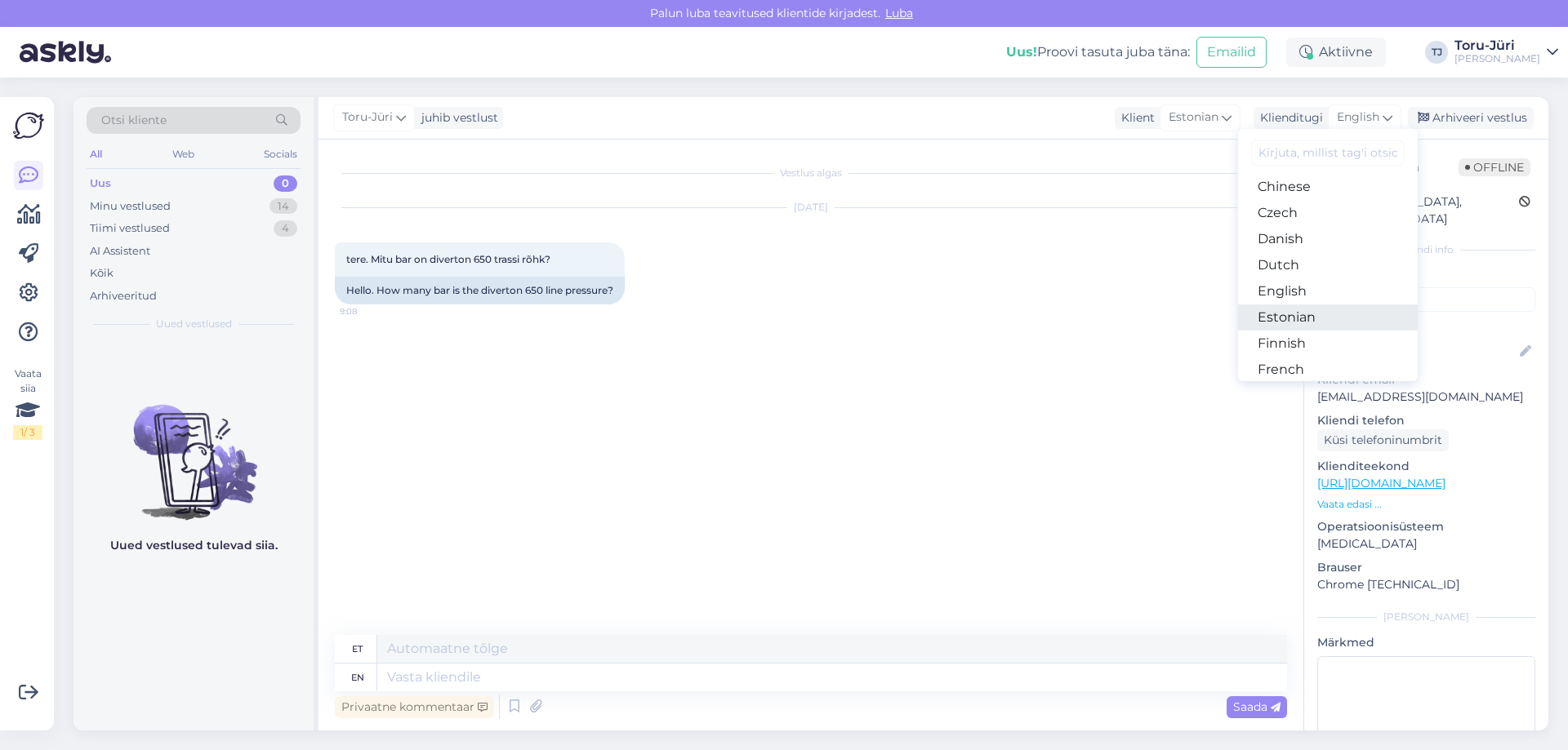
click at [1307, 310] on link "Estonian" at bounding box center [1328, 318] width 179 height 26
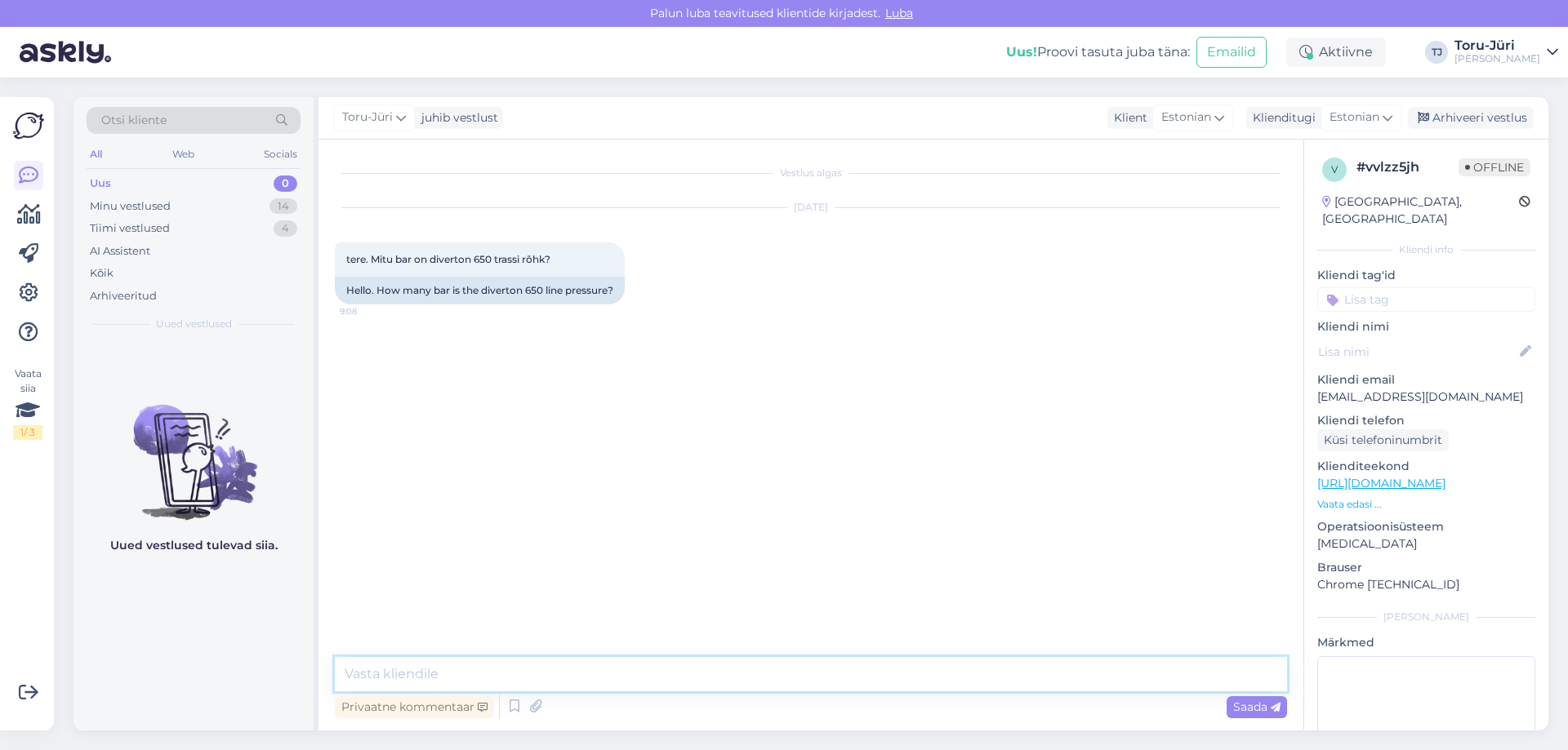
click at [463, 673] on textarea at bounding box center [810, 673] width 952 height 34
type textarea "Tere. Sellel on töörõhk 3 bar."
click at [1233, 704] on span "Saada" at bounding box center [1256, 707] width 47 height 15
